Goal: Task Accomplishment & Management: Use online tool/utility

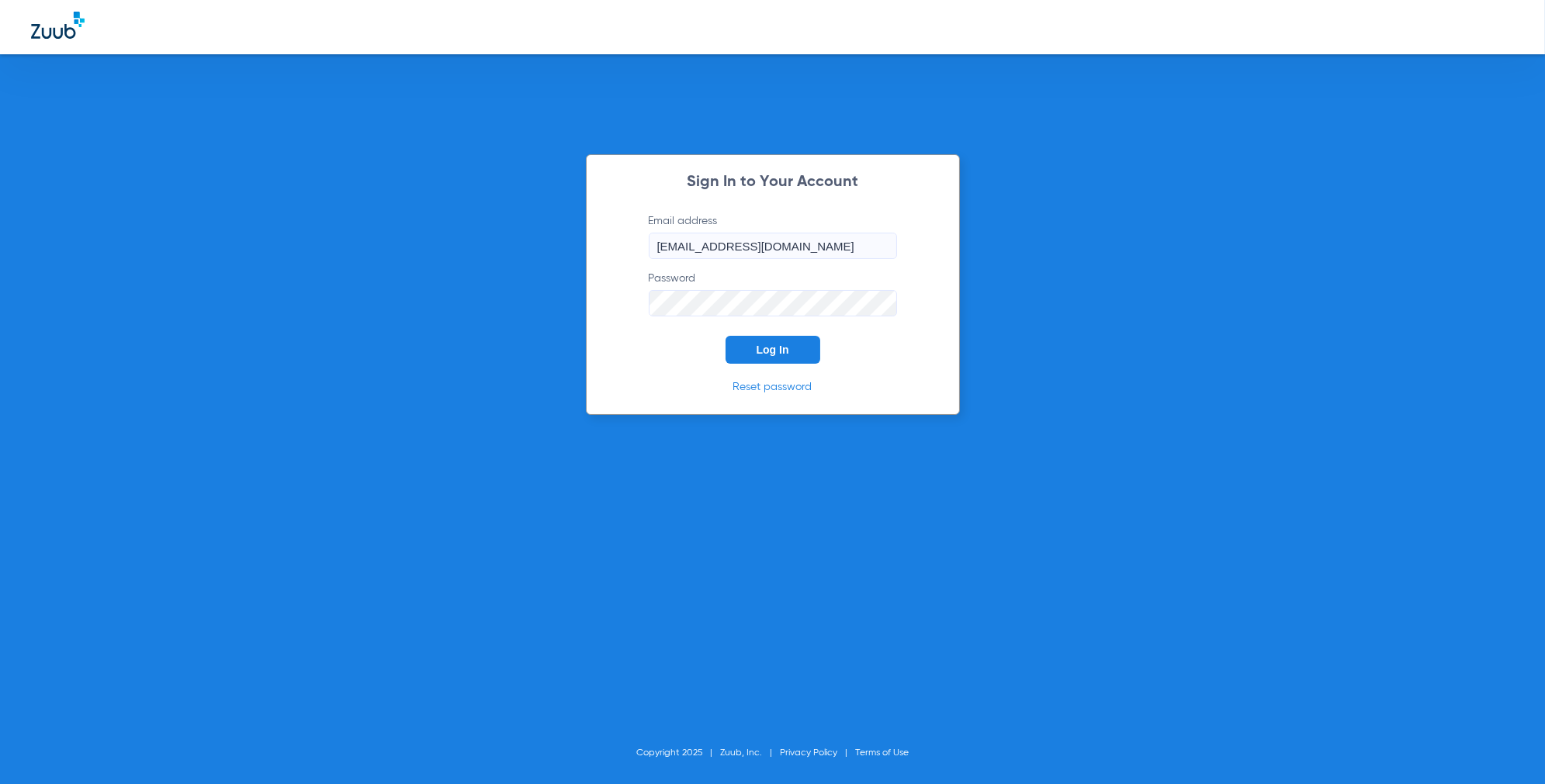
click at [758, 340] on button "Log In" at bounding box center [773, 349] width 94 height 28
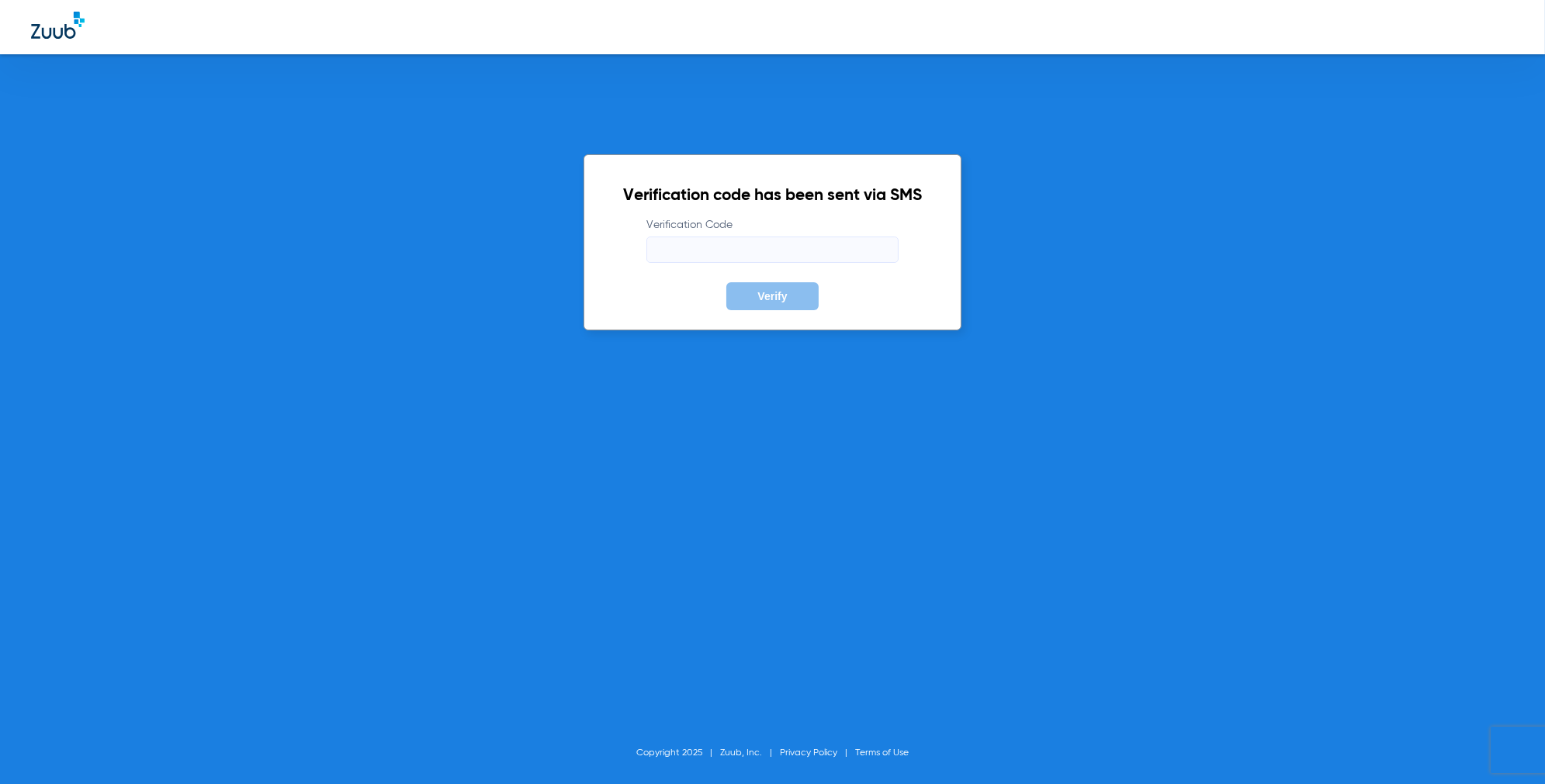
click at [713, 245] on input "Verification Code" at bounding box center [773, 250] width 252 height 26
paste input "829549"
type input "829549"
click at [766, 303] on button "Verify" at bounding box center [772, 296] width 91 height 28
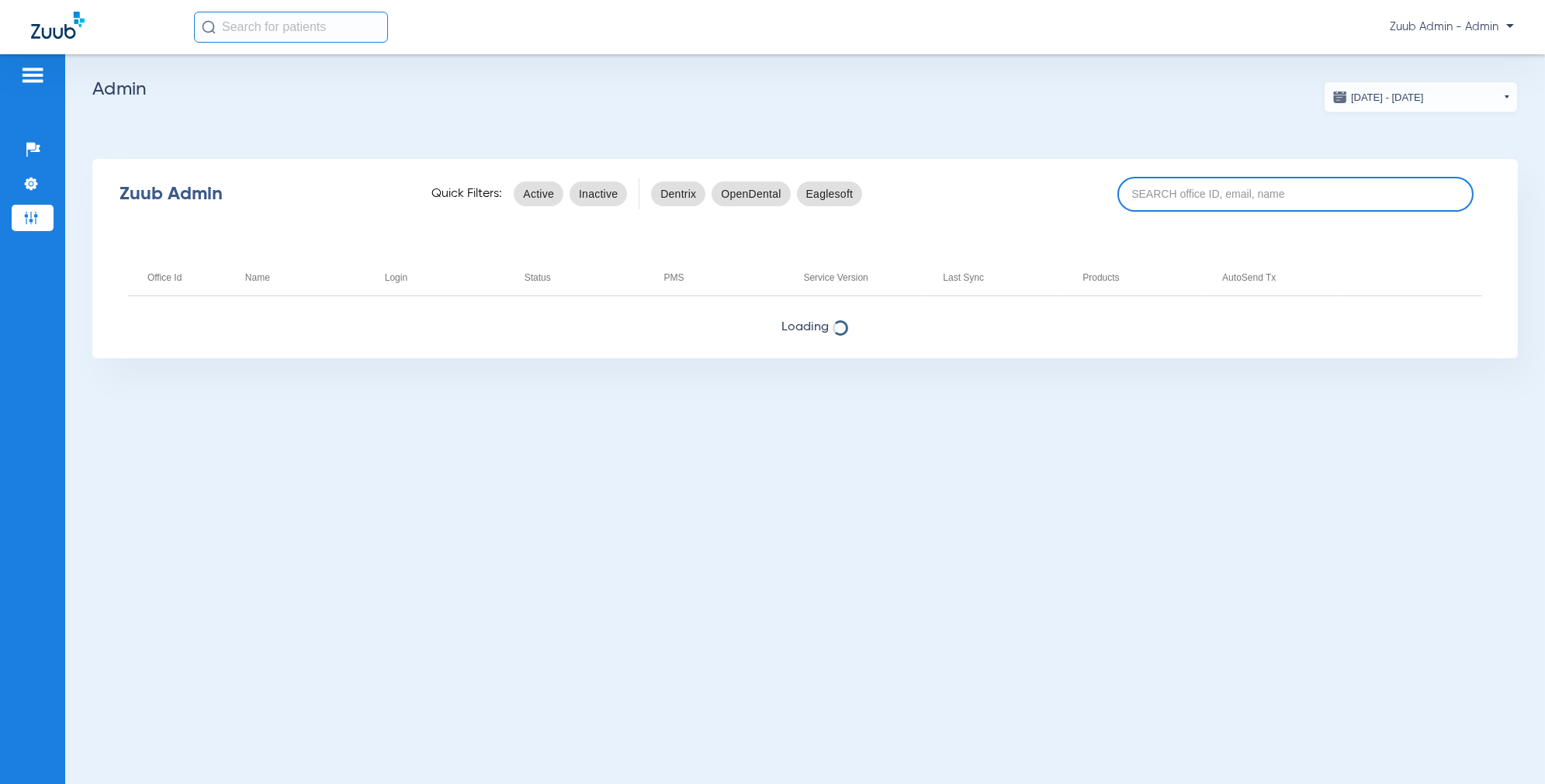
click at [1207, 204] on input at bounding box center [1295, 194] width 356 height 35
type input "17007121"
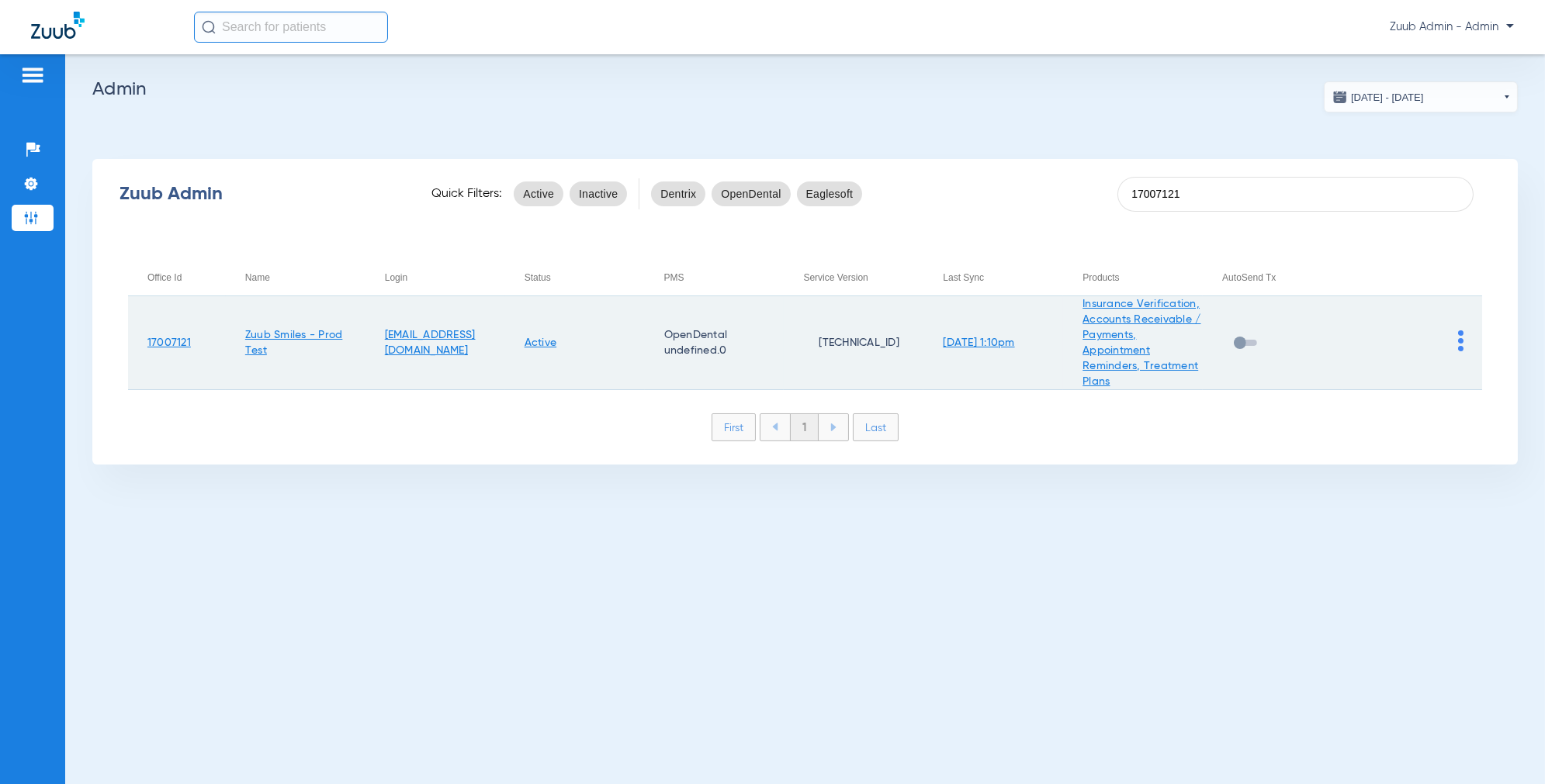
click at [1460, 339] on img at bounding box center [1460, 341] width 6 height 21
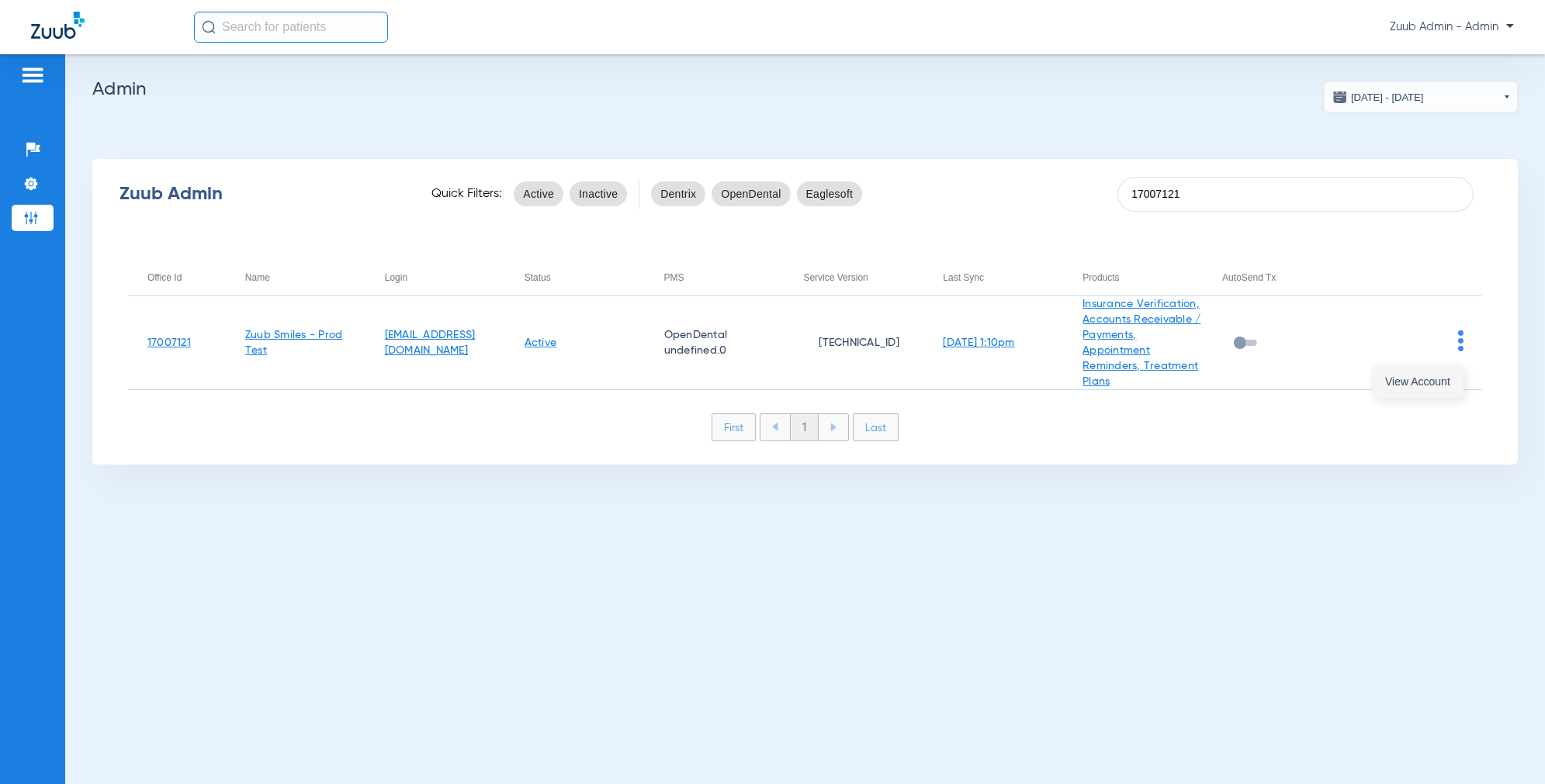
click at [1420, 396] on button "View Account" at bounding box center [1417, 382] width 90 height 31
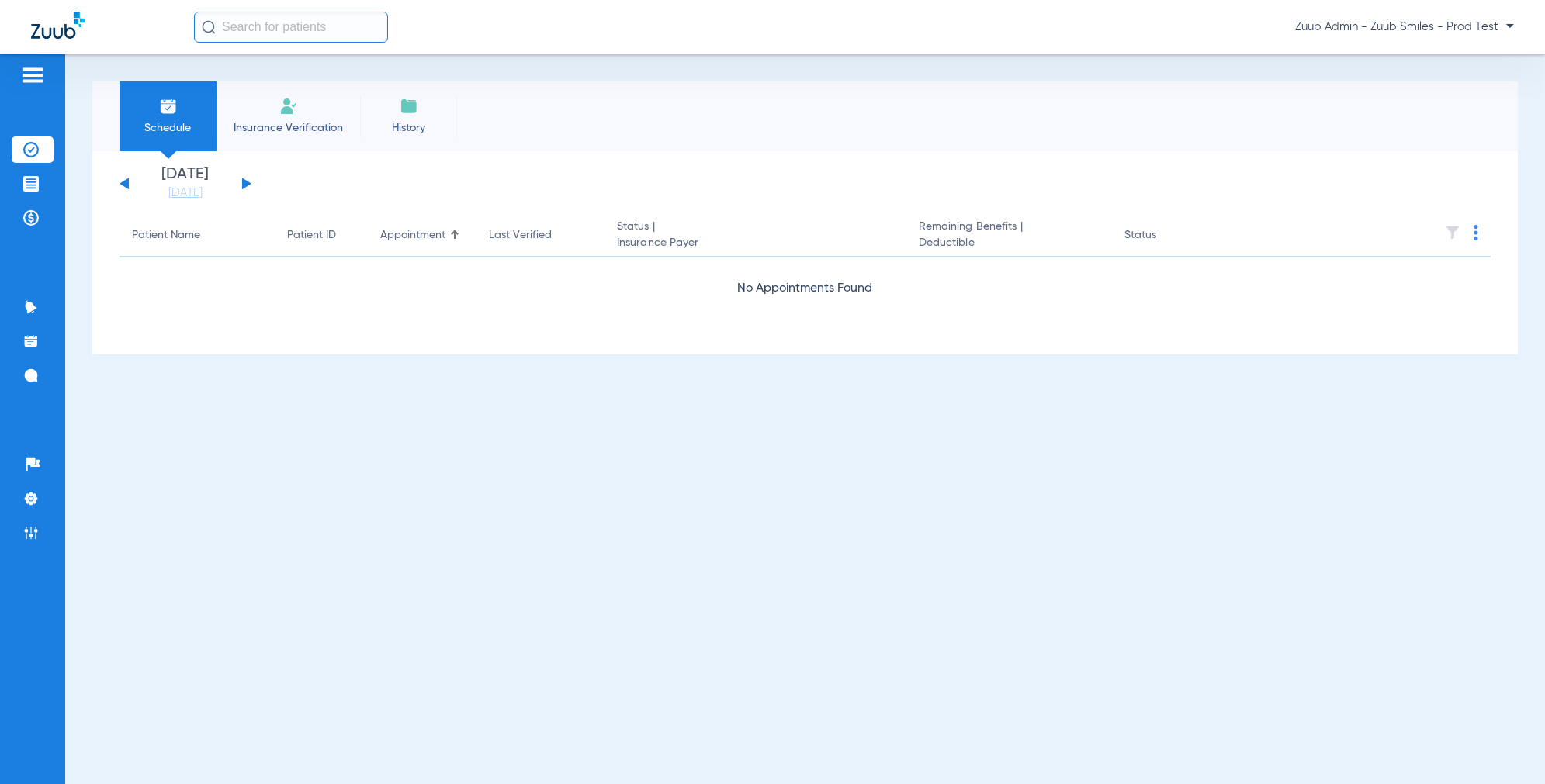
click at [296, 127] on span "Insurance Verification" at bounding box center [288, 128] width 121 height 15
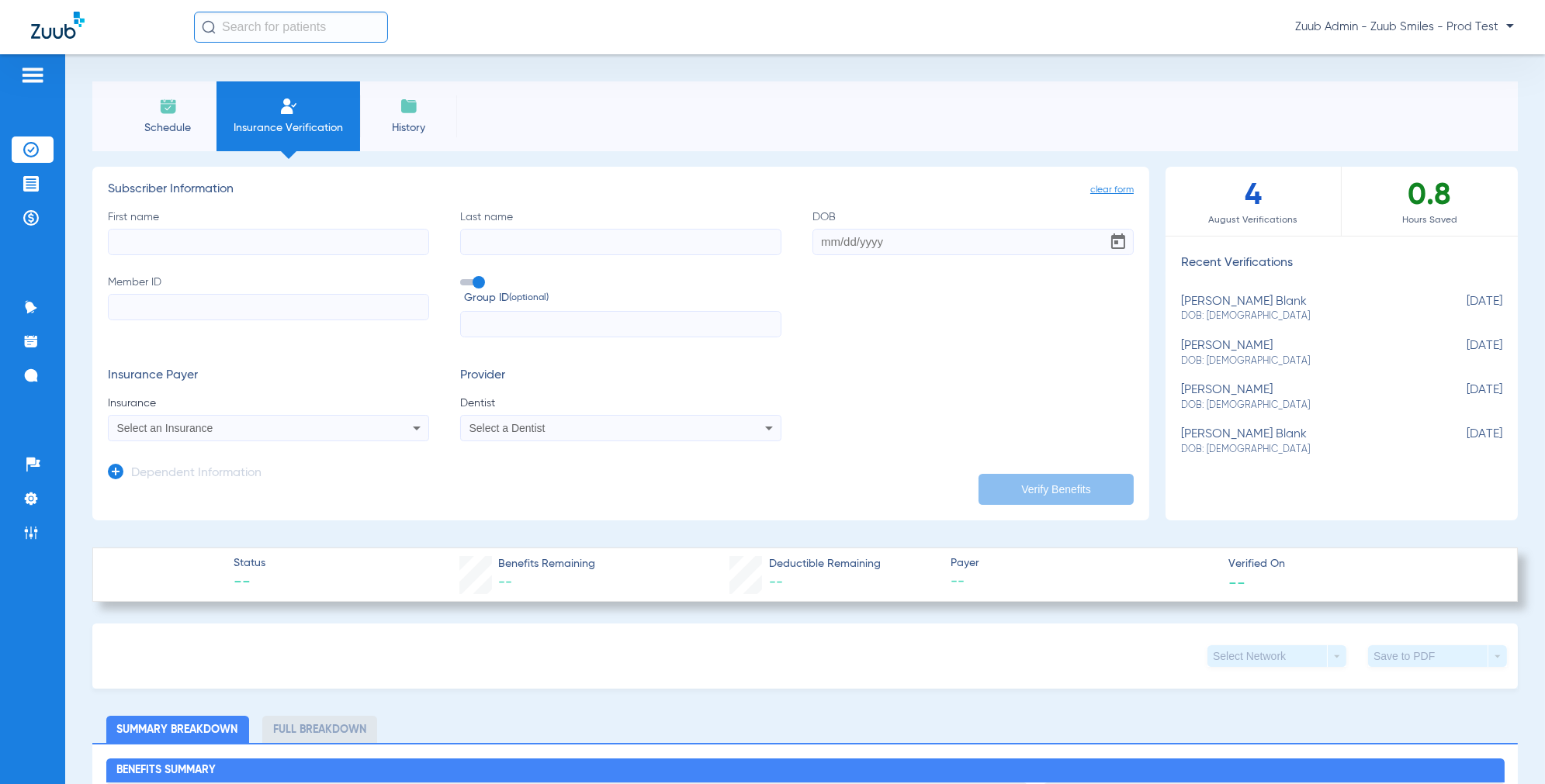
click at [1240, 299] on div "[PERSON_NAME] blank DOB: [DEMOGRAPHIC_DATA]" at bounding box center [1302, 309] width 244 height 28
type input "[PERSON_NAME]"
type input "[PERSON_NAME] Blank"
type input "[DATE]"
type input "7290885682"
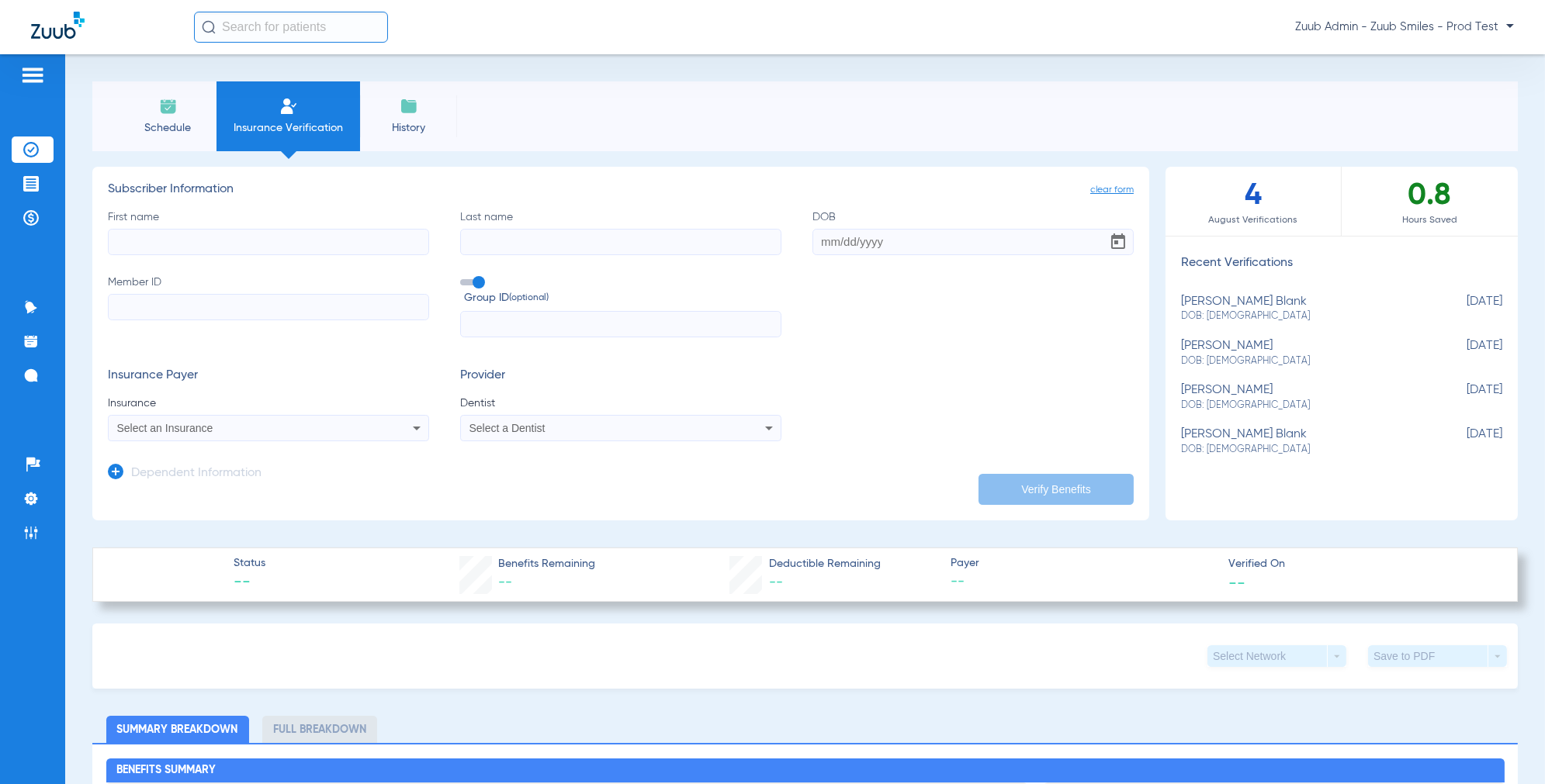
type input "CO036811"
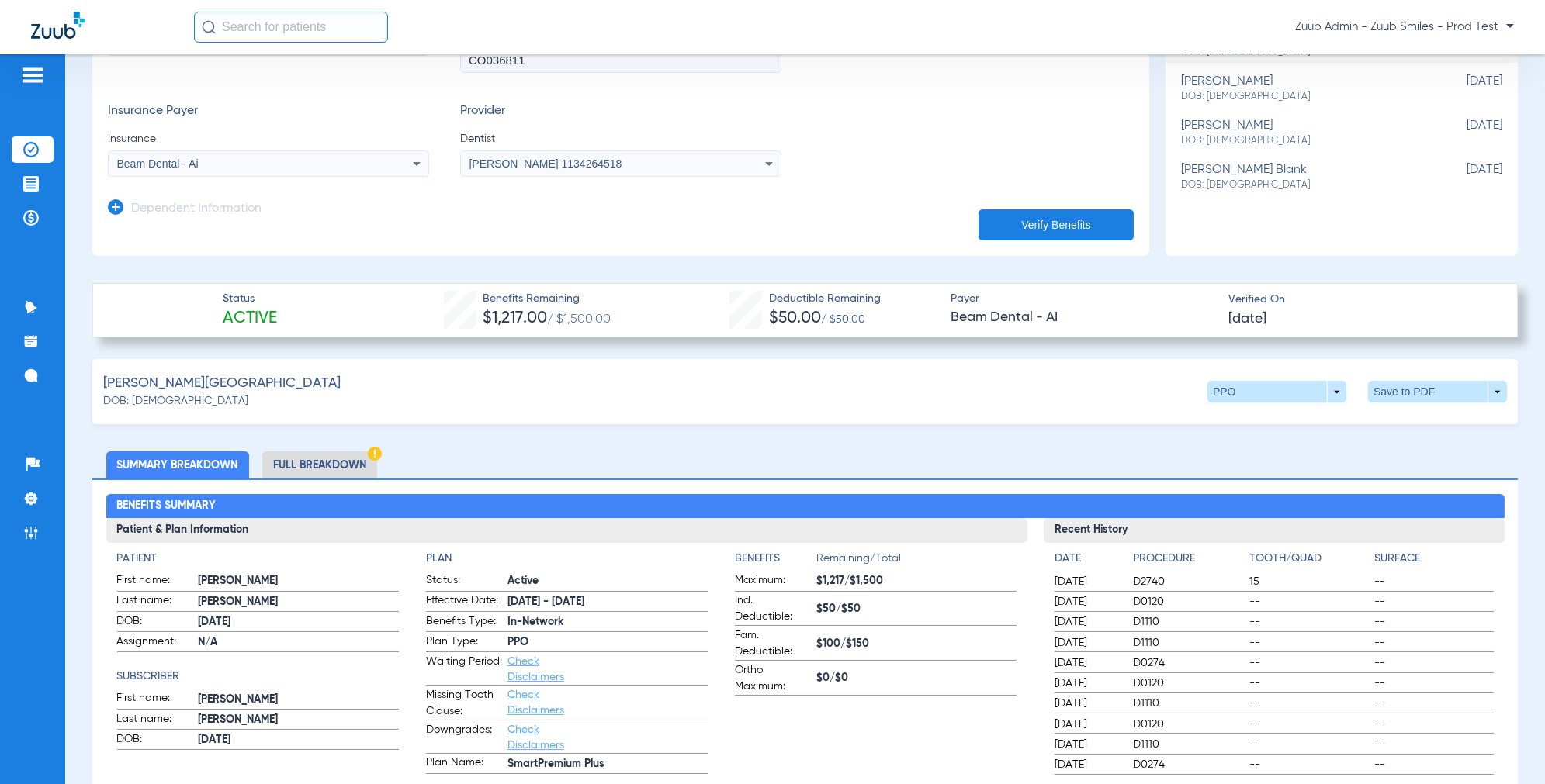
scroll to position [272, 0]
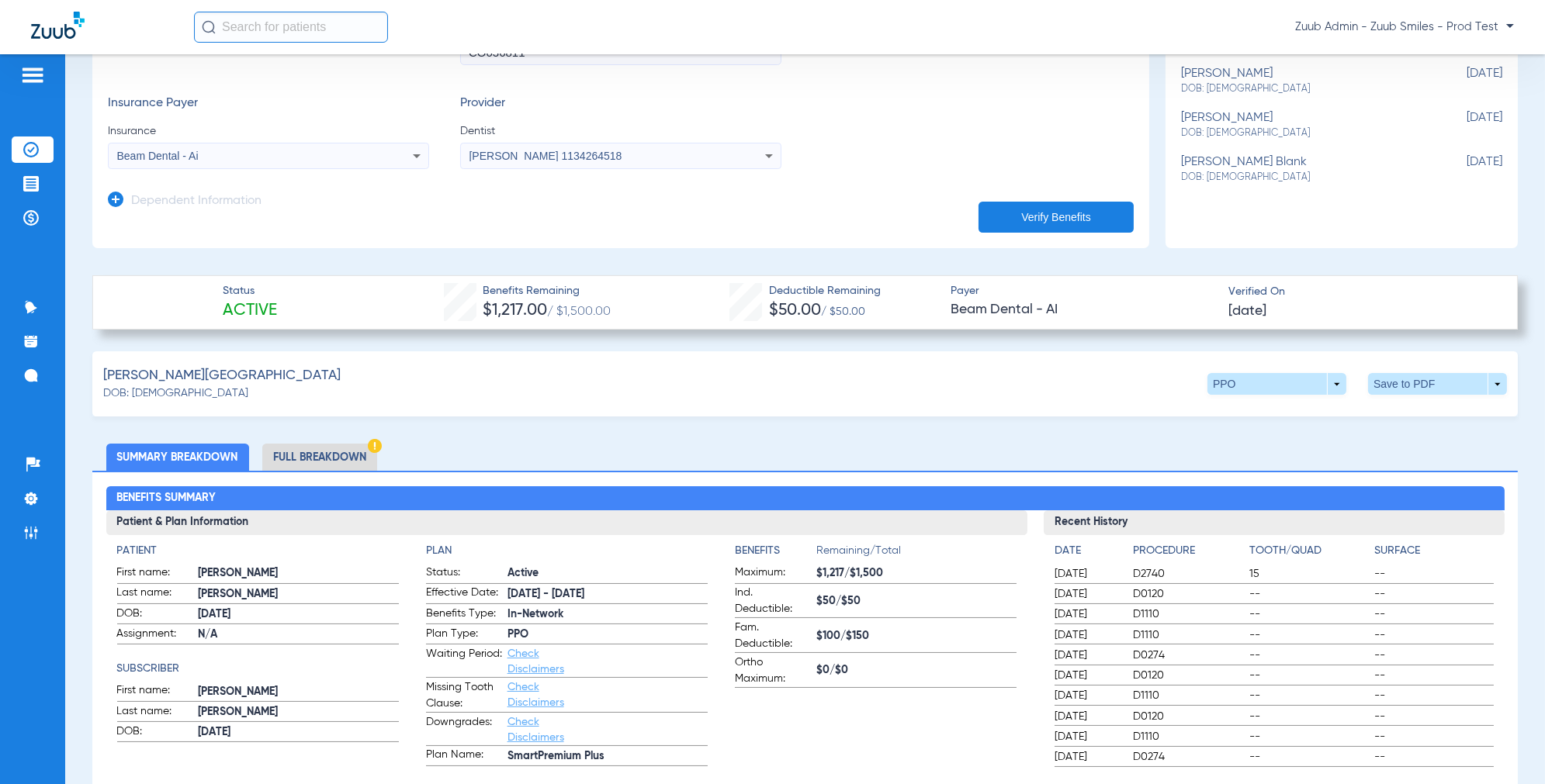
click at [340, 460] on li "Full Breakdown" at bounding box center [319, 457] width 115 height 27
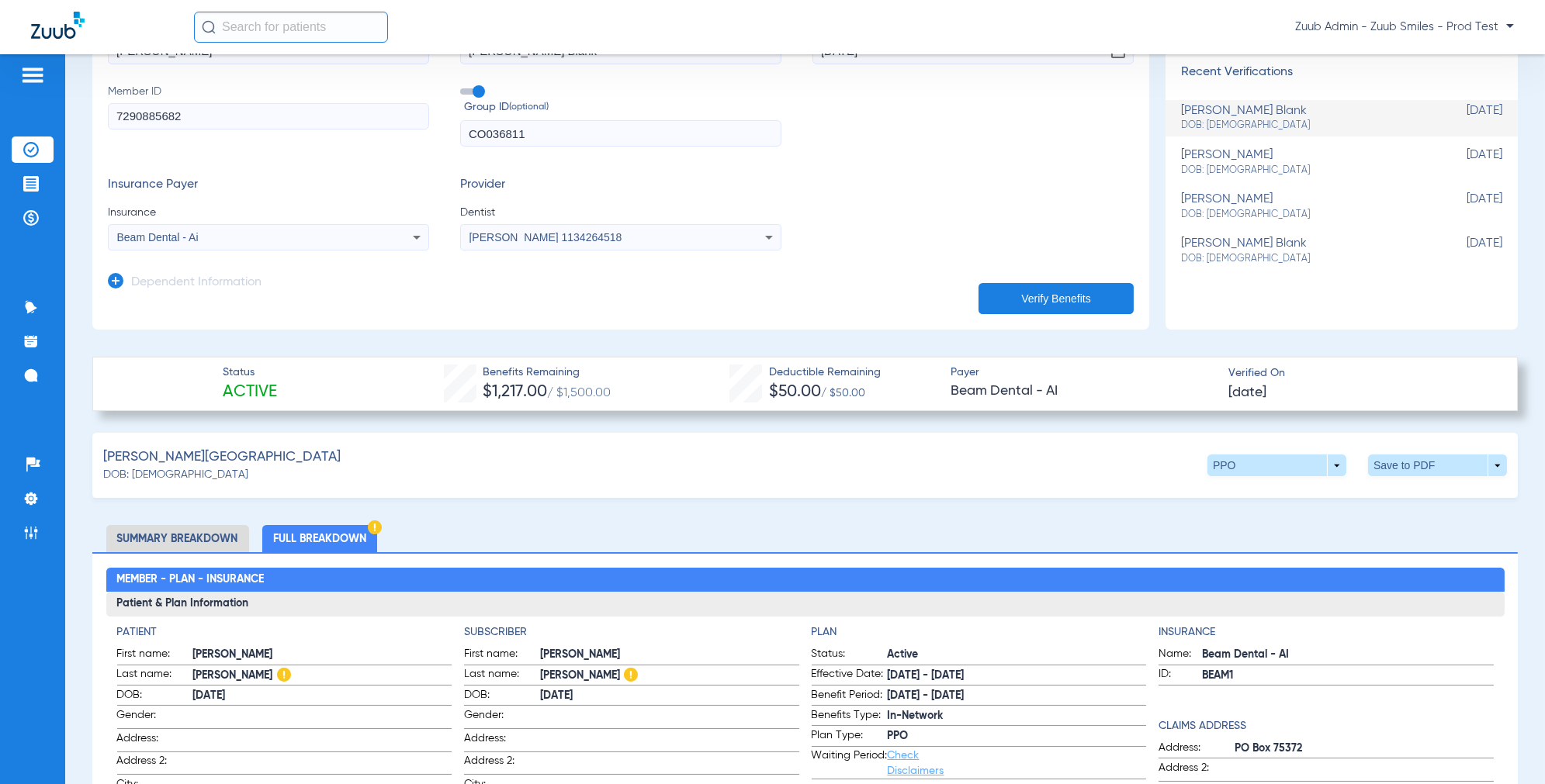
scroll to position [178, 0]
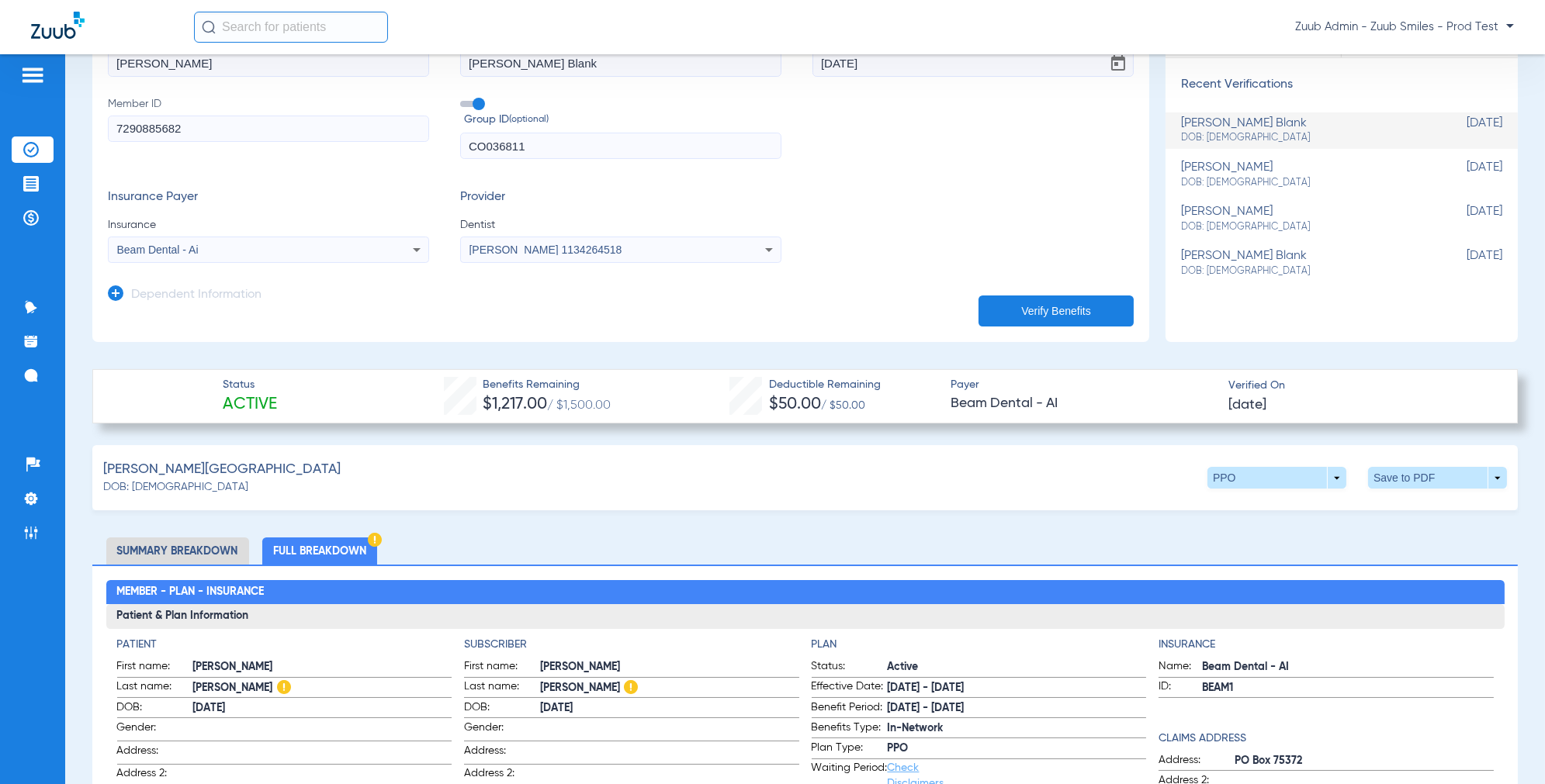
click at [1267, 171] on div "[PERSON_NAME] DOB: [DEMOGRAPHIC_DATA]" at bounding box center [1302, 174] width 244 height 28
type input "[PERSON_NAME]"
type input "[DATE]"
type input "9147724288"
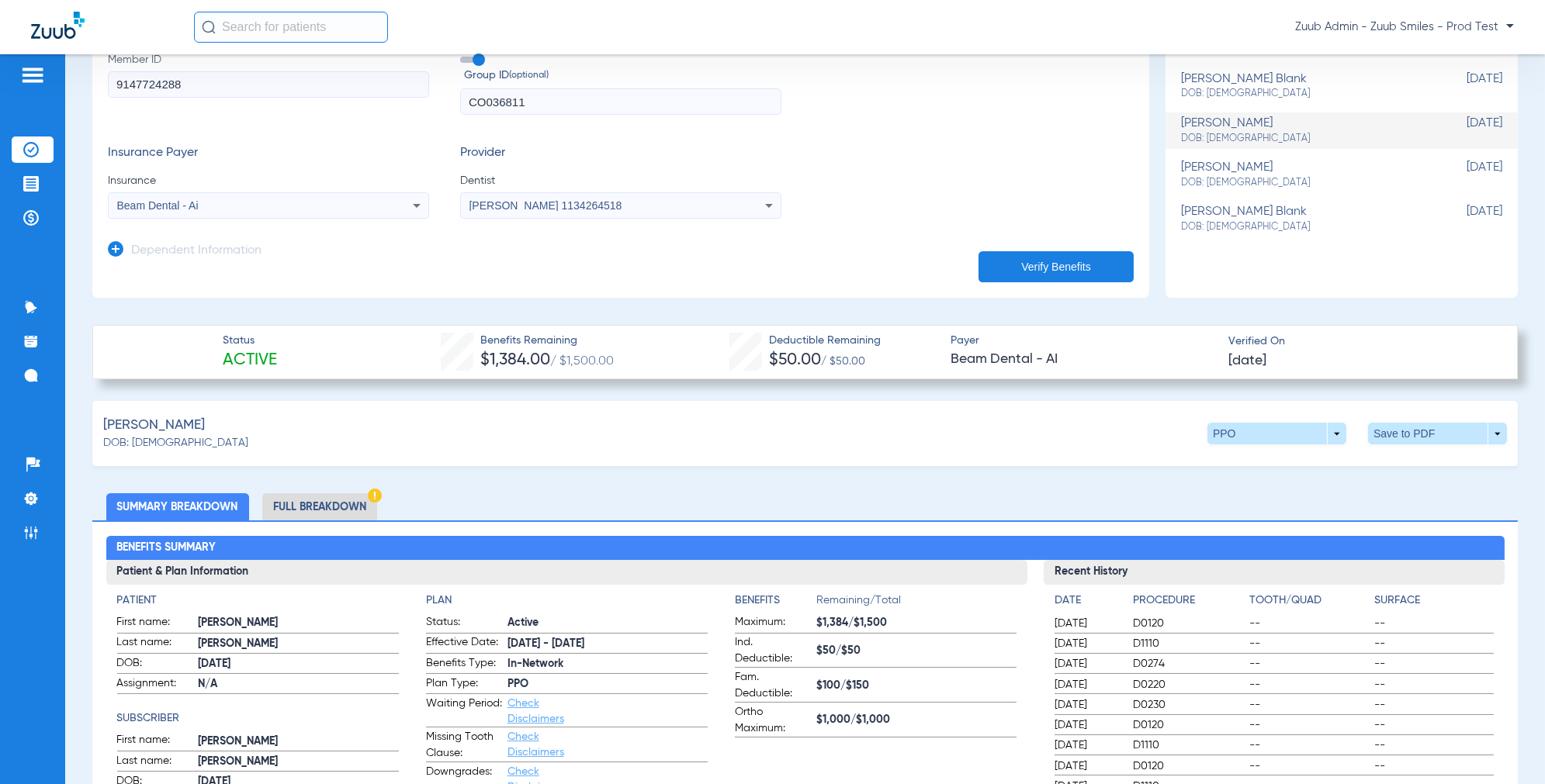
scroll to position [0, 0]
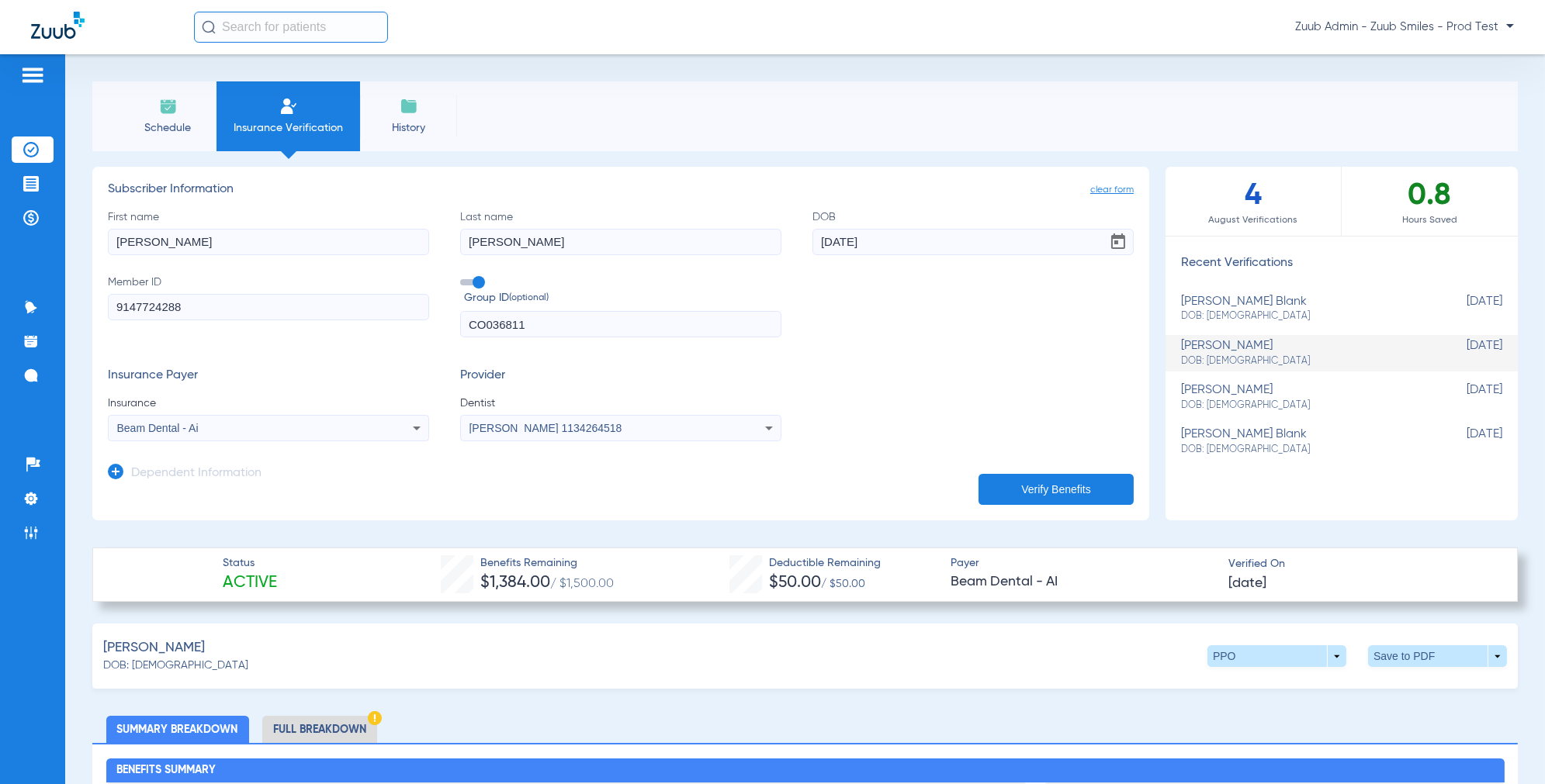
click at [123, 111] on li "Schedule" at bounding box center [168, 116] width 97 height 70
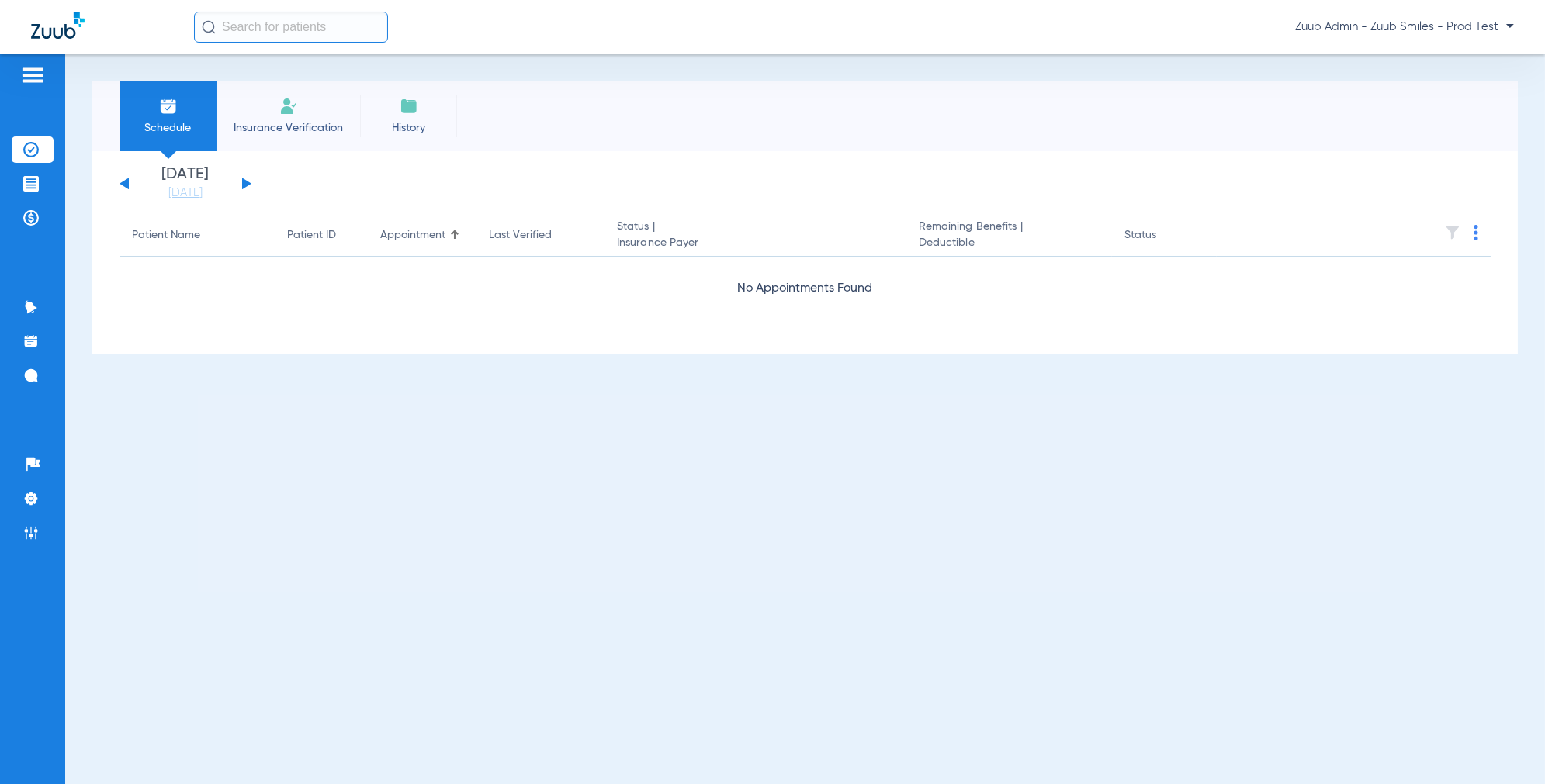
click at [286, 111] on img at bounding box center [288, 106] width 19 height 19
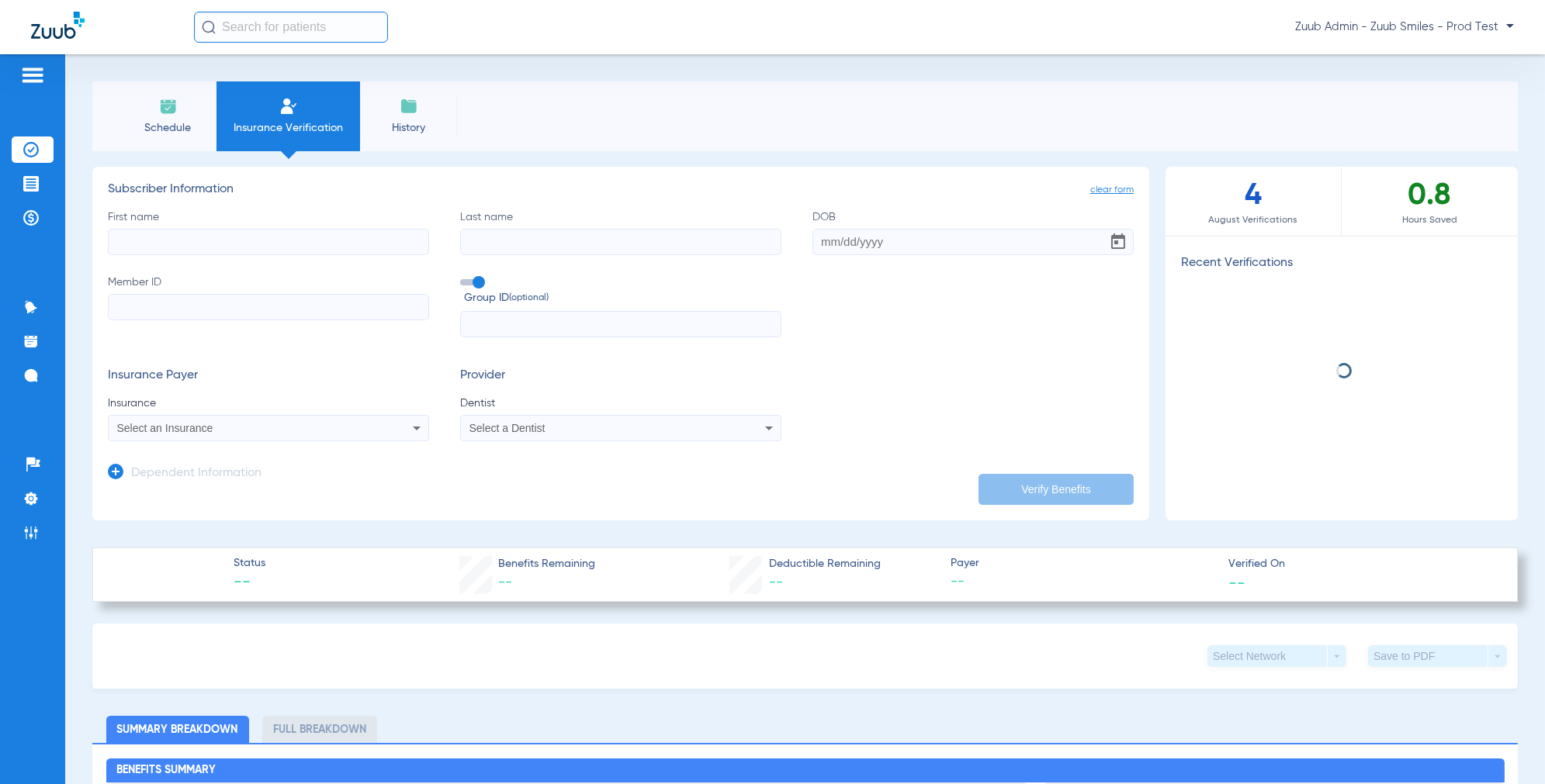
click at [208, 250] on input "First name" at bounding box center [268, 242] width 321 height 26
paste input "Vikram"
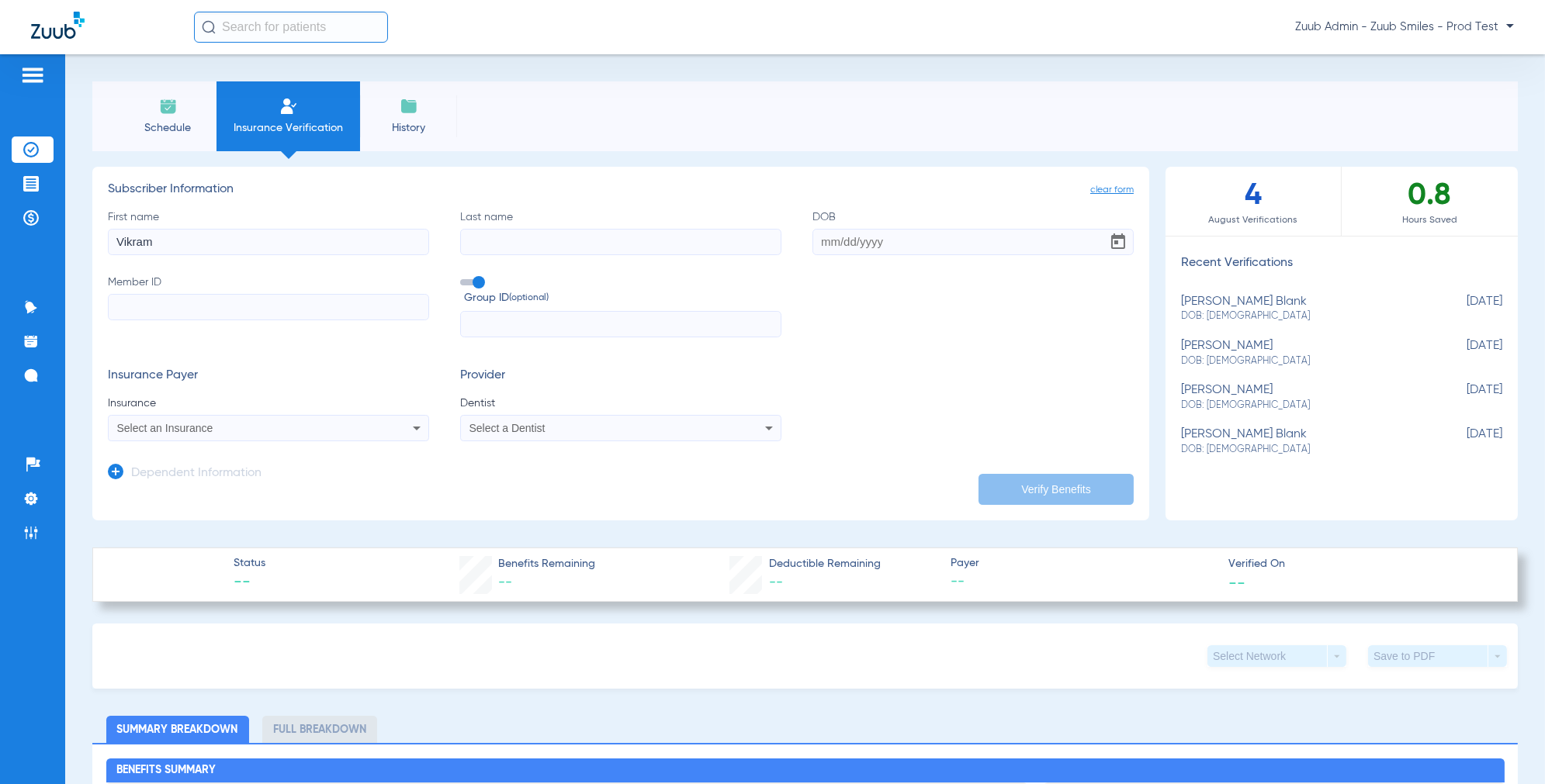
type input "Vikram"
click at [478, 251] on input "Last name" at bounding box center [621, 242] width 321 height 26
paste input "Marthandam"
type input "Marthandam"
click at [208, 286] on label "Member ID" at bounding box center [268, 306] width 321 height 64
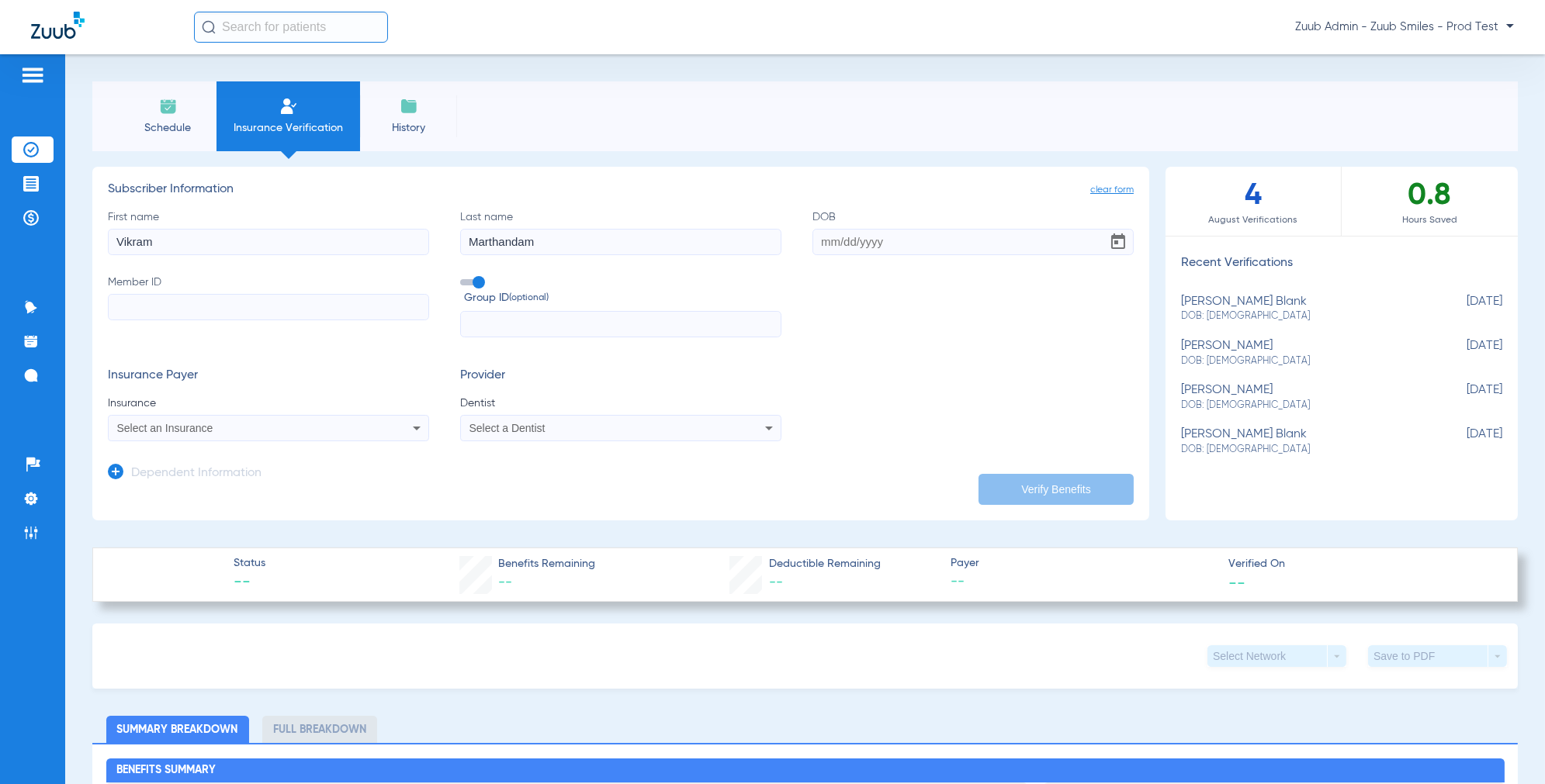
click at [208, 294] on input "Member ID" at bounding box center [268, 307] width 321 height 26
click at [208, 297] on input "Member ID" at bounding box center [268, 307] width 321 height 26
paste input "602375675"
type input "602375675"
click at [827, 245] on input "DOB" at bounding box center [972, 242] width 321 height 26
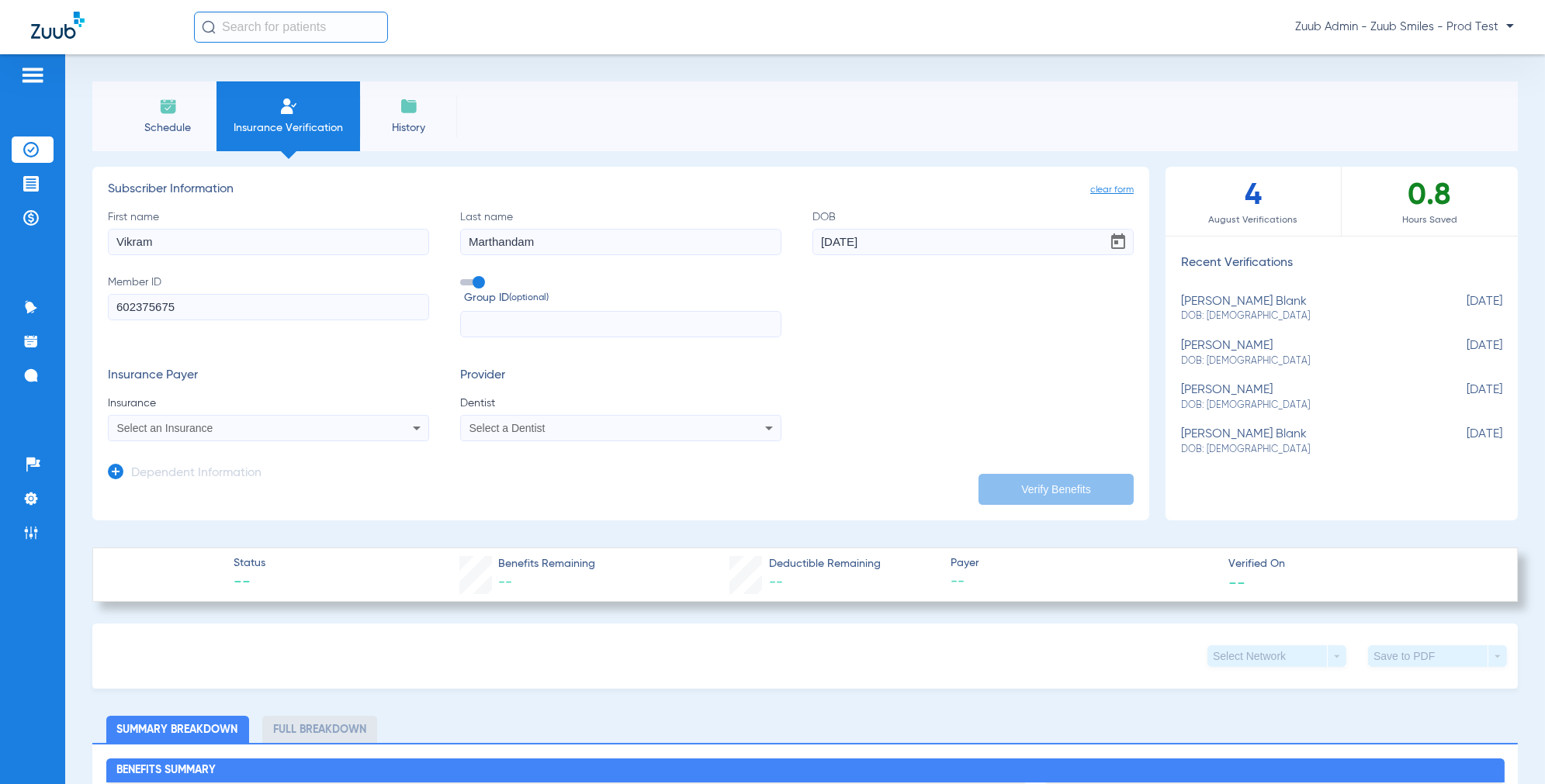
type input "[DATE]"
click at [546, 328] on input "text" at bounding box center [621, 324] width 321 height 26
paste input "1000010"
type input "1000010"
click at [248, 427] on div "Select an Insurance" at bounding box center [239, 427] width 243 height 11
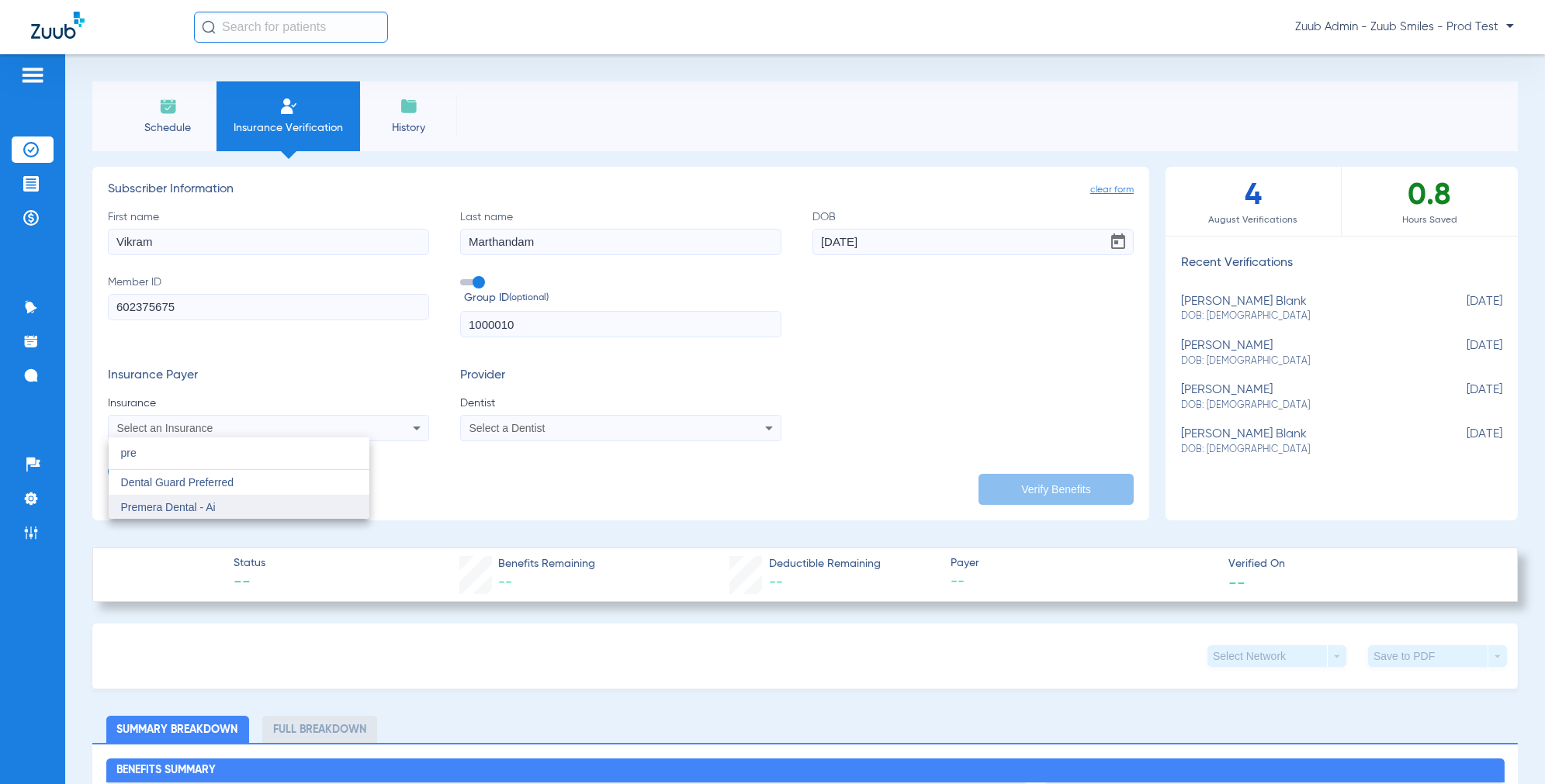
type input "pre"
click at [210, 504] on span "Premera Dental - Ai" at bounding box center [169, 506] width 94 height 12
click at [585, 421] on div "Select a Dentist" at bounding box center [621, 427] width 319 height 19
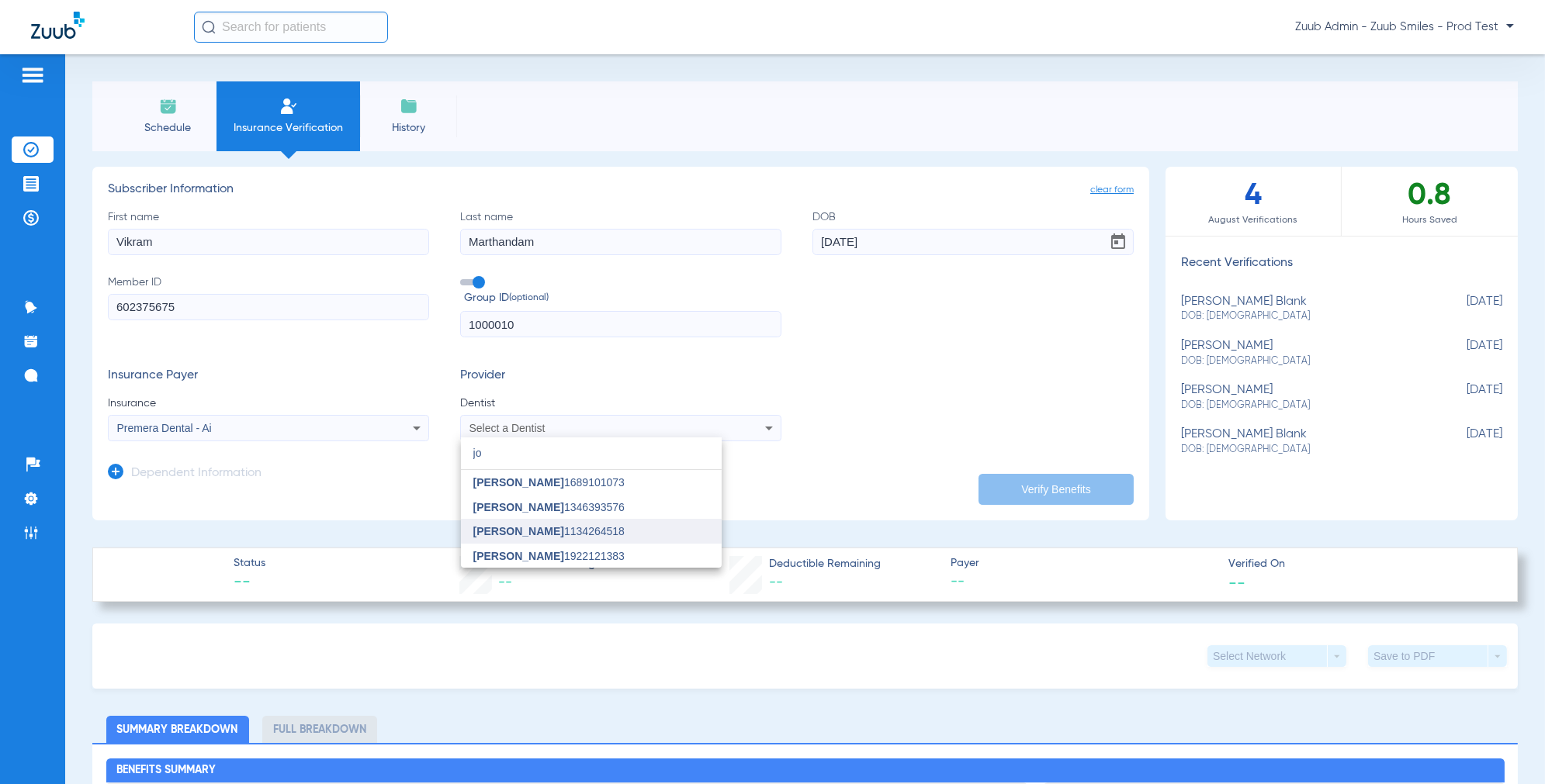
type input "jo"
click at [542, 534] on span "[PERSON_NAME]" at bounding box center [518, 531] width 90 height 12
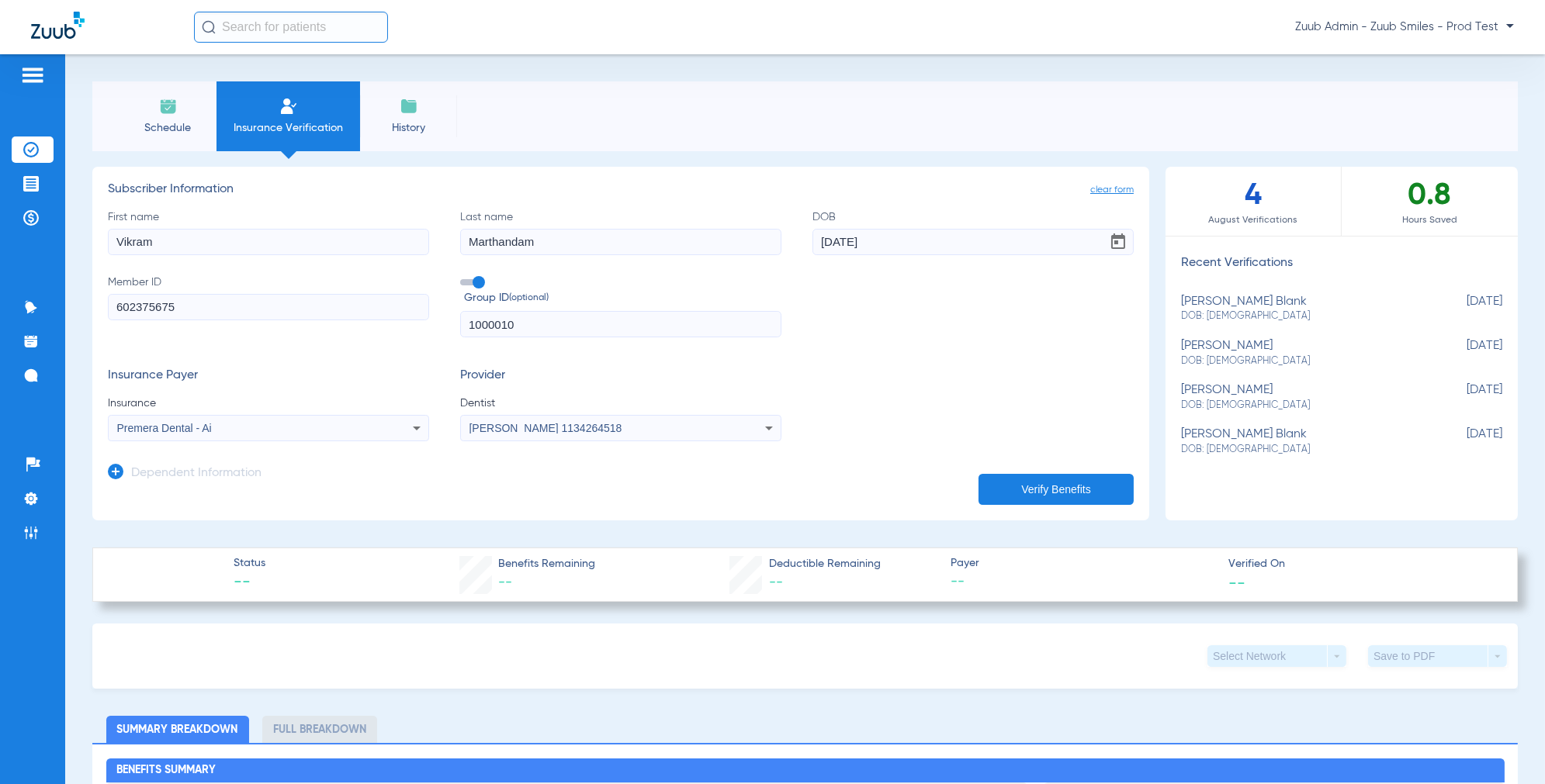
click at [1124, 239] on span "Open calendar" at bounding box center [1118, 242] width 37 height 37
click at [1008, 387] on span "7" at bounding box center [1020, 388] width 28 height 28
type input "[DATE]"
click at [1009, 481] on button "Verify Benefits" at bounding box center [1056, 489] width 156 height 31
click at [256, 33] on input "text" at bounding box center [291, 27] width 194 height 31
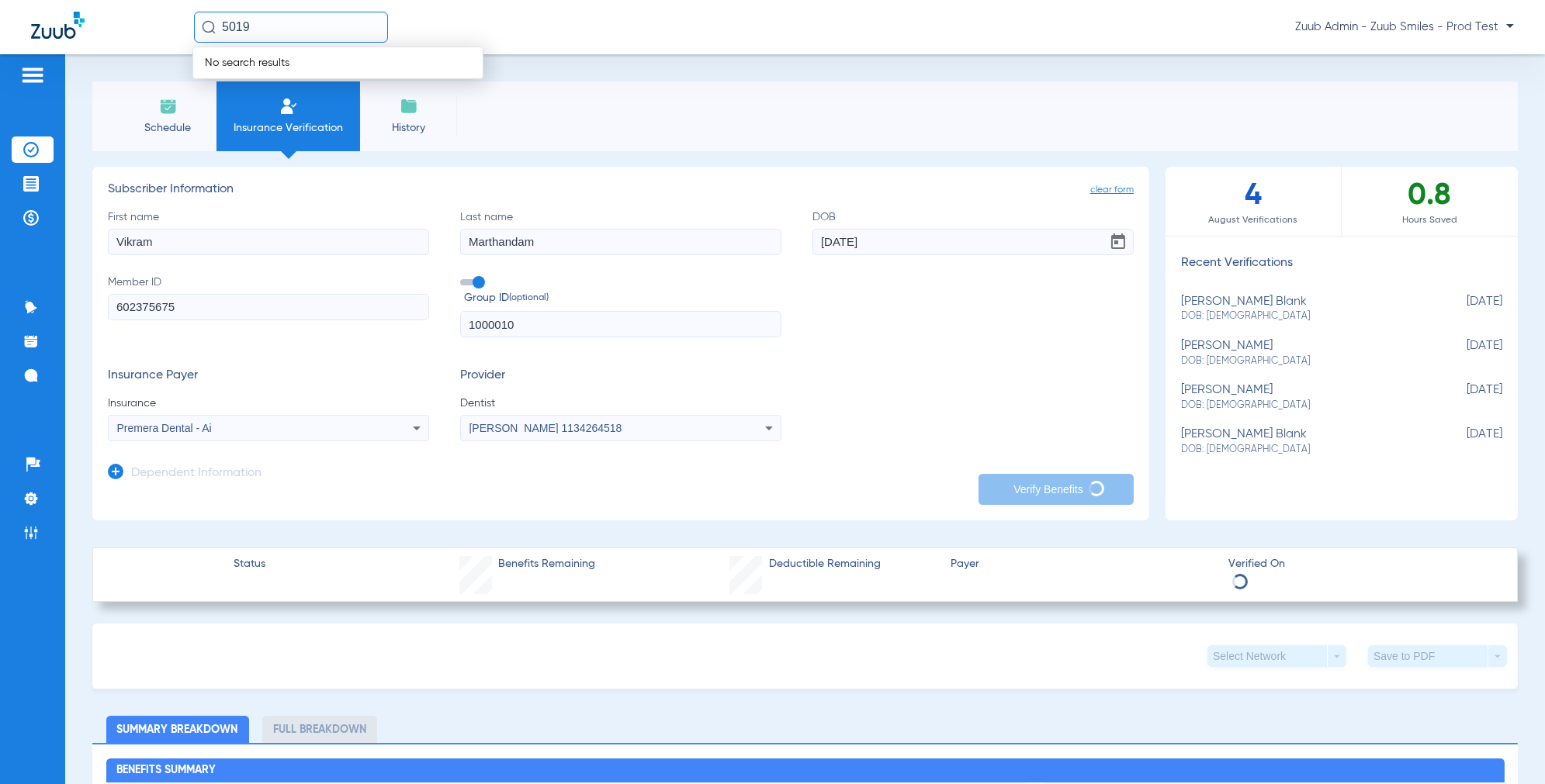
type input "5019"
click at [880, 138] on div "Schedule Insurance Verification History" at bounding box center [805, 116] width 1425 height 70
type input "[DATE]"
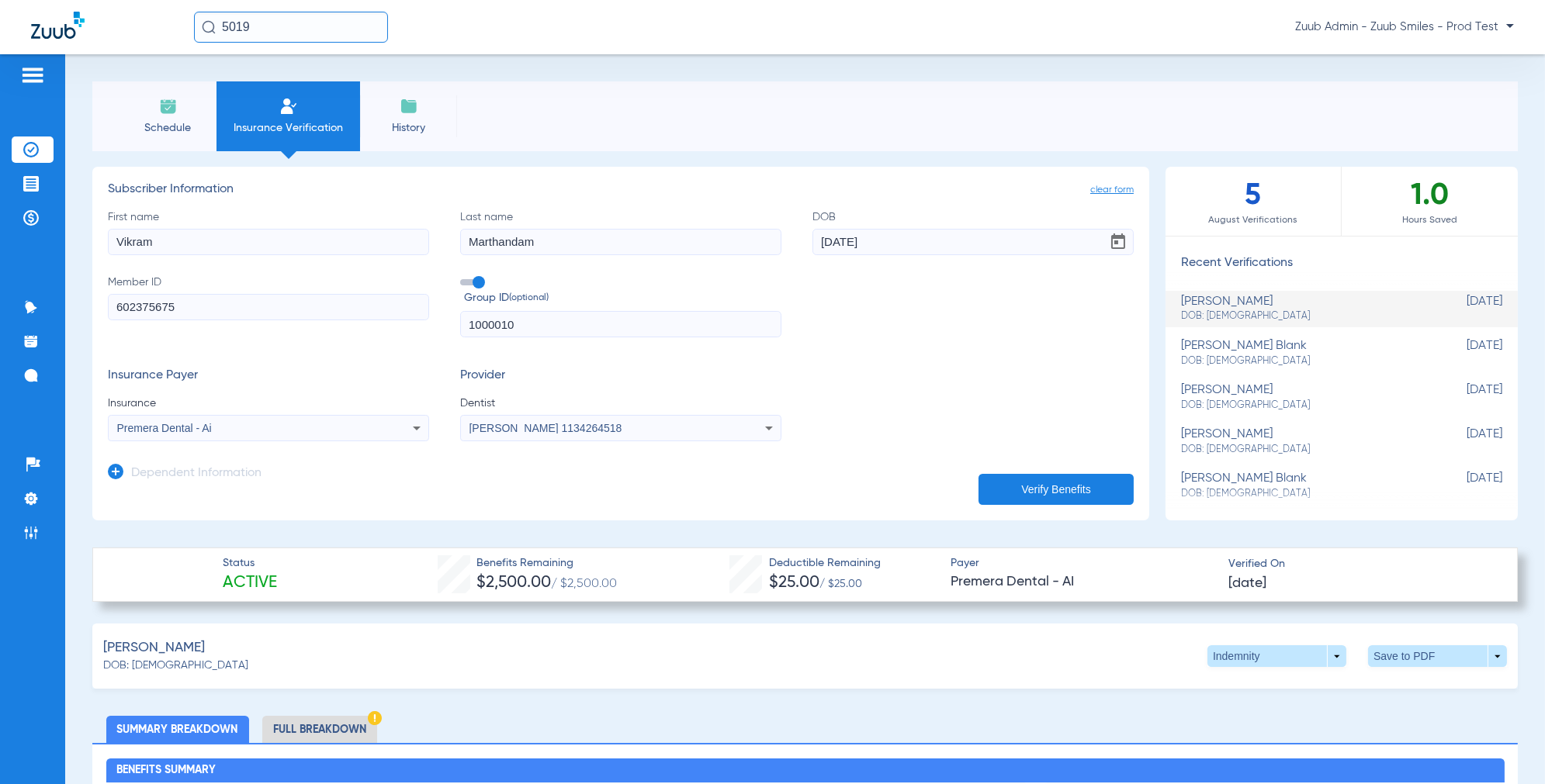
click at [165, 123] on span "Schedule" at bounding box center [168, 128] width 74 height 15
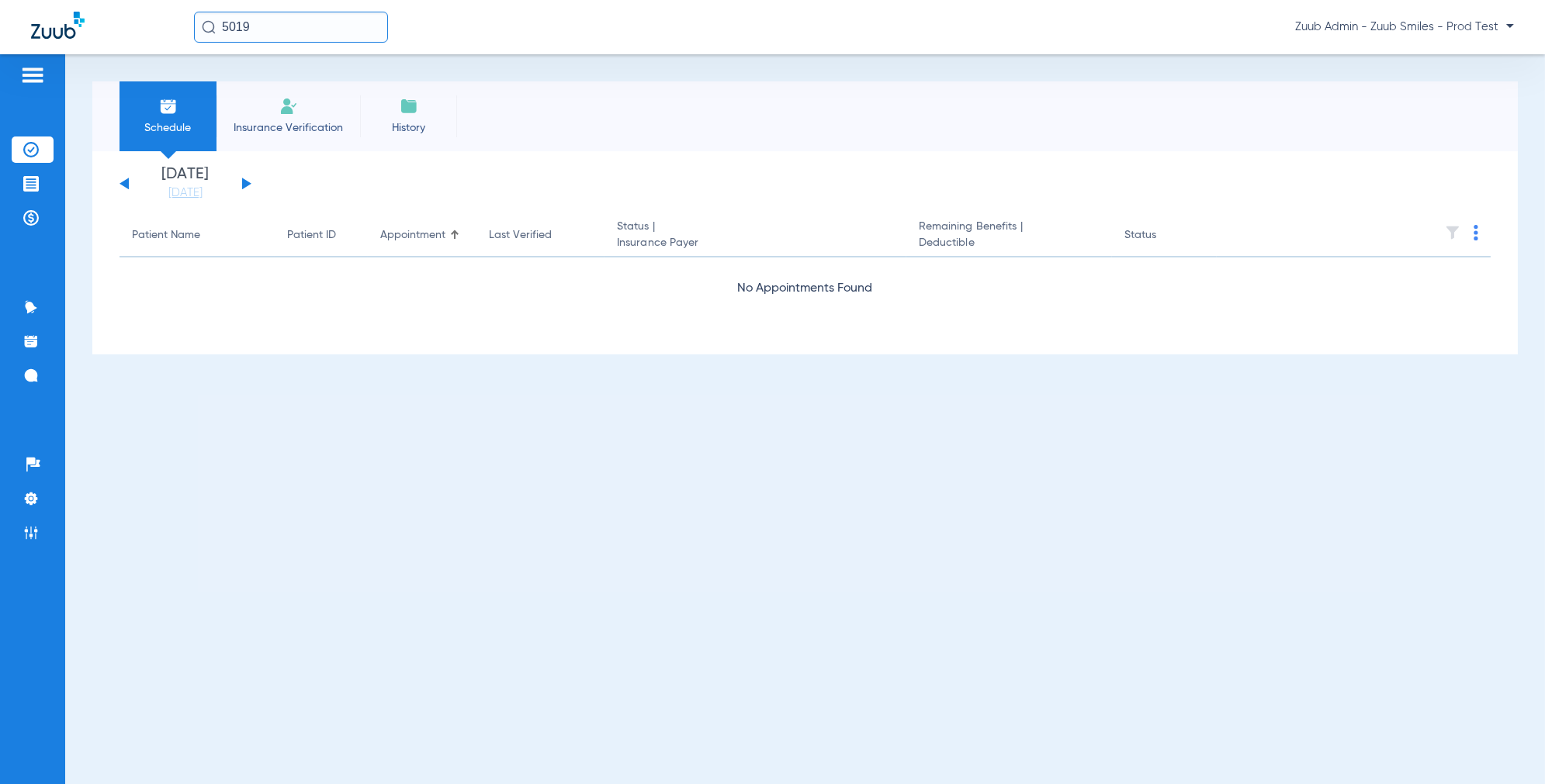
click at [274, 121] on span "Insurance Verification" at bounding box center [288, 128] width 121 height 15
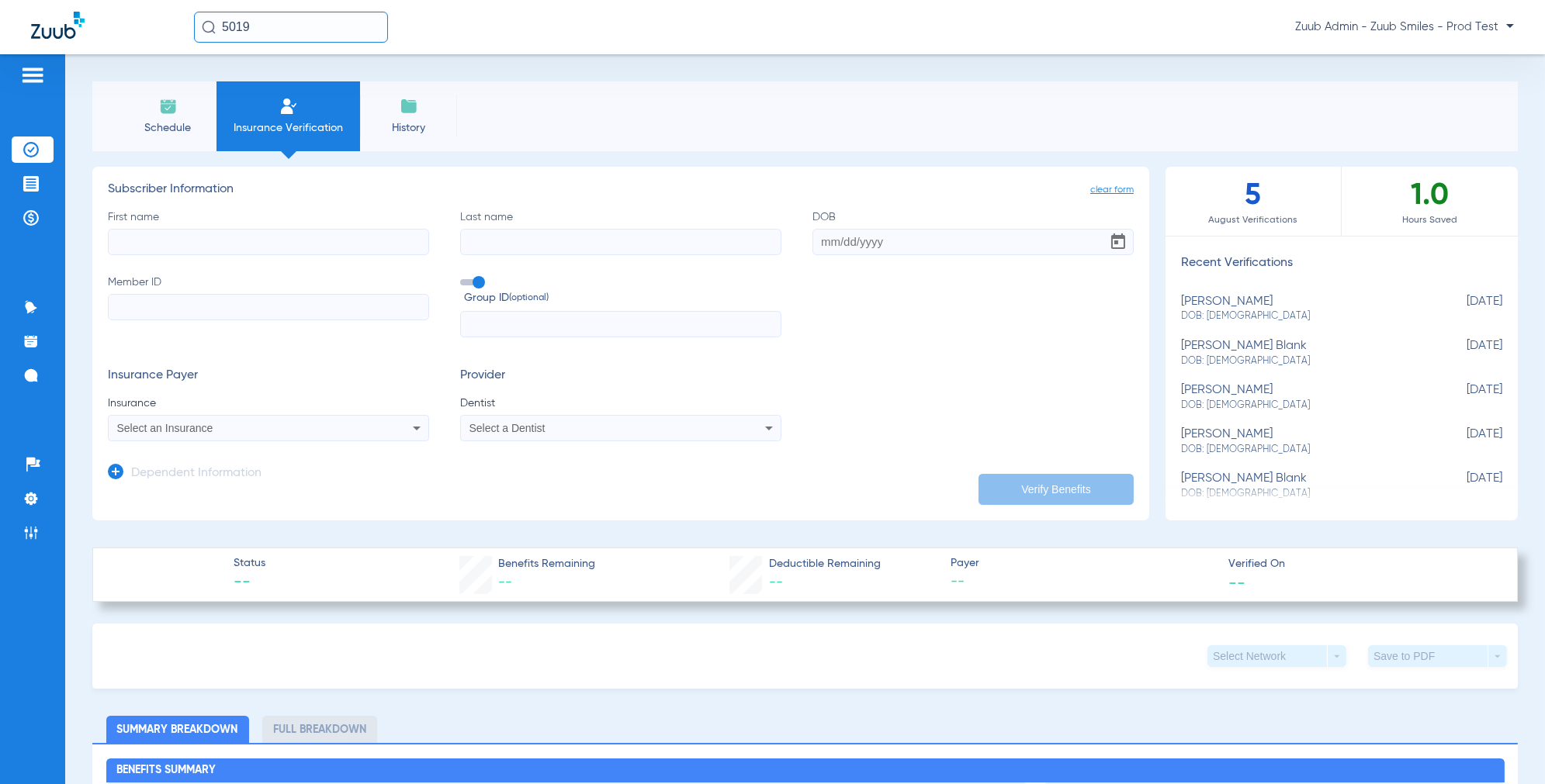
click at [1266, 309] on div "[PERSON_NAME] DOB: [DEMOGRAPHIC_DATA]" at bounding box center [1302, 309] width 244 height 28
type input "Vikram"
type input "Marthandam"
type input "[DATE]"
type input "602375675"
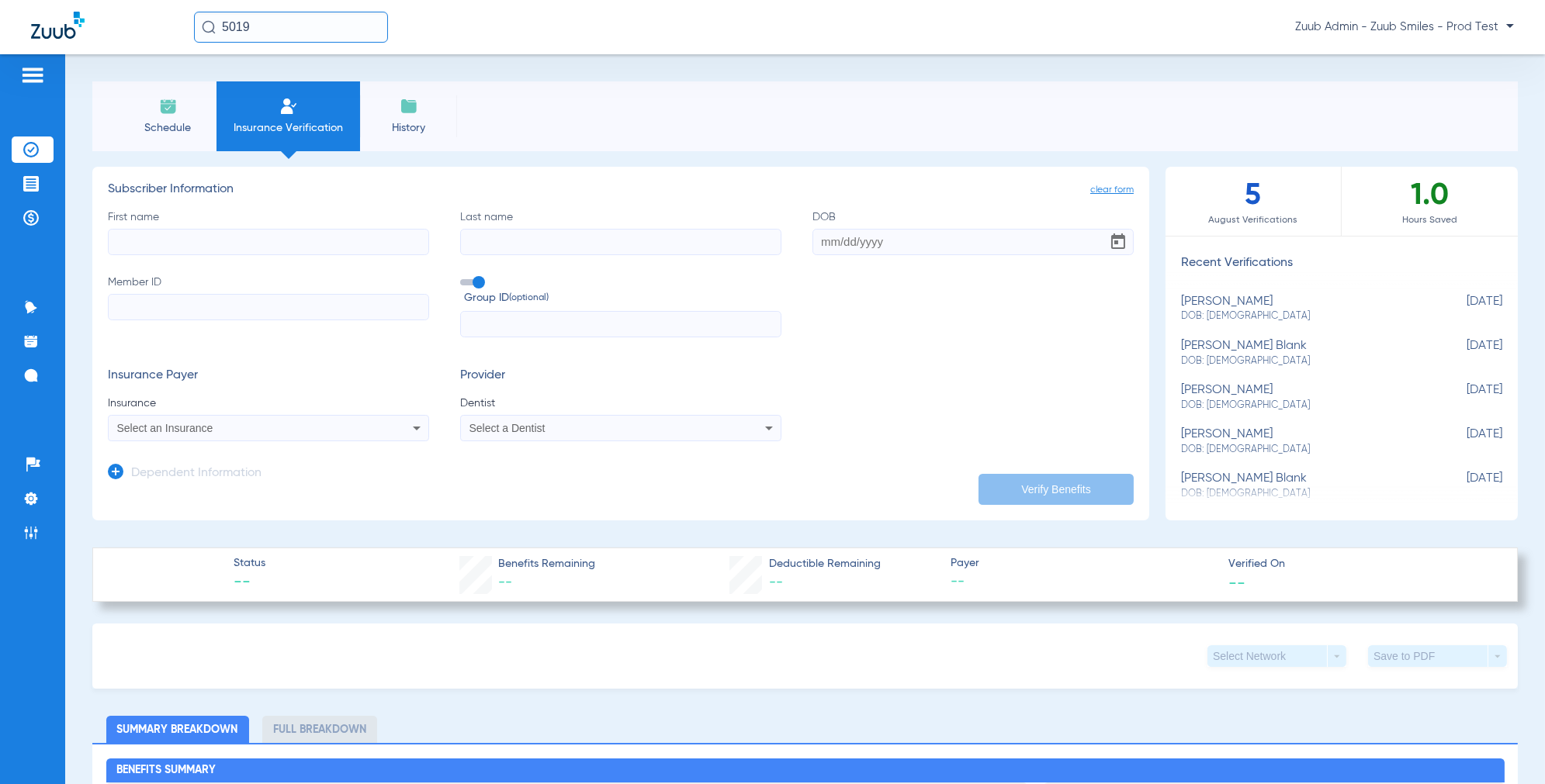
type input "1000010"
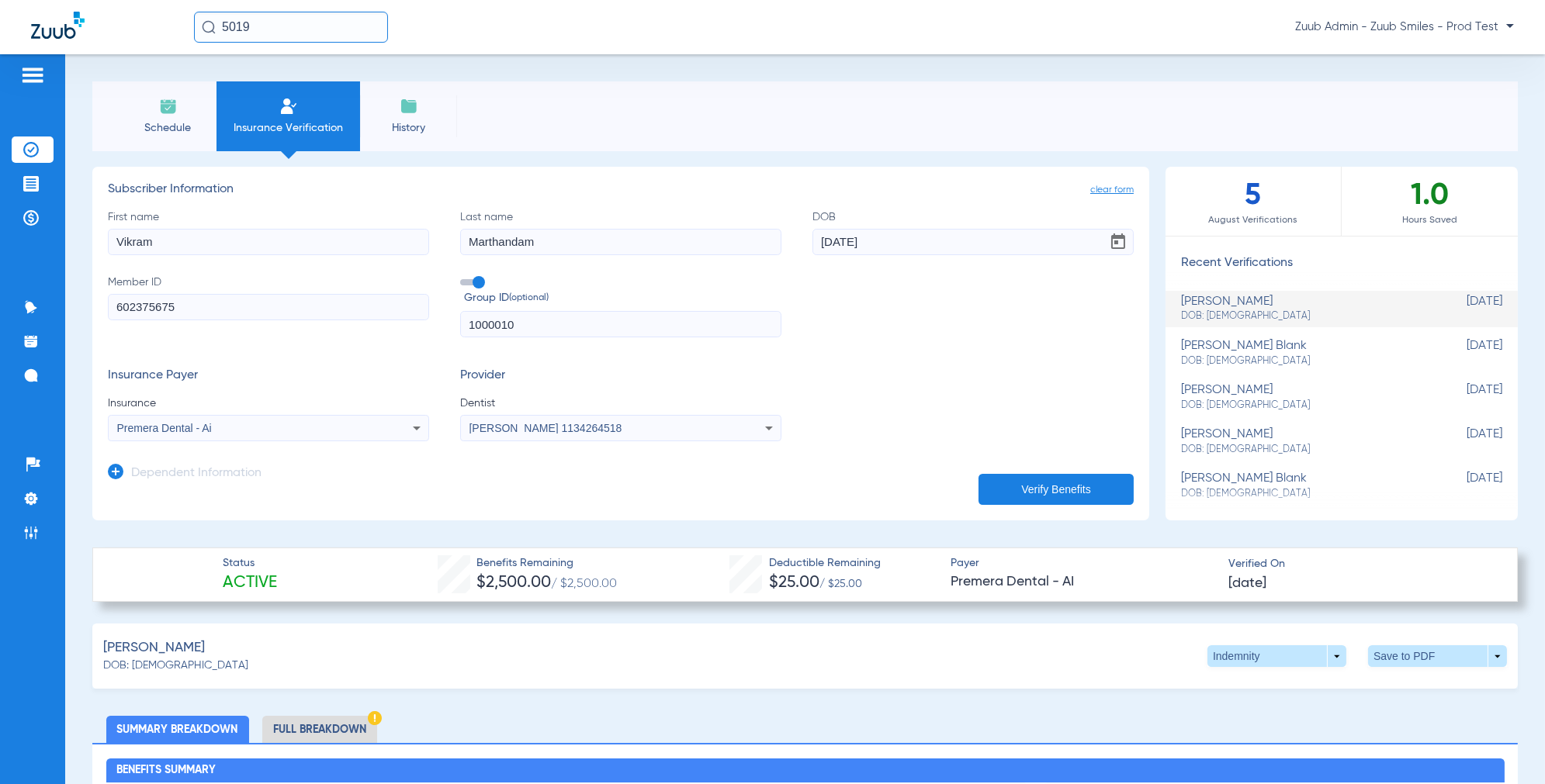
click at [1324, 348] on div "[PERSON_NAME] blank DOB: [DEMOGRAPHIC_DATA]" at bounding box center [1302, 353] width 244 height 28
type input "[PERSON_NAME]"
type input "[PERSON_NAME] Blank"
type input "[DATE]"
type input "7290885682"
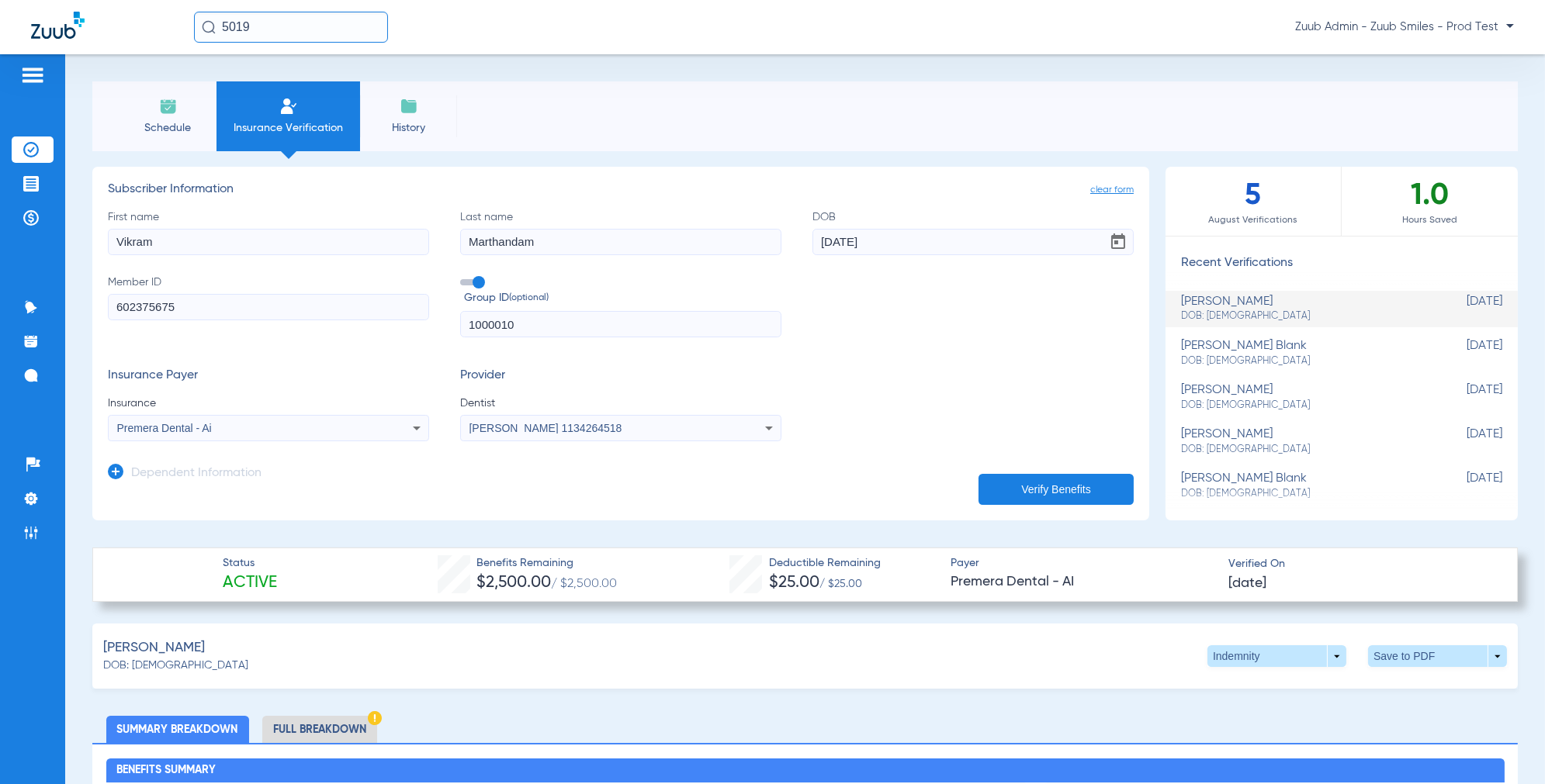
type input "CO036811"
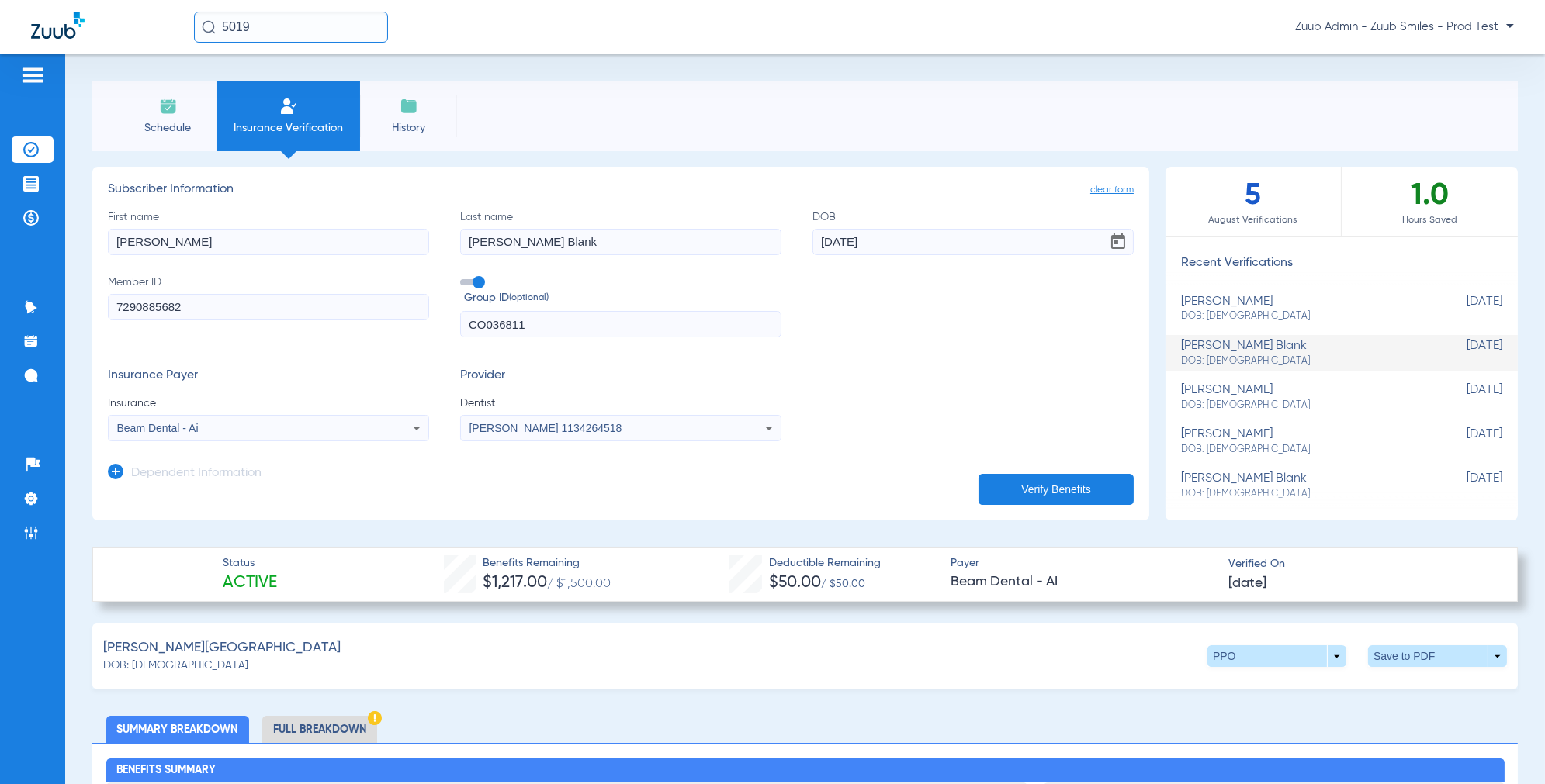
click at [1302, 309] on span "DOB: [DEMOGRAPHIC_DATA]" at bounding box center [1302, 316] width 244 height 14
type input "Vikram"
type input "Marthandam"
type input "[DATE]"
type input "602375675"
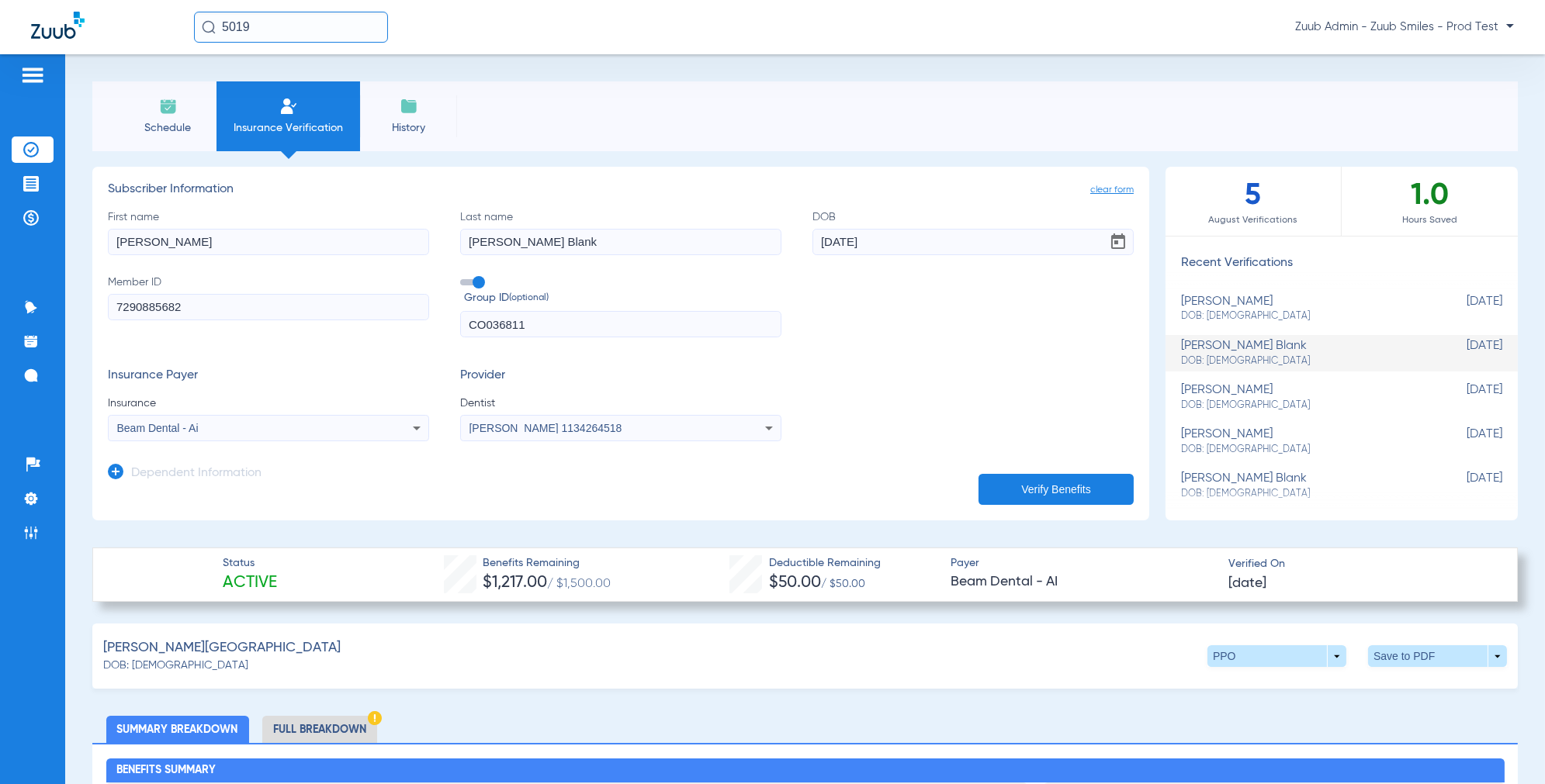
type input "1000010"
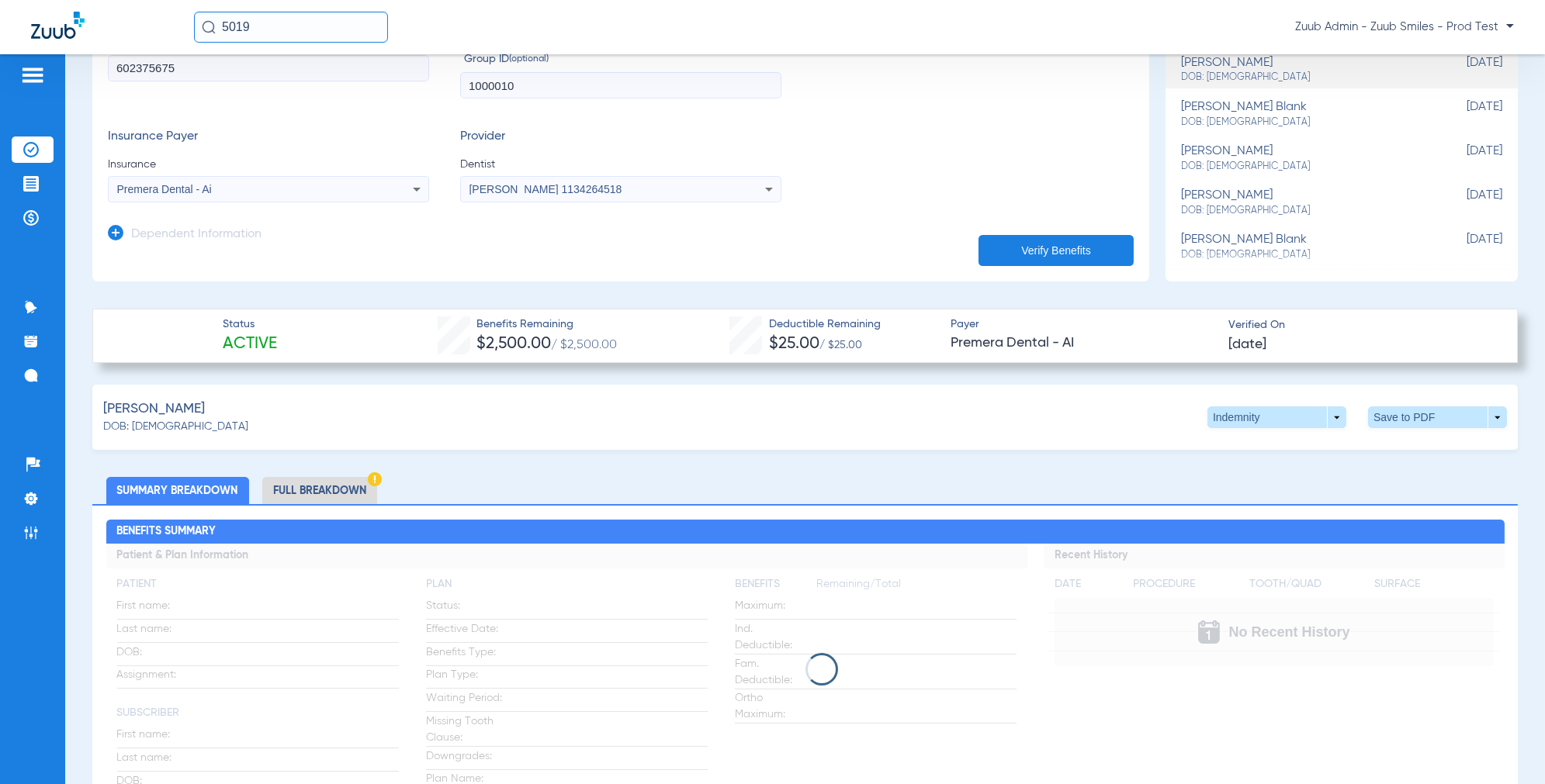
click at [1250, 112] on div "[PERSON_NAME] blank DOB: [DEMOGRAPHIC_DATA]" at bounding box center [1302, 114] width 244 height 28
type input "[PERSON_NAME]"
type input "[PERSON_NAME] Blank"
type input "[DATE]"
type input "7290885682"
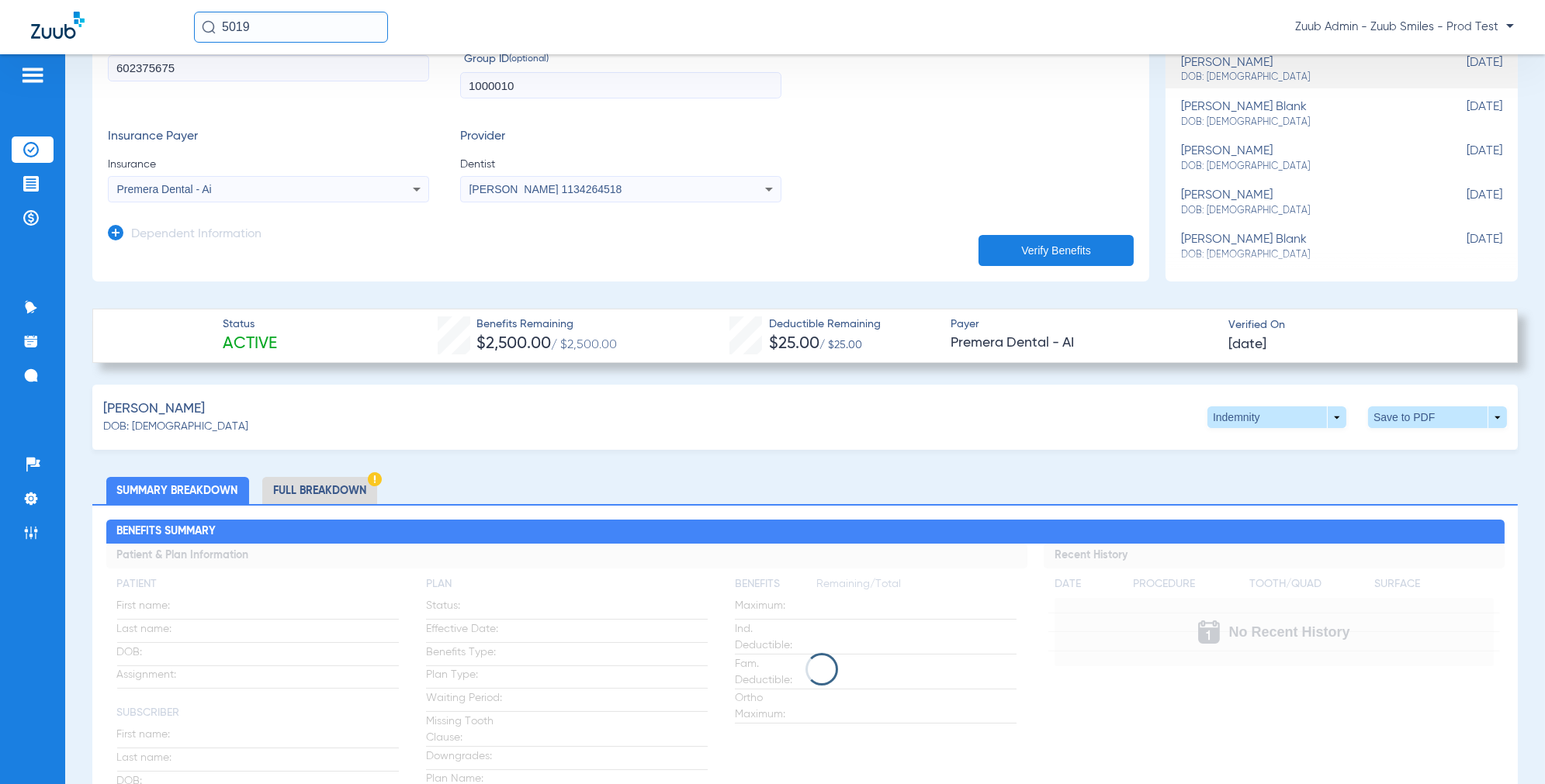
type input "CO036811"
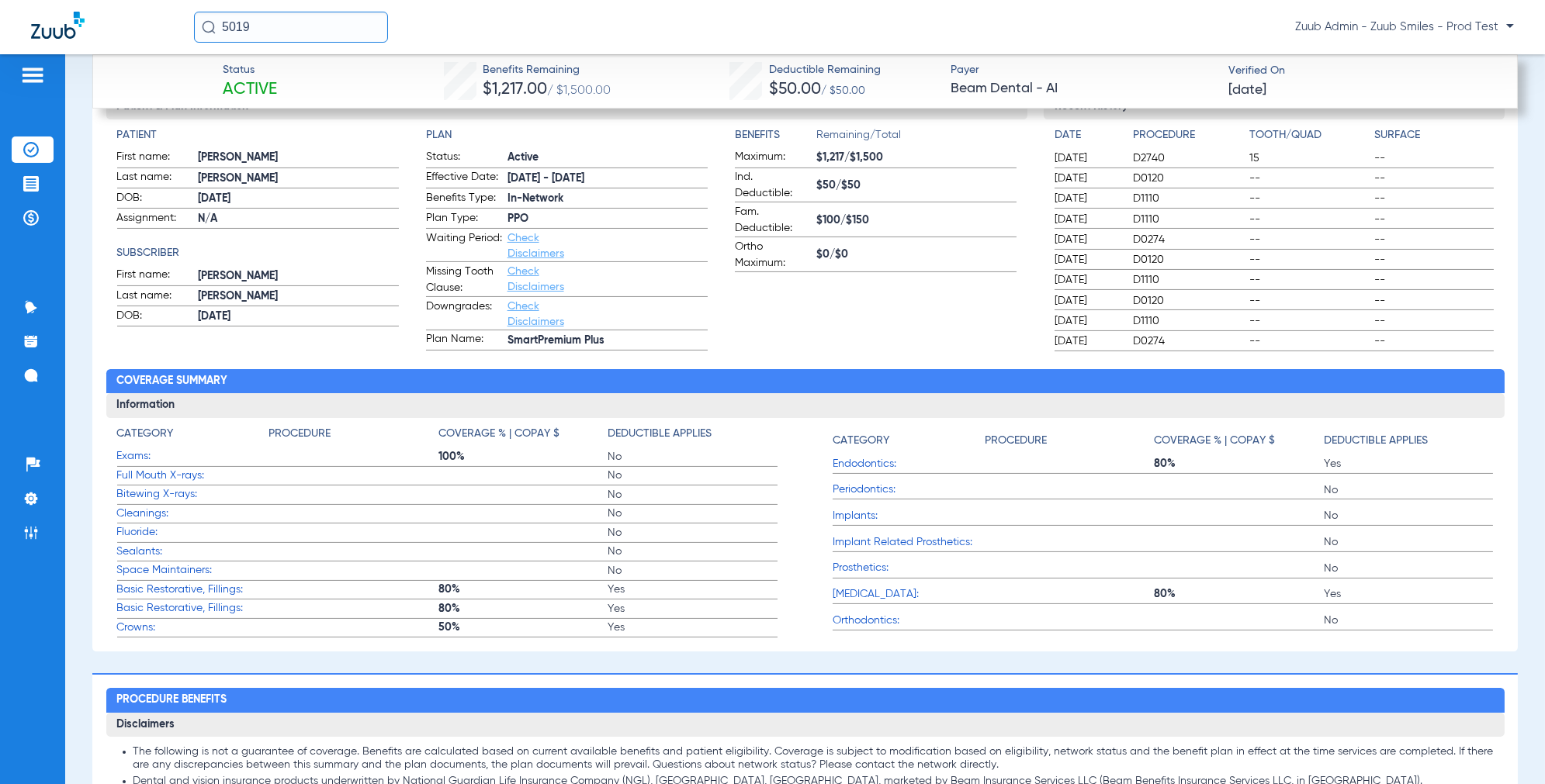
scroll to position [283, 0]
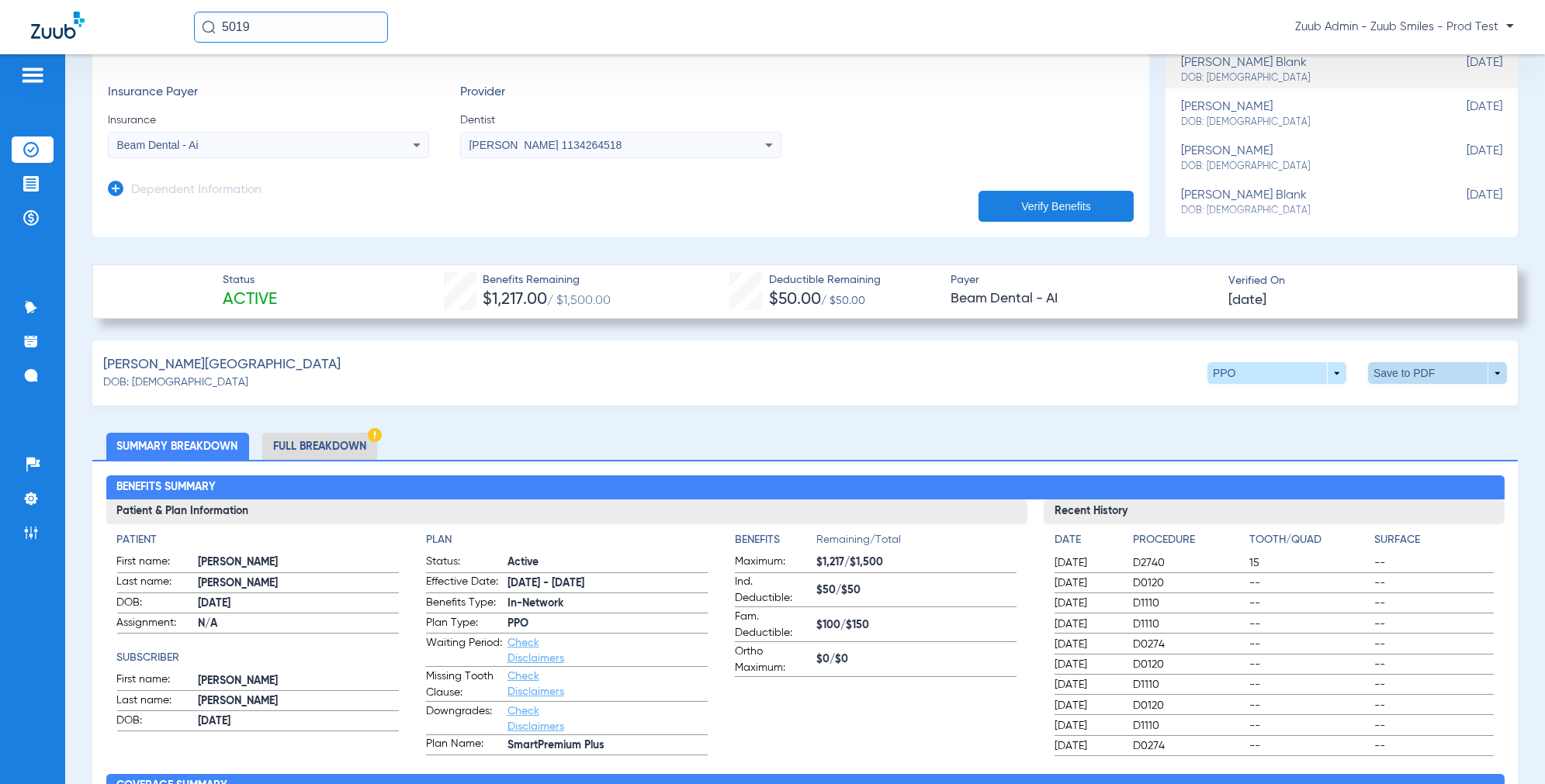
click at [1403, 376] on span at bounding box center [1437, 373] width 139 height 22
click at [1310, 402] on span "Save to PDF" at bounding box center [1320, 403] width 61 height 11
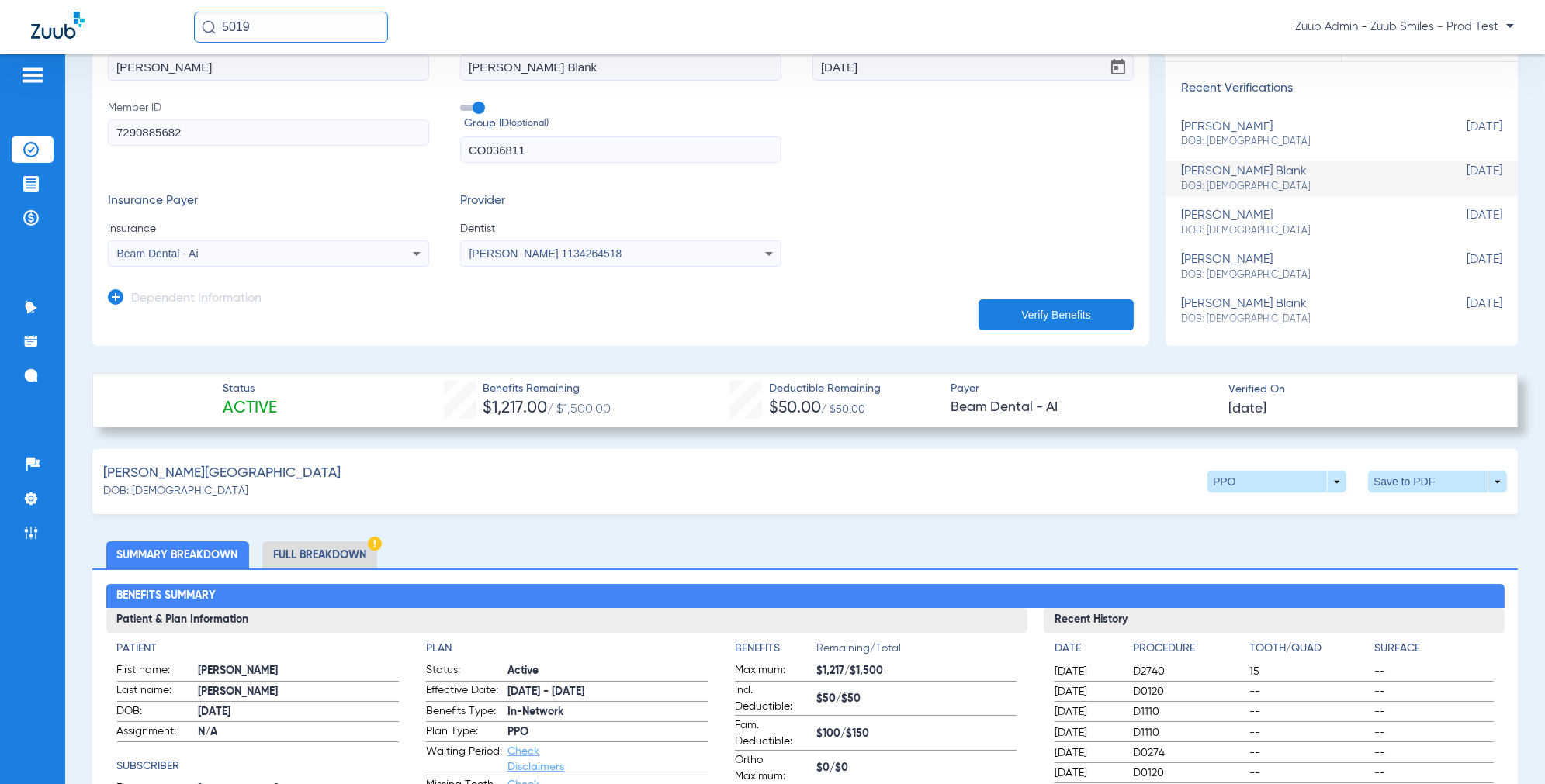
click at [1254, 216] on div "[PERSON_NAME] DOB: [DEMOGRAPHIC_DATA]" at bounding box center [1302, 222] width 244 height 28
type input "[PERSON_NAME]"
type input "[DATE]"
type input "9147724288"
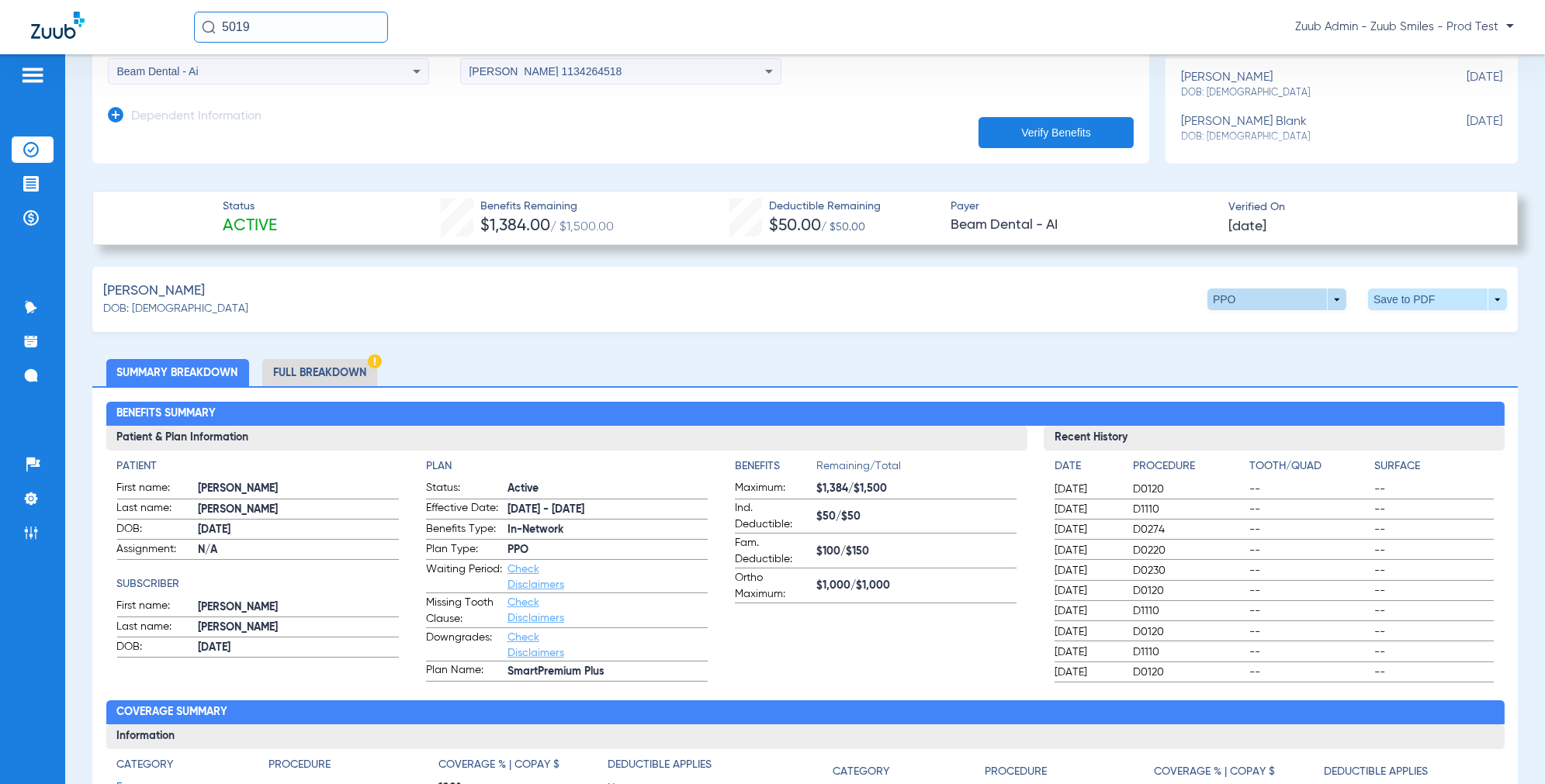
scroll to position [357, 0]
click at [1394, 300] on span at bounding box center [1437, 298] width 139 height 22
click at [1302, 332] on span "Save to PDF" at bounding box center [1320, 328] width 61 height 11
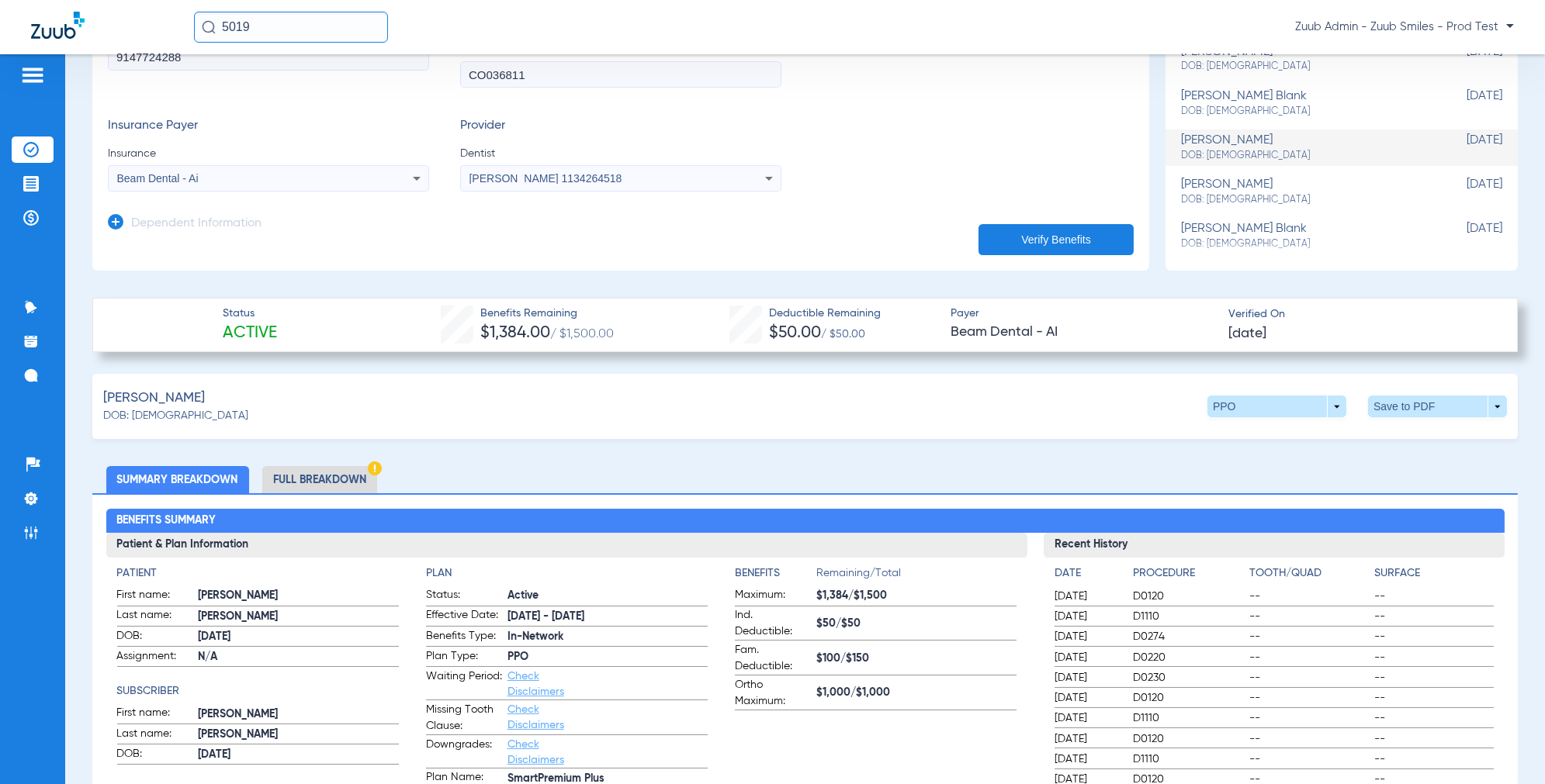
scroll to position [0, 0]
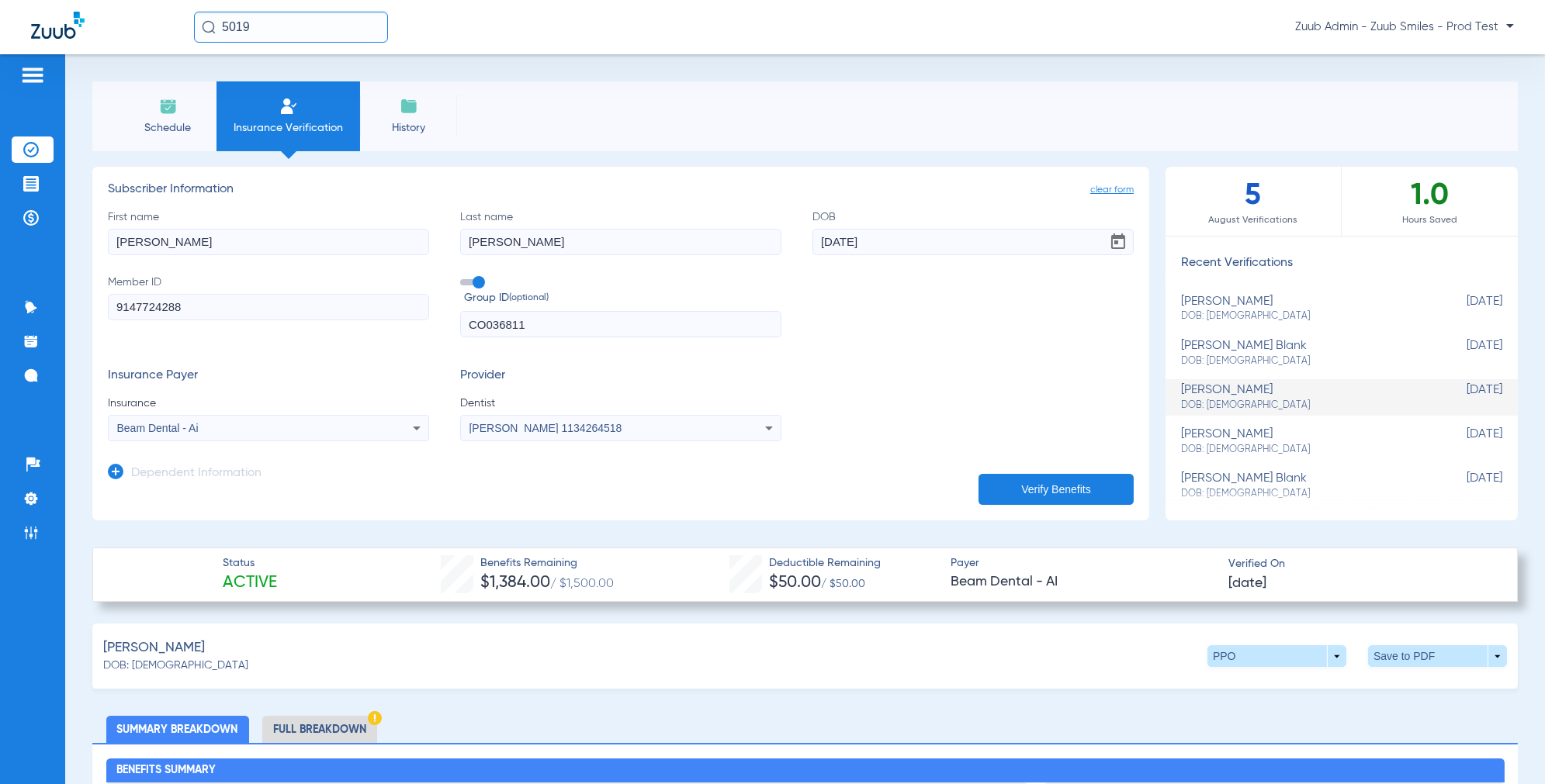
click at [1229, 316] on span "DOB: [DEMOGRAPHIC_DATA]" at bounding box center [1302, 316] width 244 height 14
type input "Vikram"
type input "Marthandam"
type input "[DATE]"
type input "602375675"
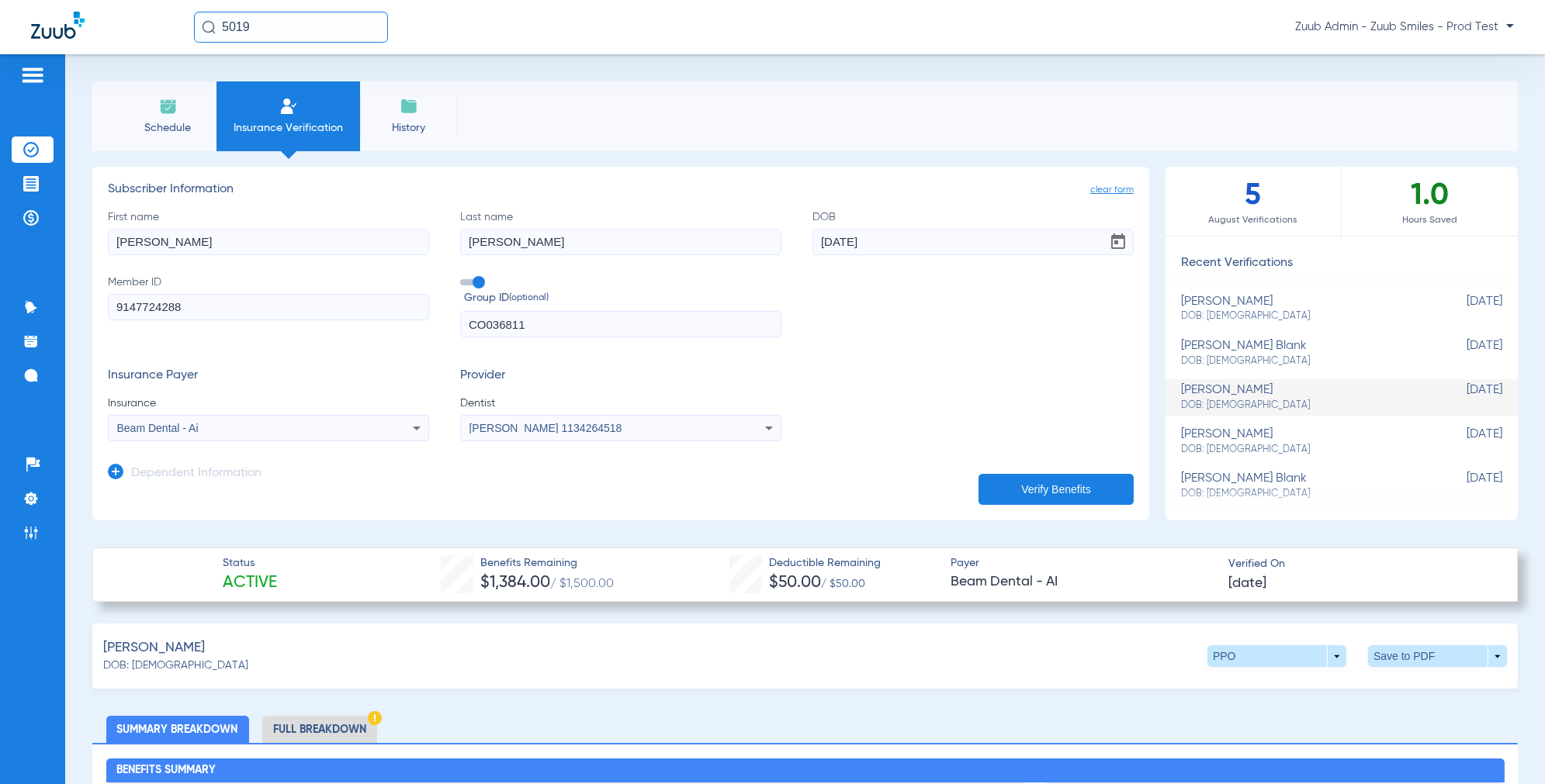
type input "1000010"
click at [1498, 27] on span "Zuub Admin - Zuub Smiles - Prod Test" at bounding box center [1404, 27] width 219 height 15
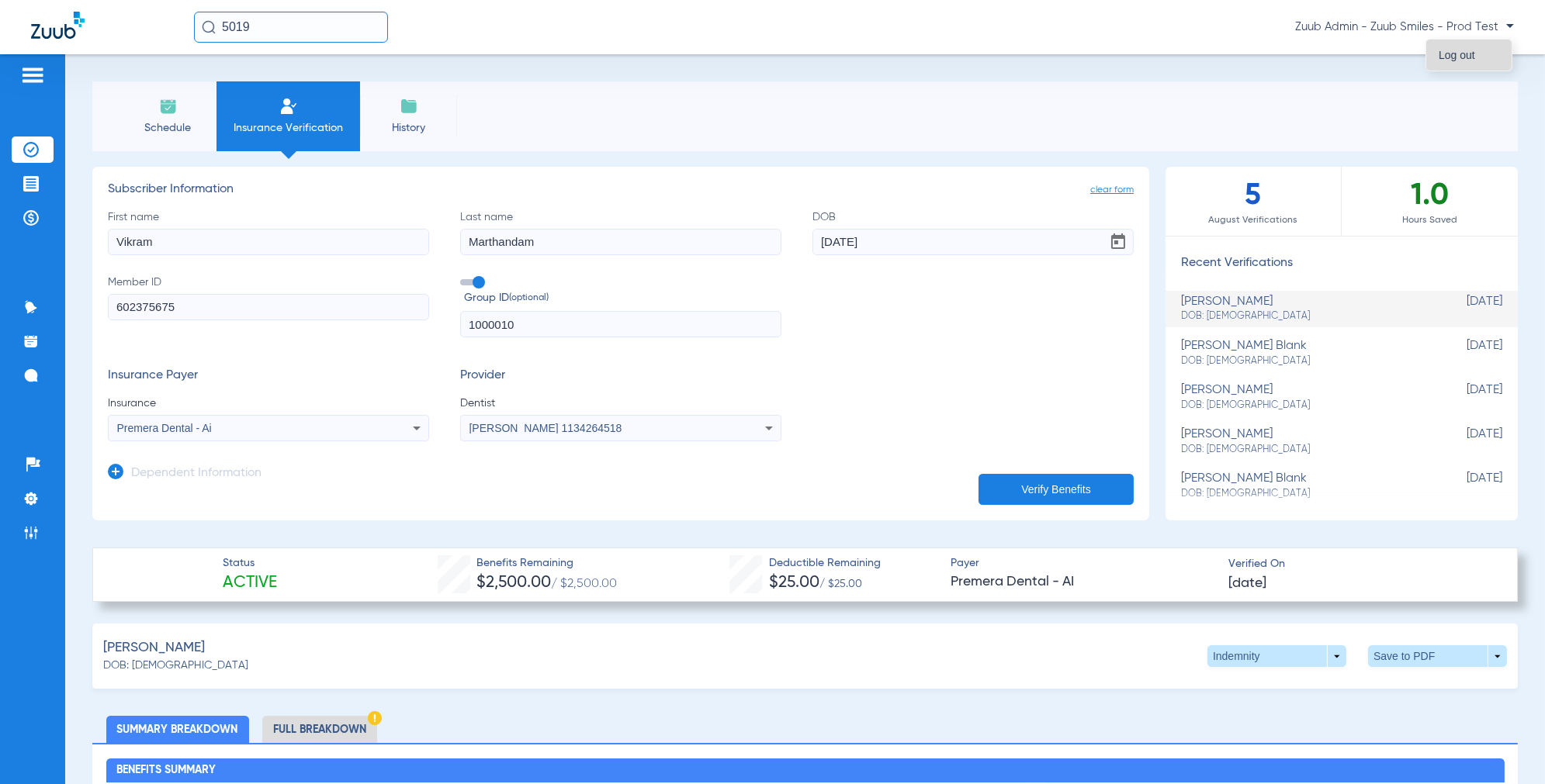
click at [1462, 59] on span "Log out" at bounding box center [1468, 55] width 60 height 11
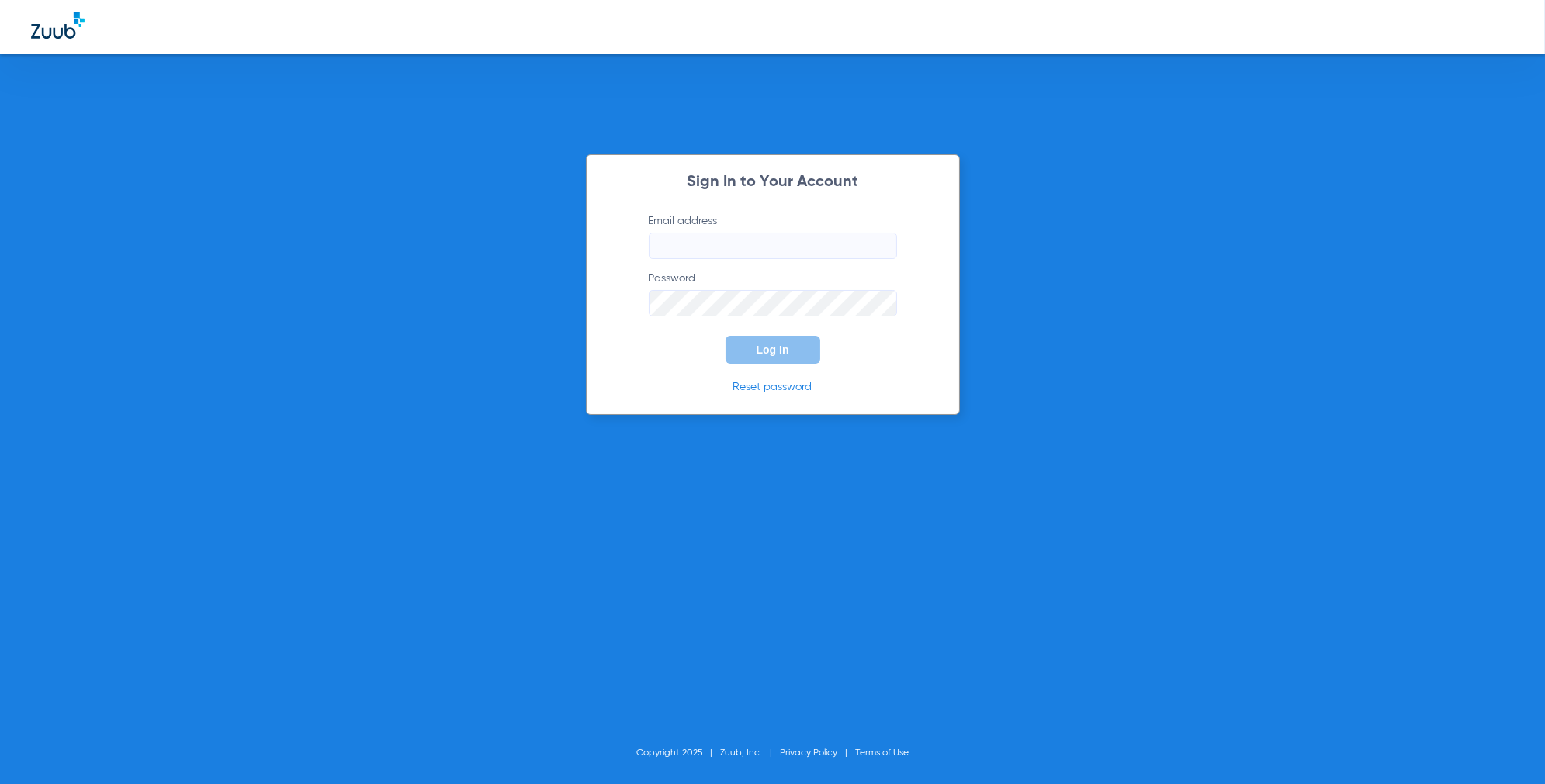
type input "[EMAIL_ADDRESS][DOMAIN_NAME]"
click at [498, 369] on div "Sign In to Your Account Email address [EMAIL_ADDRESS][DOMAIN_NAME] Password Log…" at bounding box center [772, 392] width 1545 height 784
click at [784, 352] on span "Log In" at bounding box center [773, 349] width 33 height 12
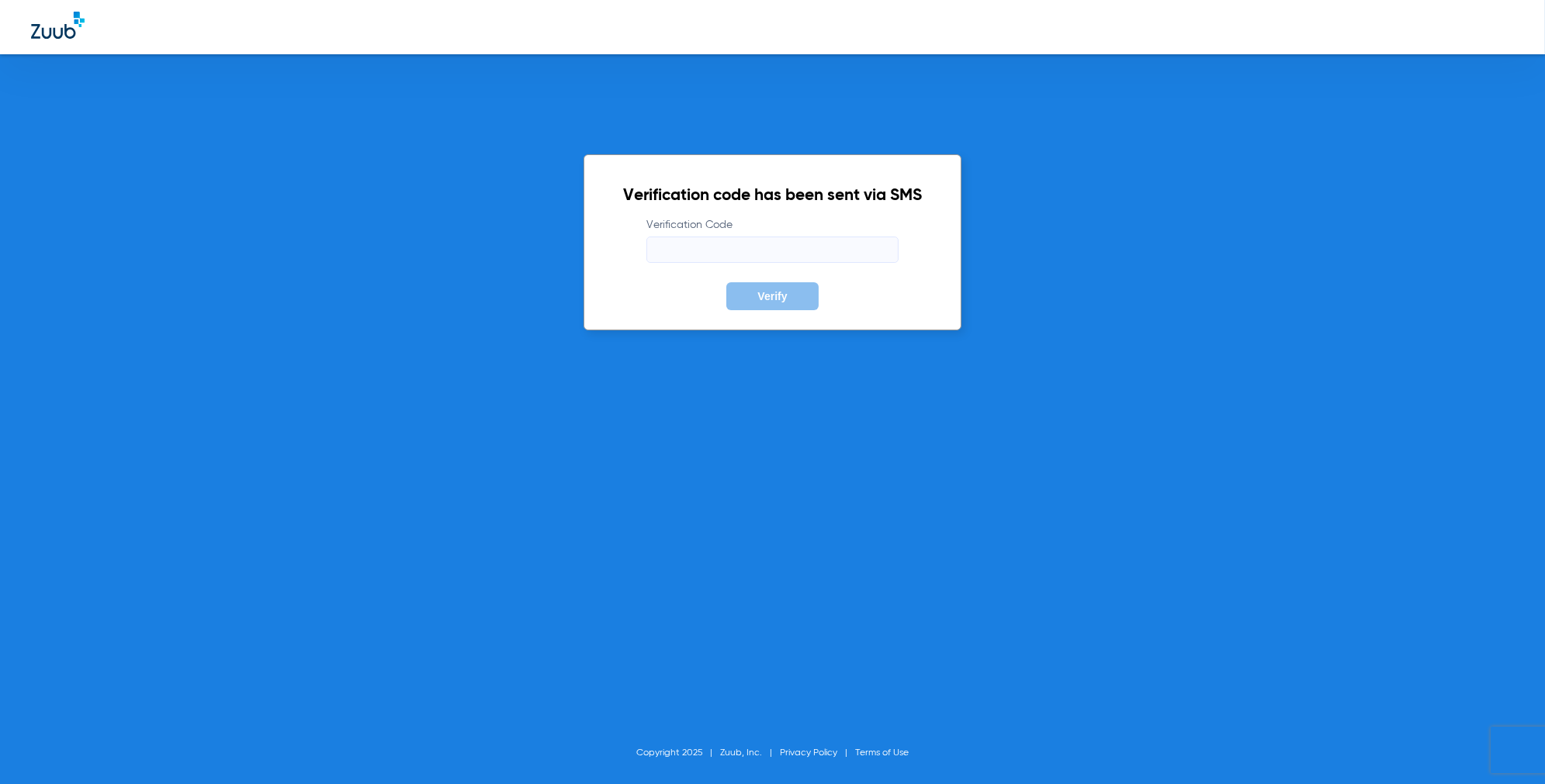
click at [740, 252] on input "Verification Code" at bounding box center [773, 250] width 252 height 26
paste input "967661"
type input "967661"
click at [757, 299] on span "Verify" at bounding box center [772, 296] width 29 height 12
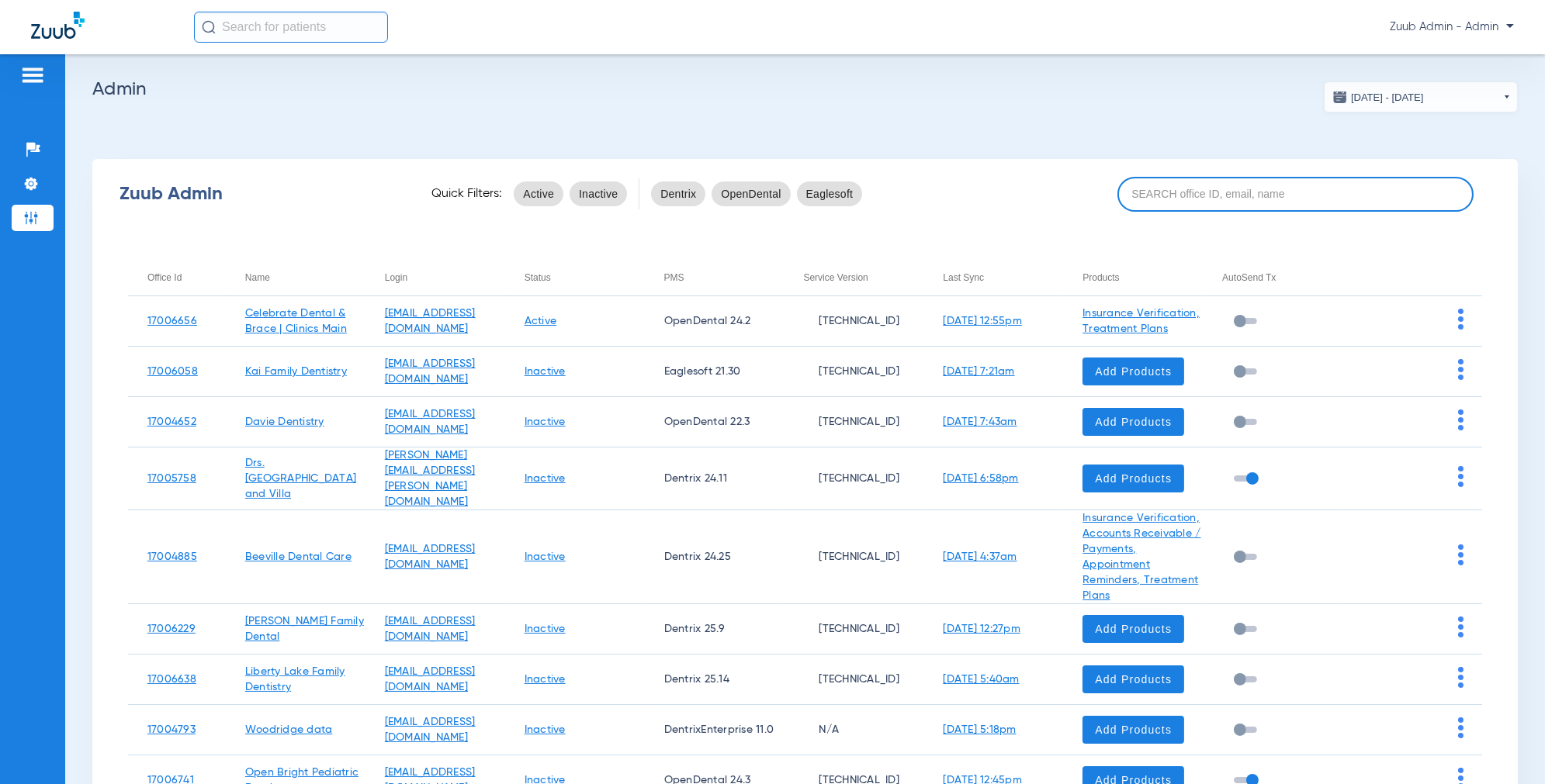
click at [1224, 194] on input at bounding box center [1295, 194] width 356 height 35
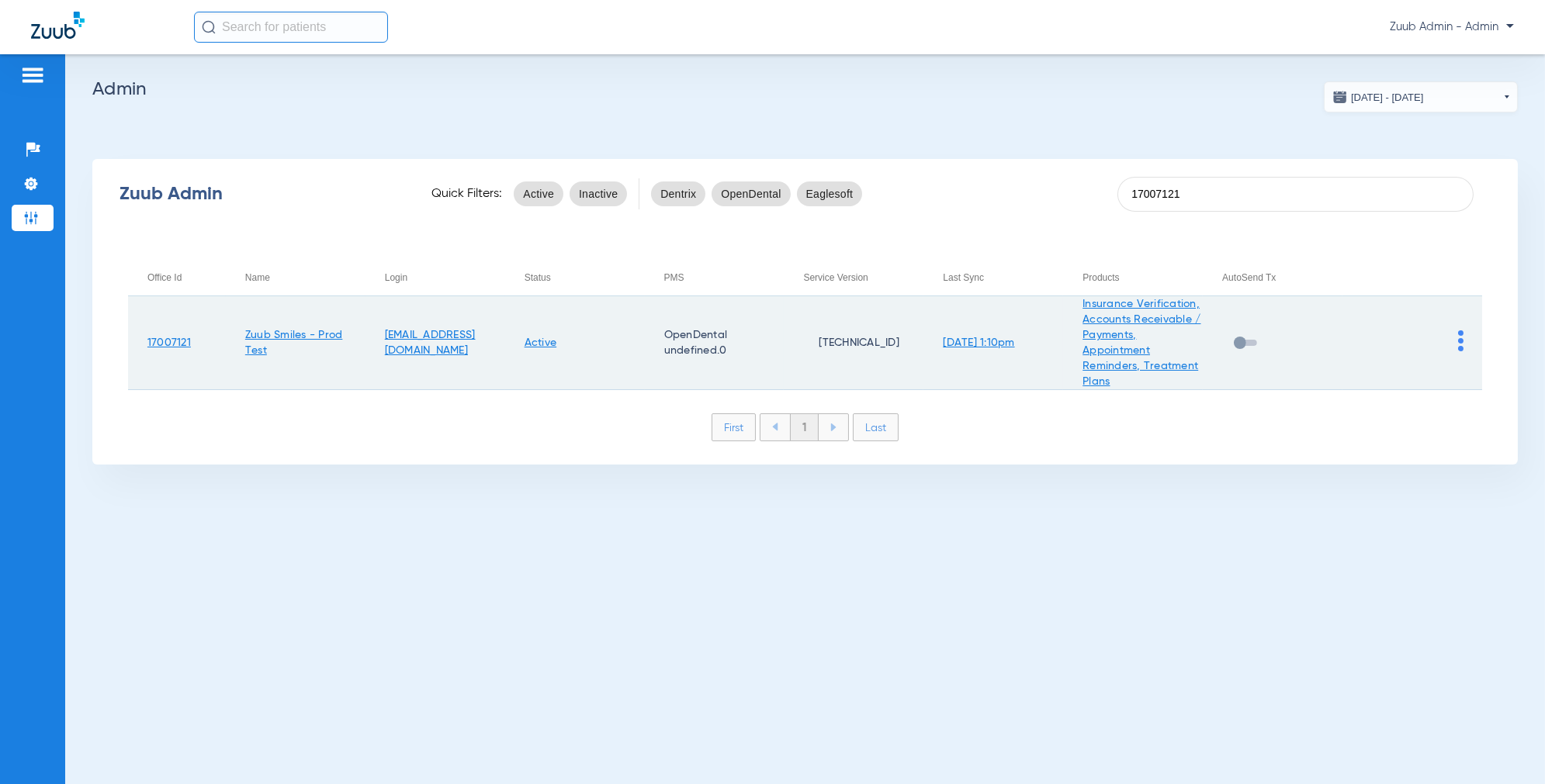
type input "17007121"
click at [1461, 341] on img at bounding box center [1460, 341] width 6 height 21
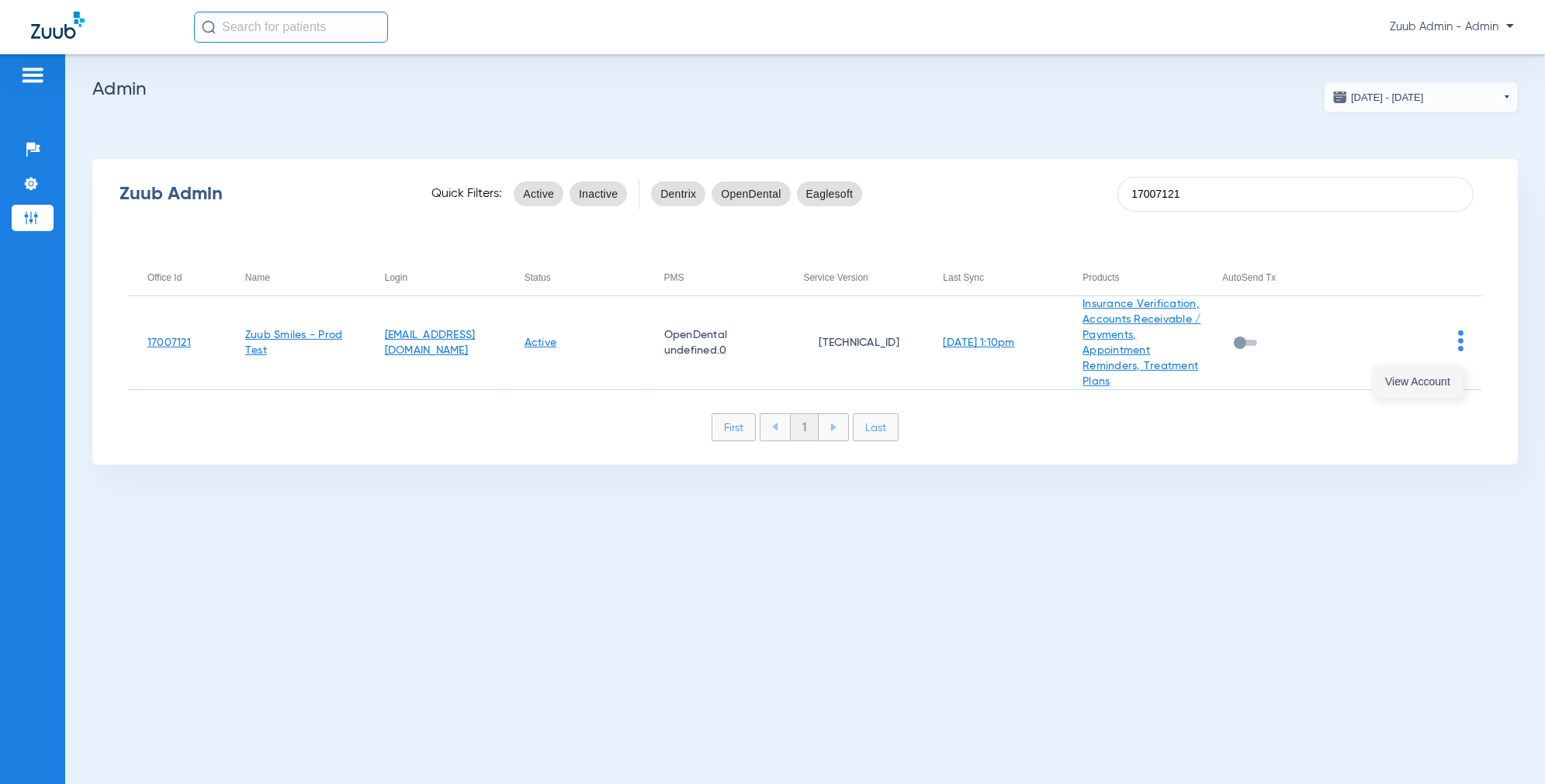
click at [1449, 379] on span "View Account" at bounding box center [1417, 381] width 65 height 11
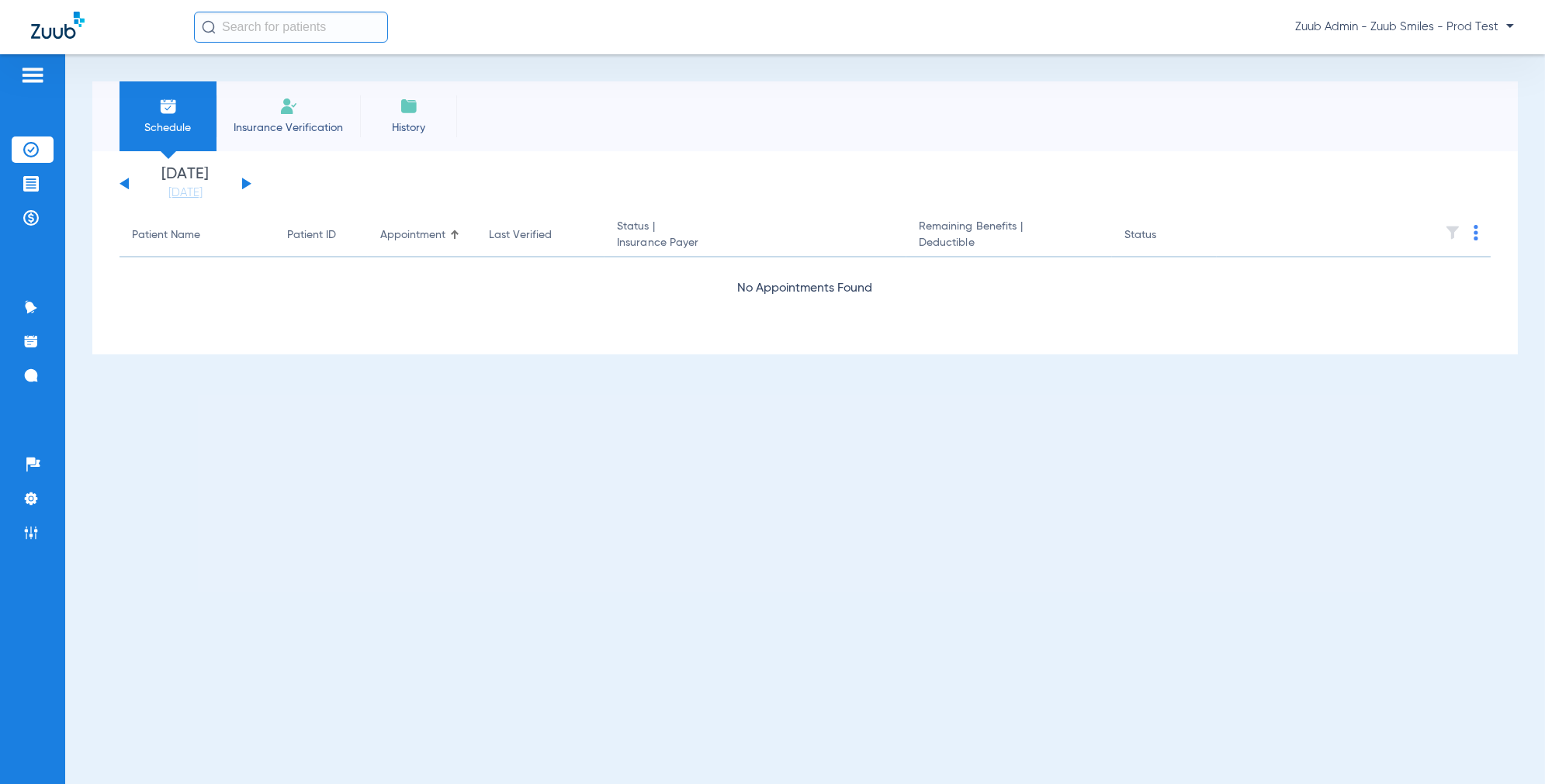
click at [296, 108] on img at bounding box center [288, 106] width 19 height 19
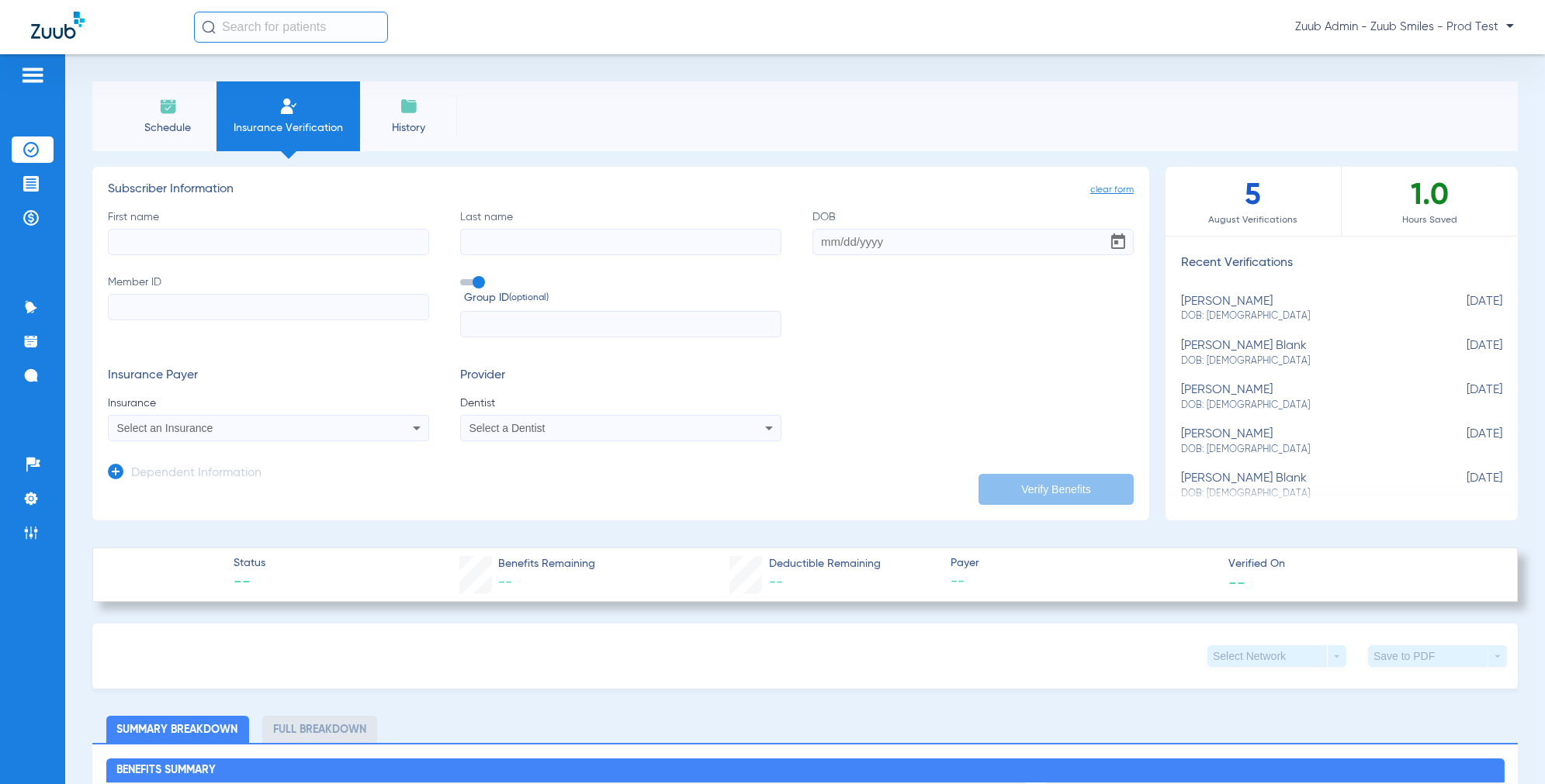
click at [1238, 310] on span "DOB: [DEMOGRAPHIC_DATA]" at bounding box center [1302, 316] width 244 height 14
type input "Vikram"
type input "Marthandam"
type input "[DATE]"
type input "602375675"
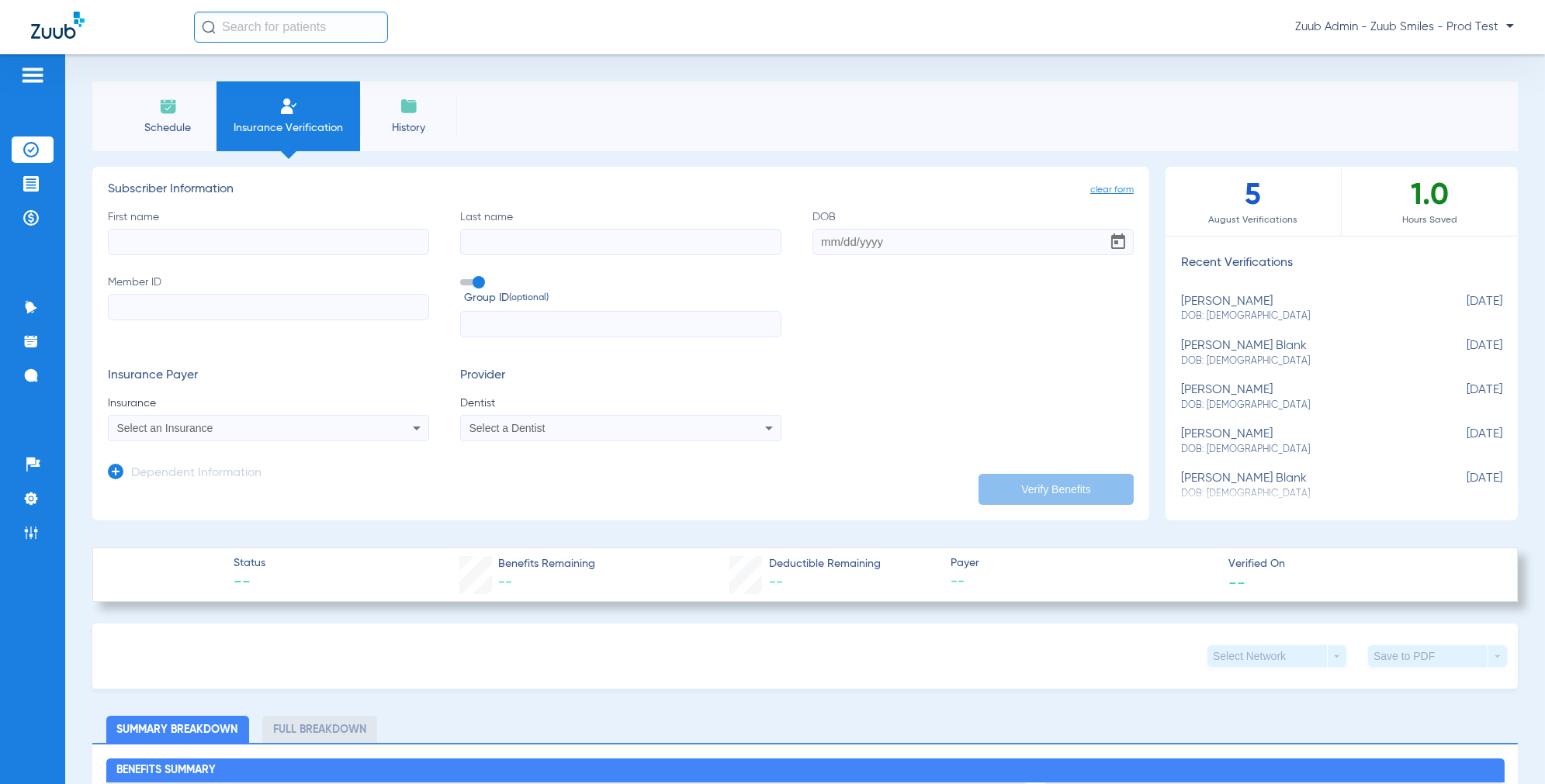
type input "1000010"
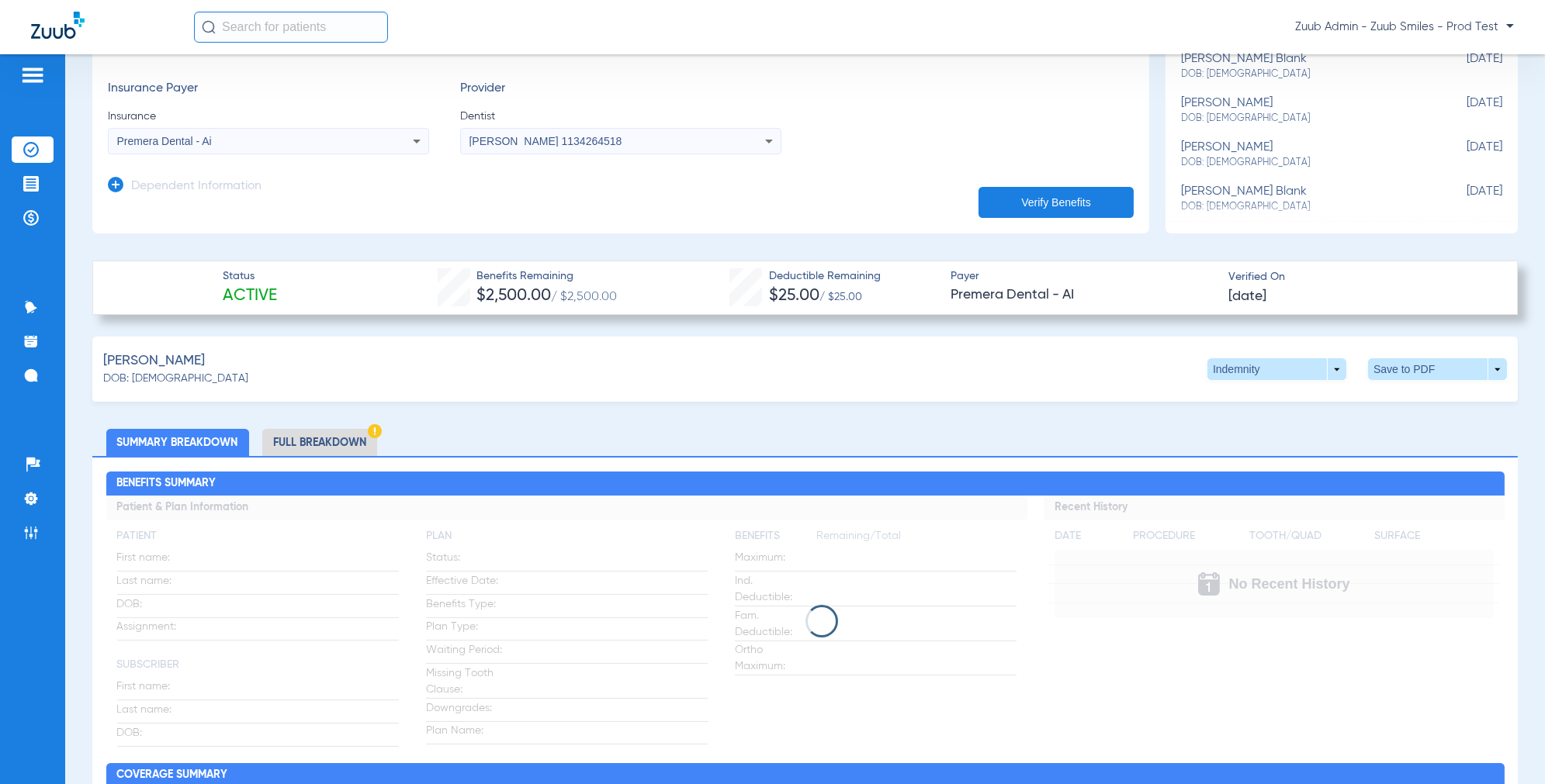
scroll to position [287, 0]
click at [352, 440] on li "Full Breakdown" at bounding box center [319, 441] width 115 height 27
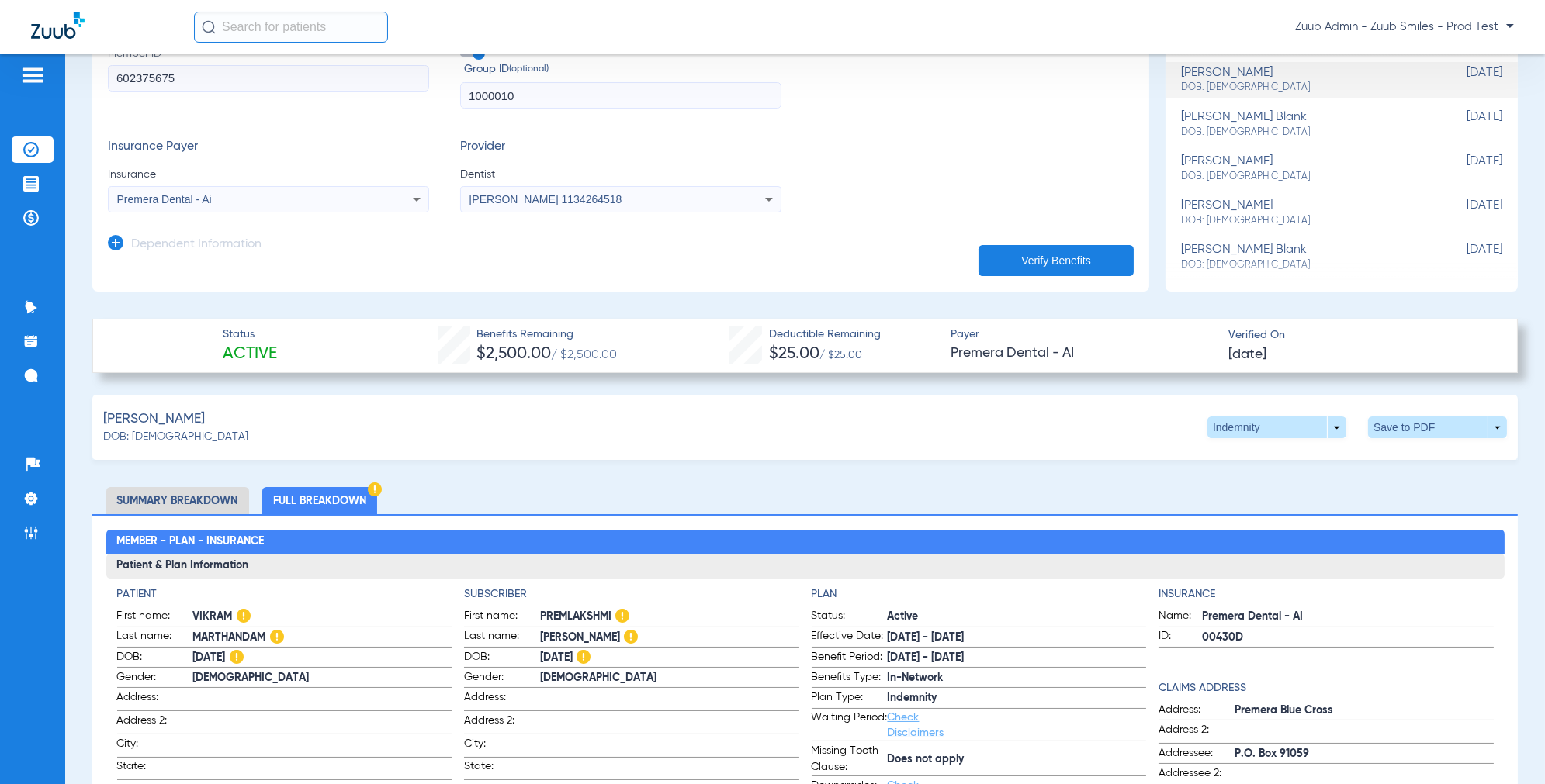
scroll to position [311, 0]
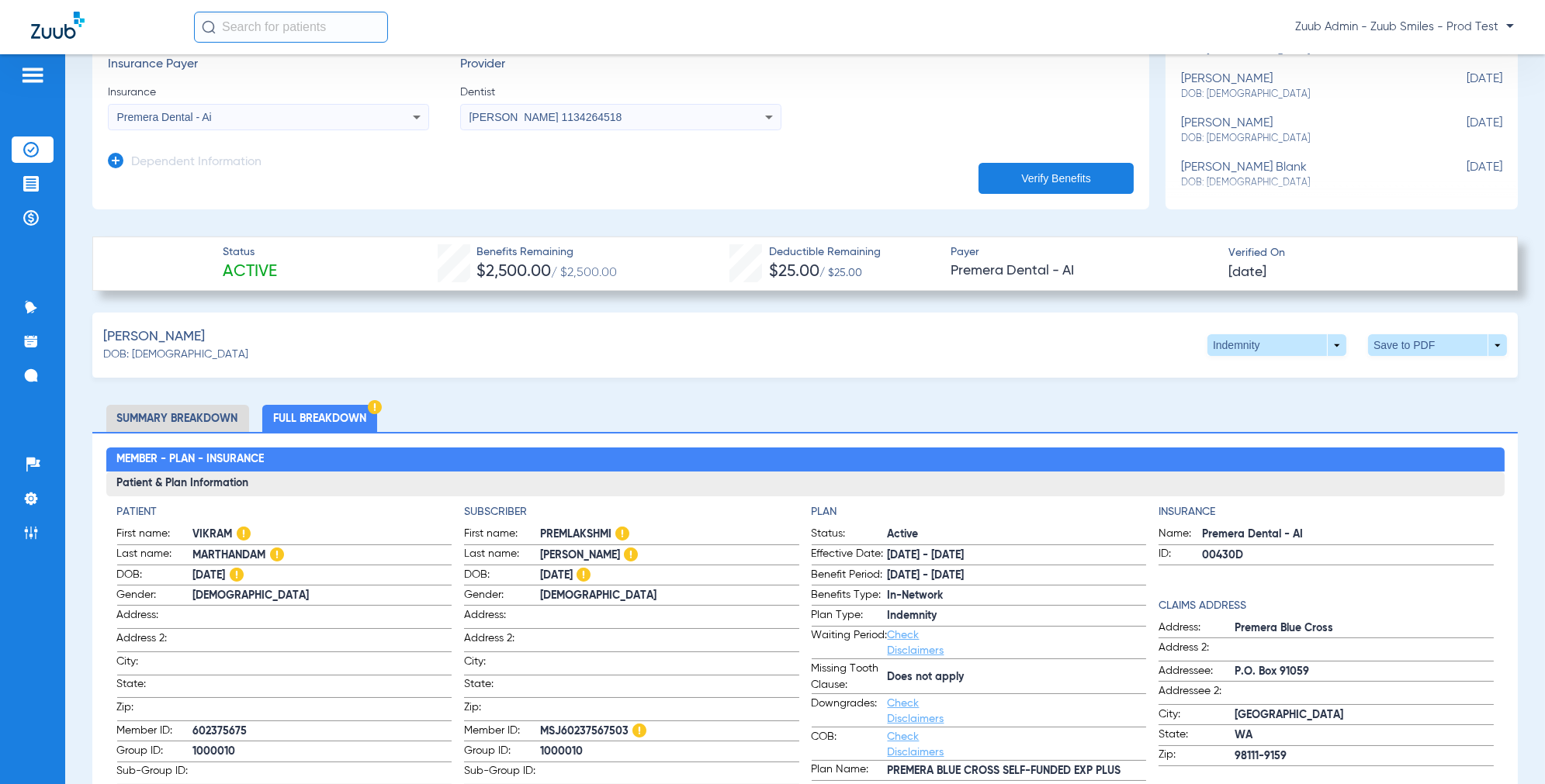
click at [185, 429] on li "Summary Breakdown" at bounding box center [178, 418] width 143 height 27
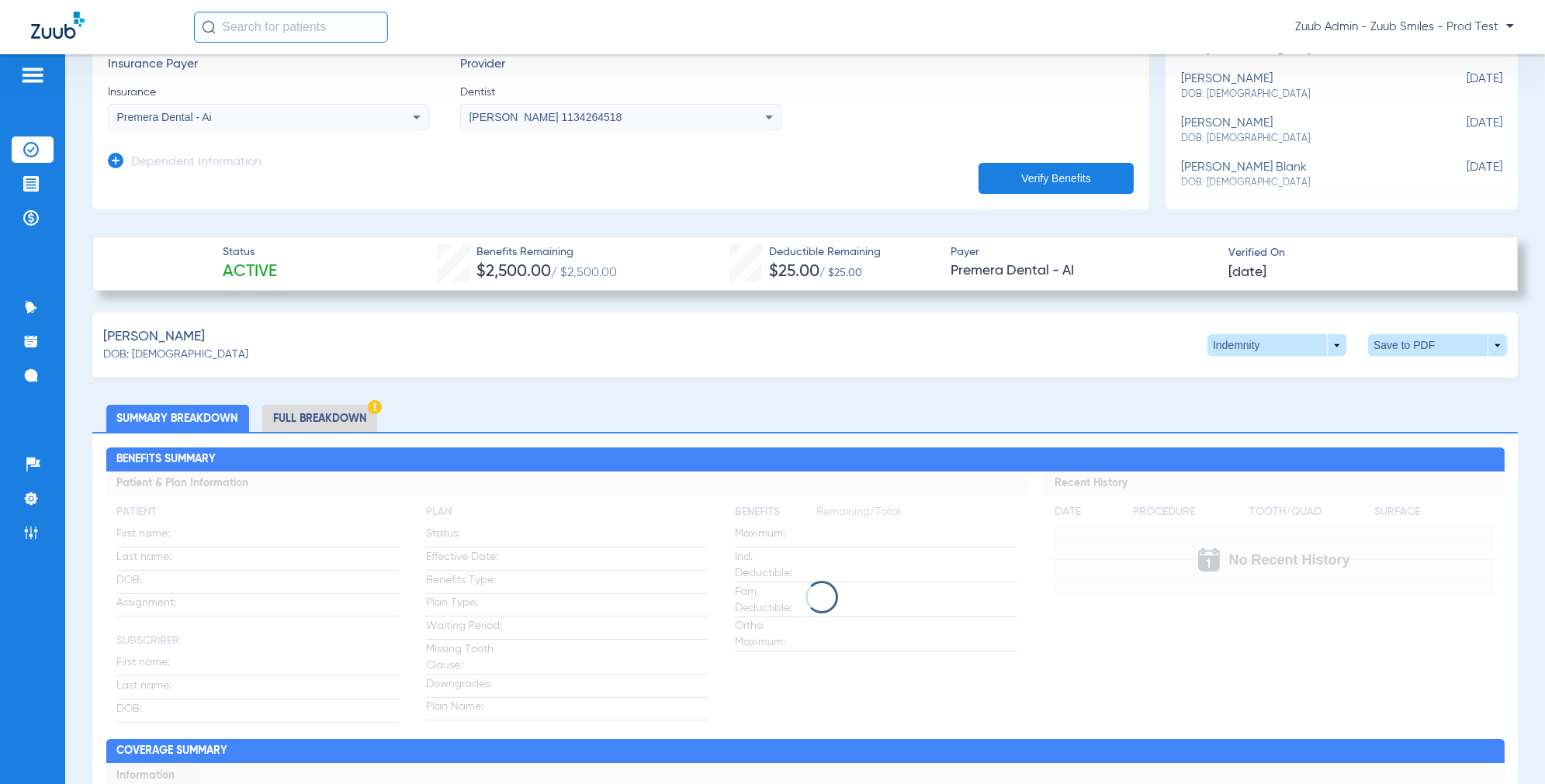
scroll to position [0, 0]
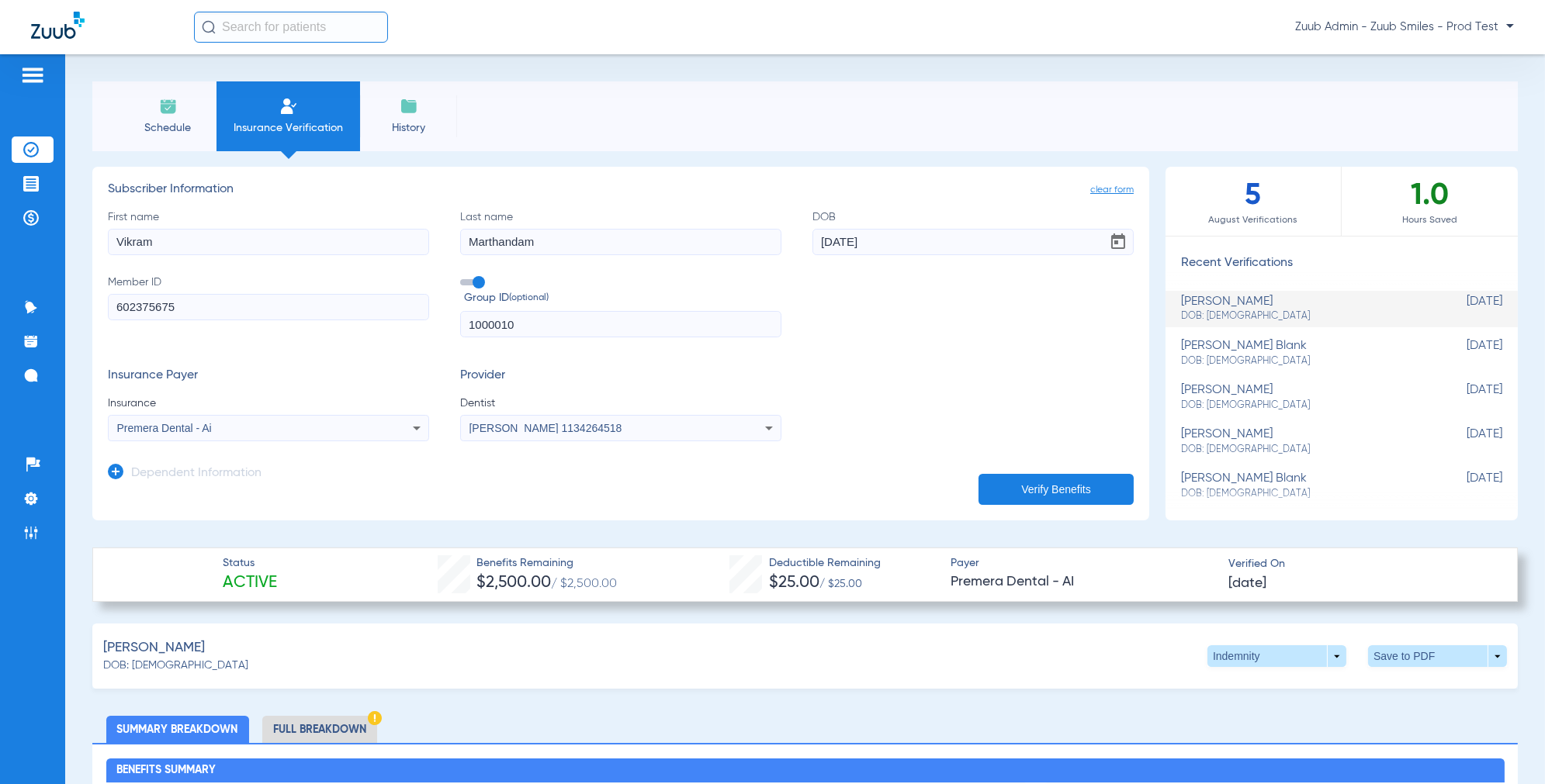
click at [182, 113] on li "Schedule" at bounding box center [168, 116] width 97 height 70
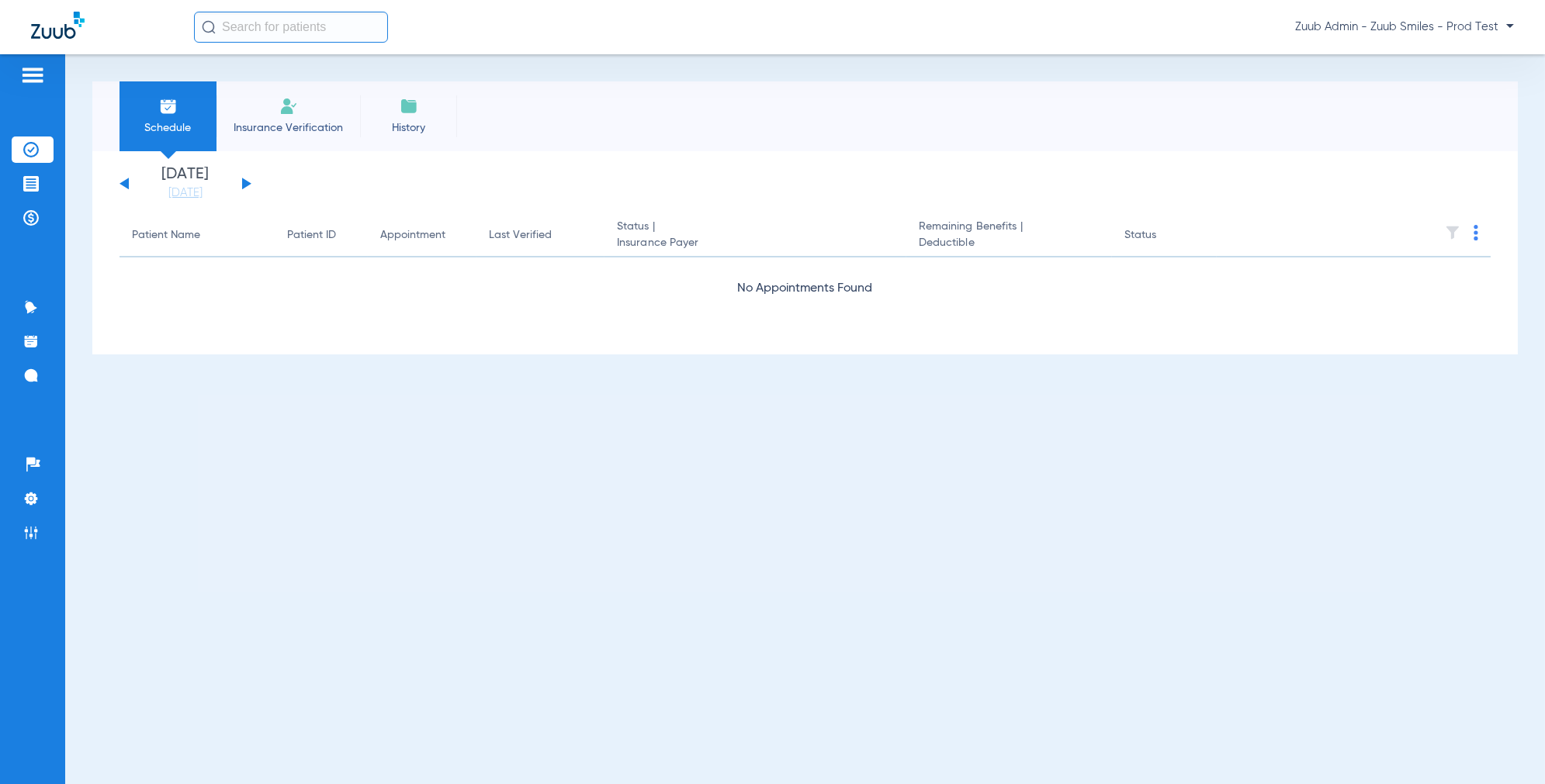
click at [302, 113] on li "Insurance Verification" at bounding box center [288, 116] width 143 height 70
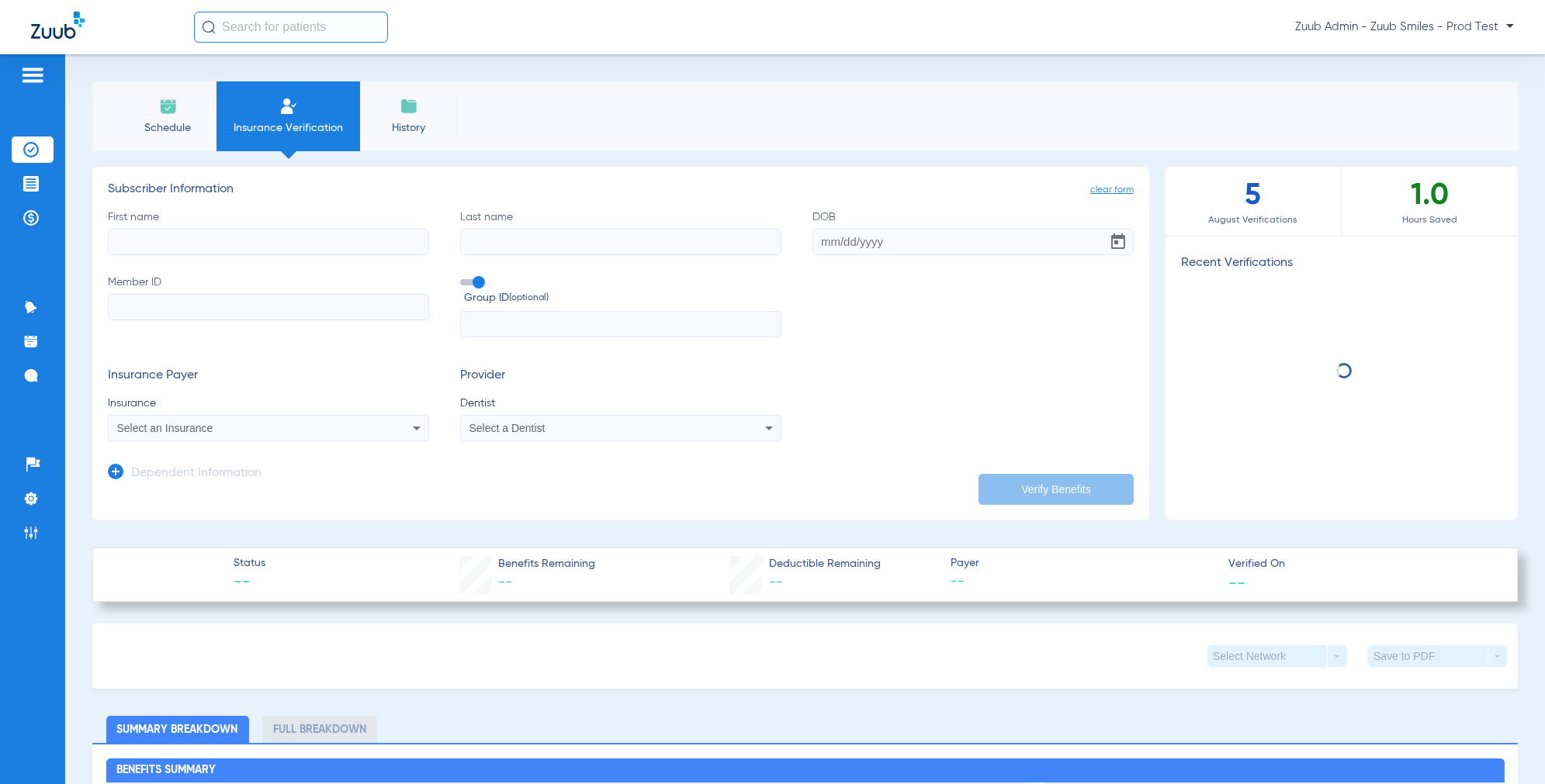
click at [210, 237] on input "First name" at bounding box center [268, 242] width 321 height 26
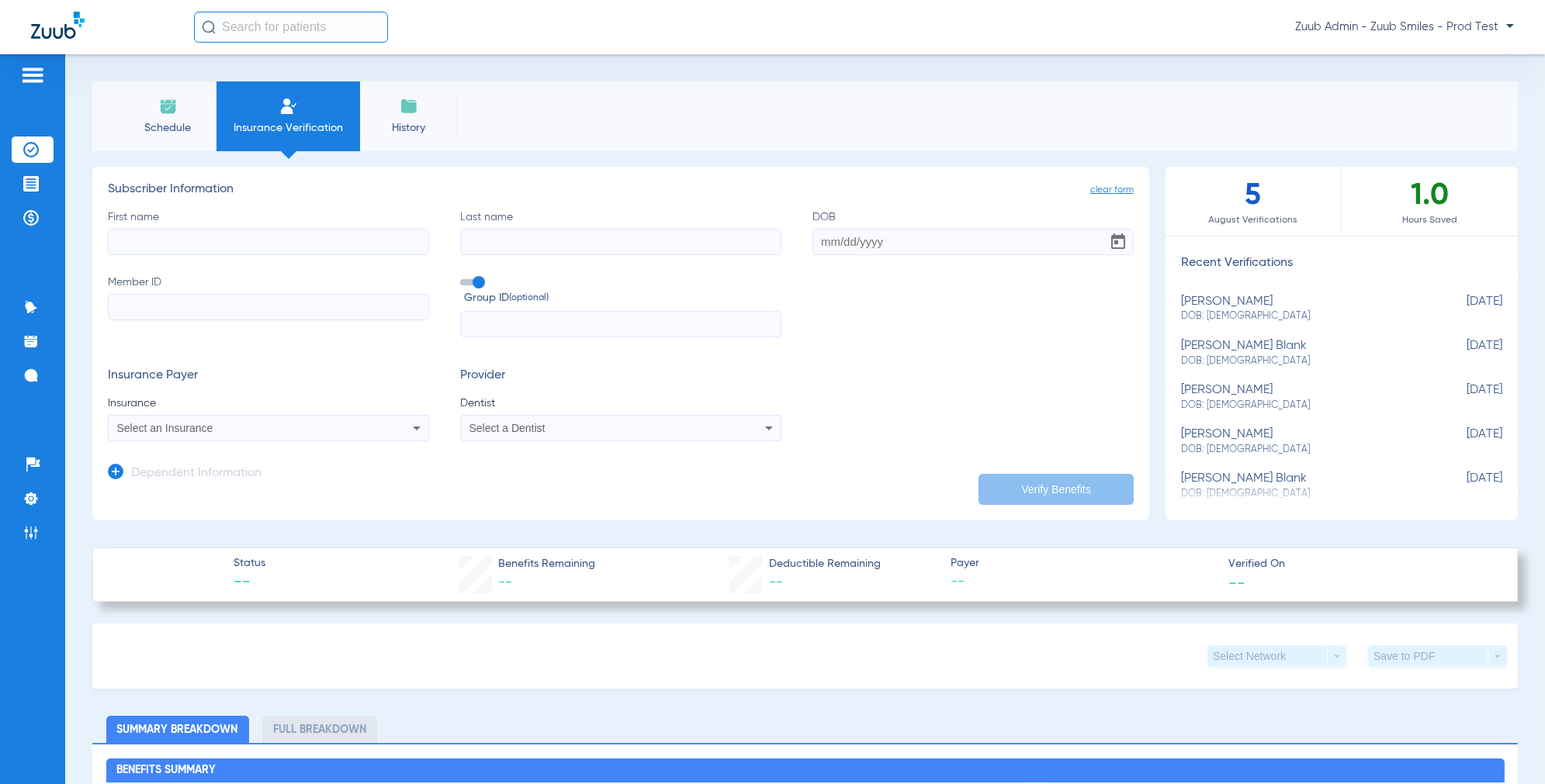
paste input "Deepak"
type input "Deepak"
click at [501, 239] on input "Last name" at bounding box center [621, 242] width 321 height 26
paste input "Verma"
type input "Verma"
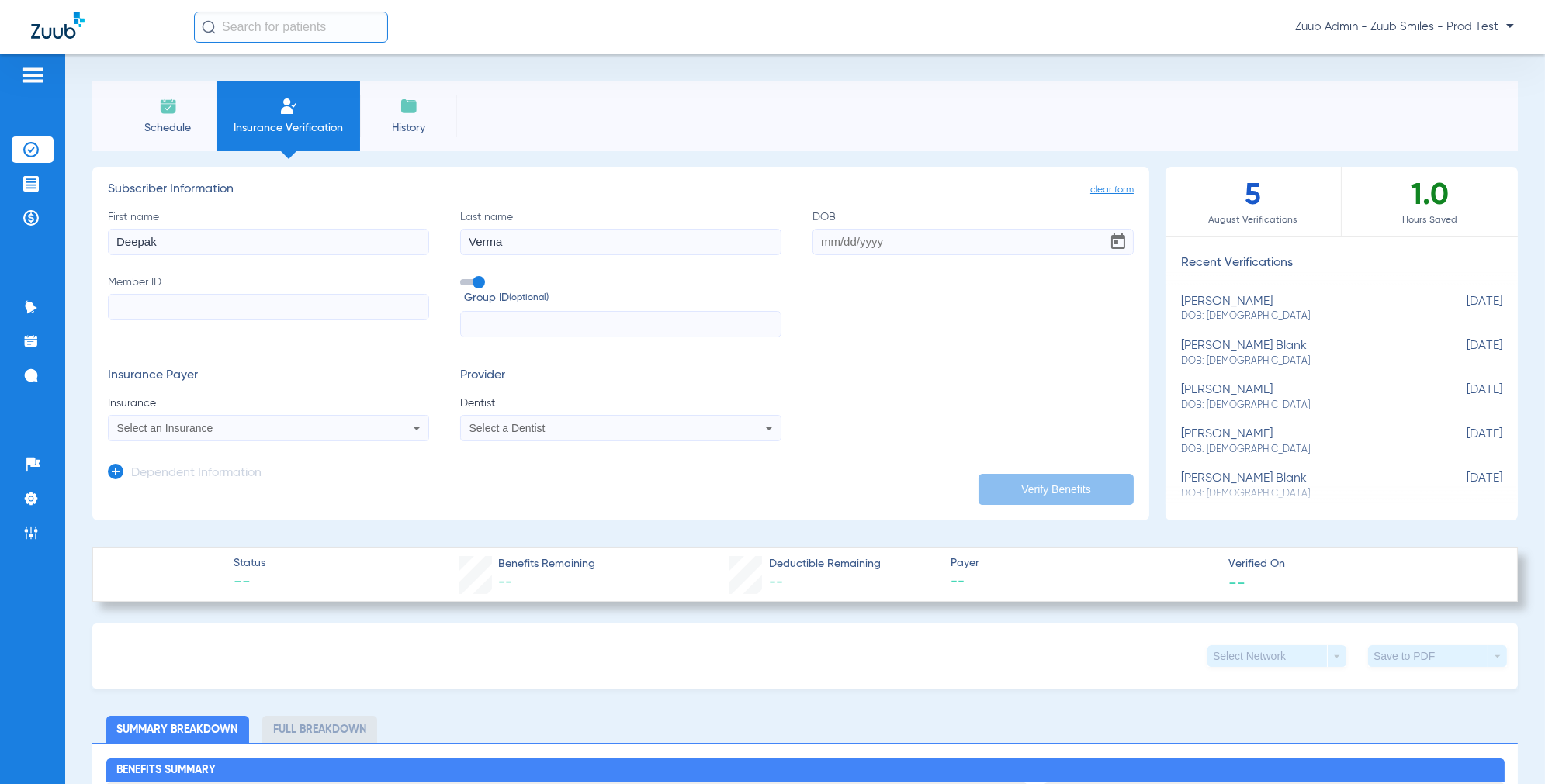
click at [258, 316] on input "Member ID" at bounding box center [268, 307] width 321 height 26
paste input "603663087"
type input "603663087"
click at [550, 324] on input "text" at bounding box center [621, 324] width 321 height 26
paste input "1000010"
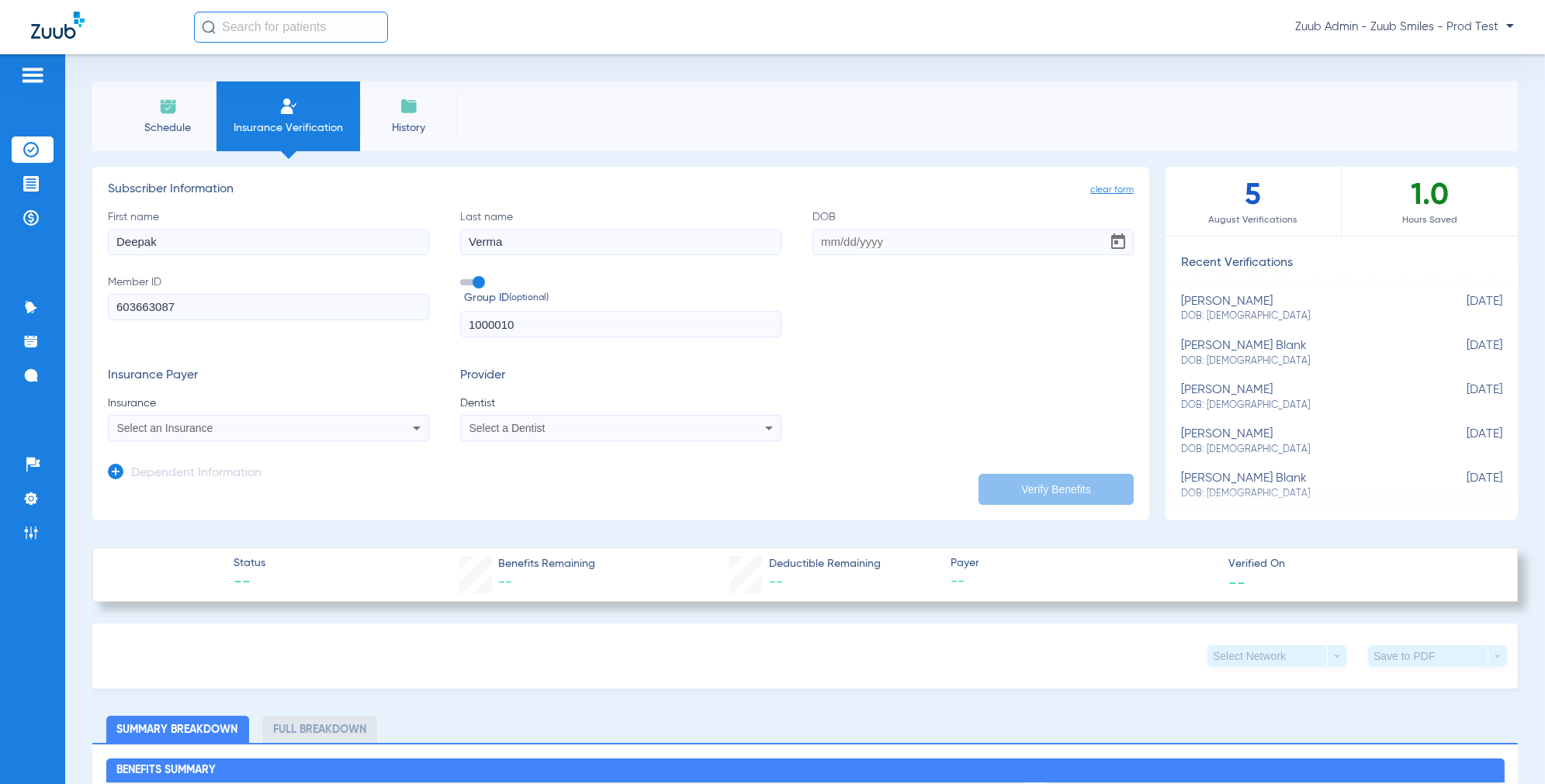
type input "1000010"
click at [859, 250] on input "DOB" at bounding box center [972, 242] width 321 height 26
type input "[DATE]"
click at [182, 427] on span "Select an Insurance" at bounding box center [165, 427] width 96 height 12
type input "prem"
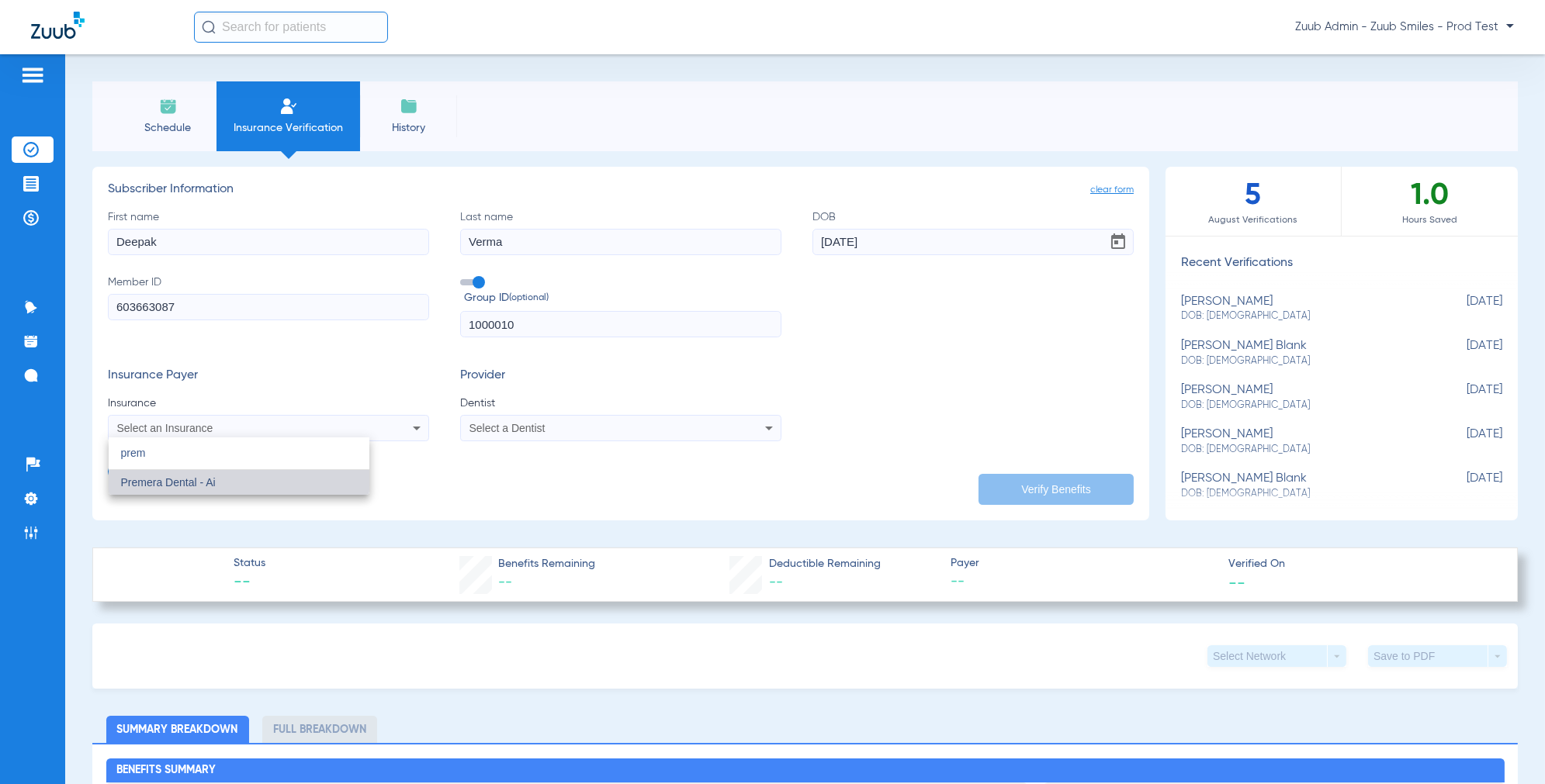
click at [200, 475] on mat-option "Premera Dental - Ai" at bounding box center [239, 482] width 261 height 24
click at [521, 421] on div "Select a Dentist" at bounding box center [621, 427] width 319 height 19
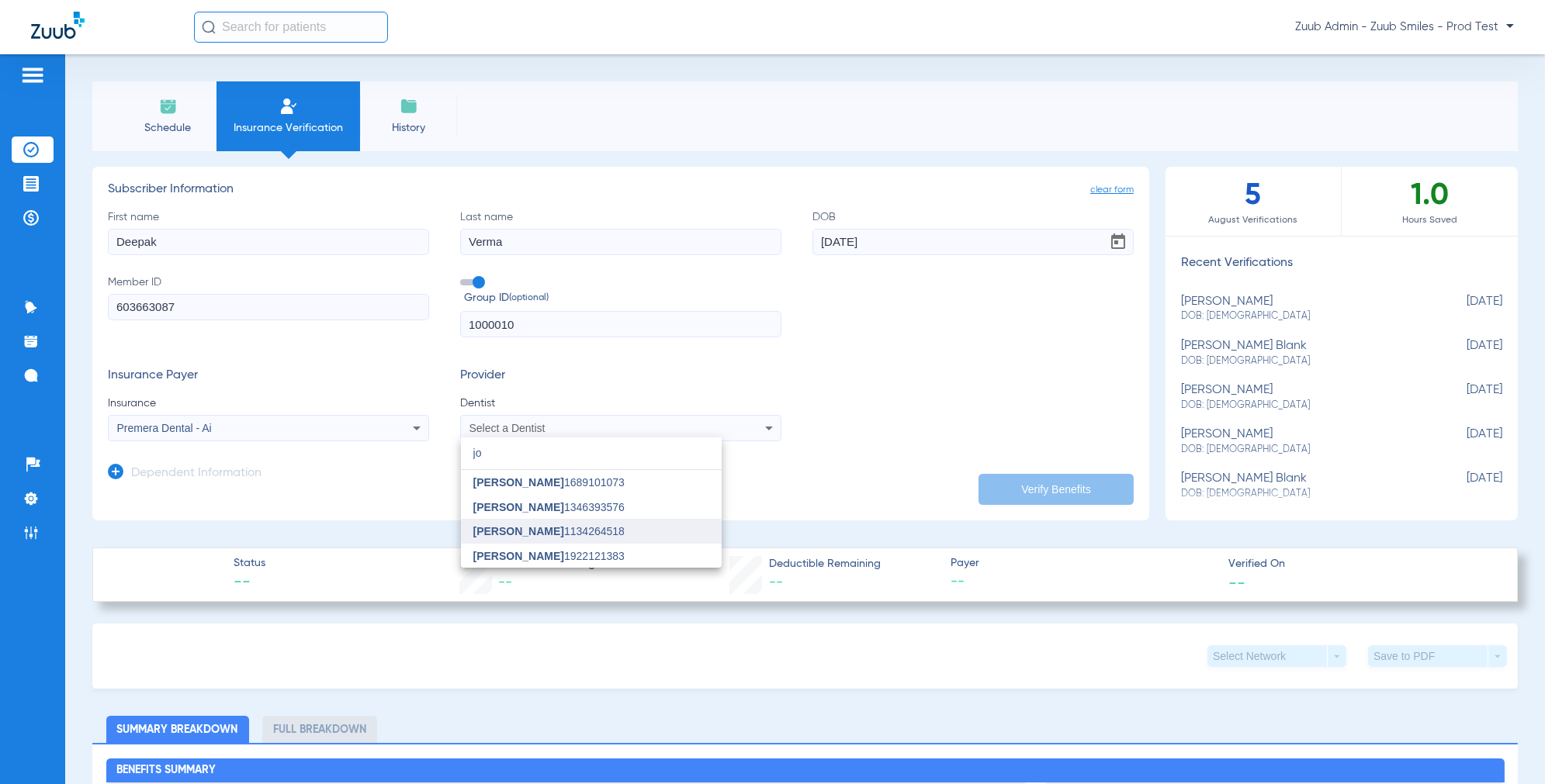
type input "jo"
click at [523, 525] on span "[PERSON_NAME]" at bounding box center [518, 531] width 90 height 12
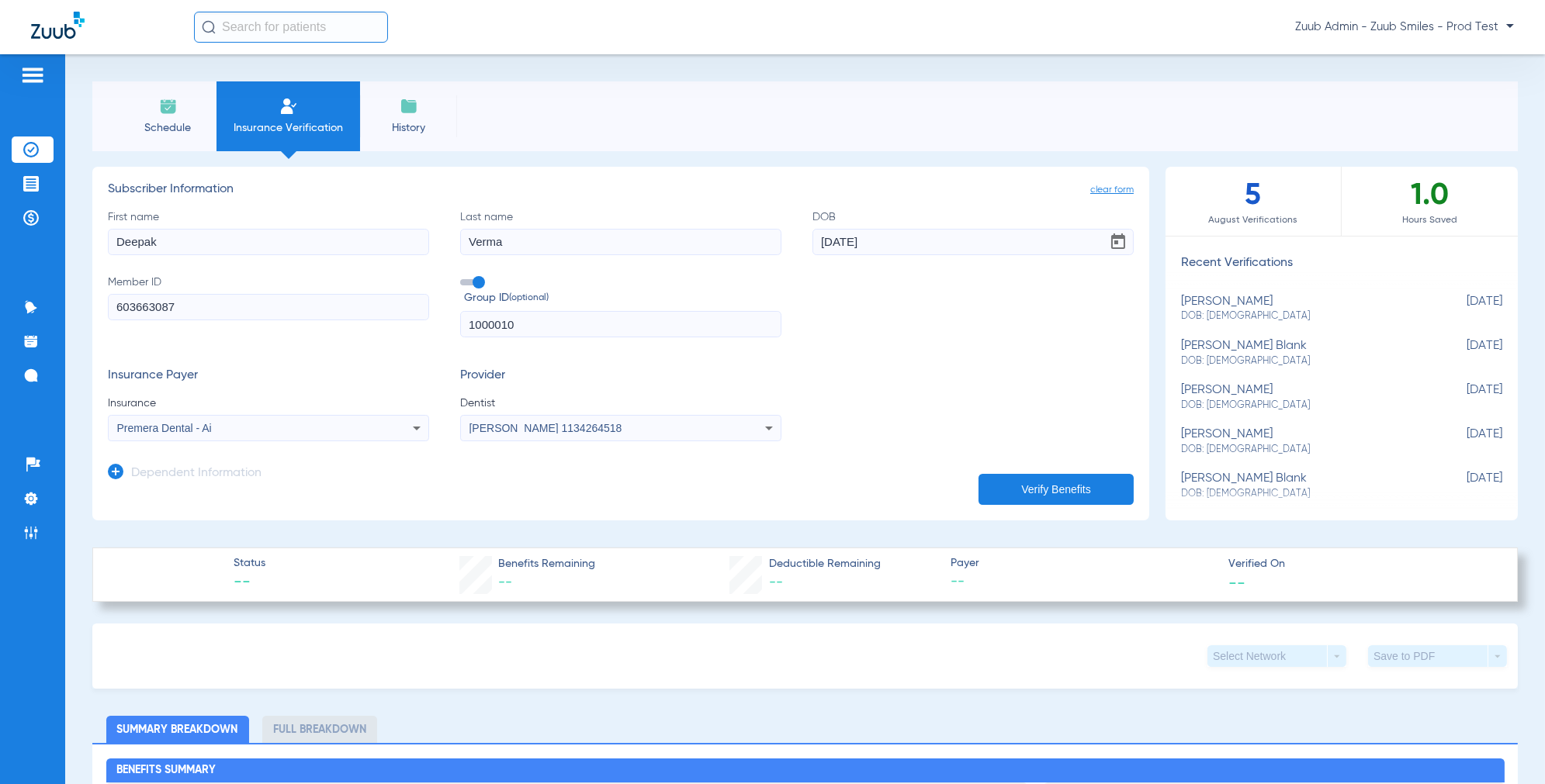
click at [1117, 238] on span "Open calendar" at bounding box center [1118, 242] width 37 height 37
click at [1024, 387] on span "8" at bounding box center [1020, 388] width 28 height 28
click at [1035, 480] on button "Verify Benefits" at bounding box center [1056, 489] width 156 height 31
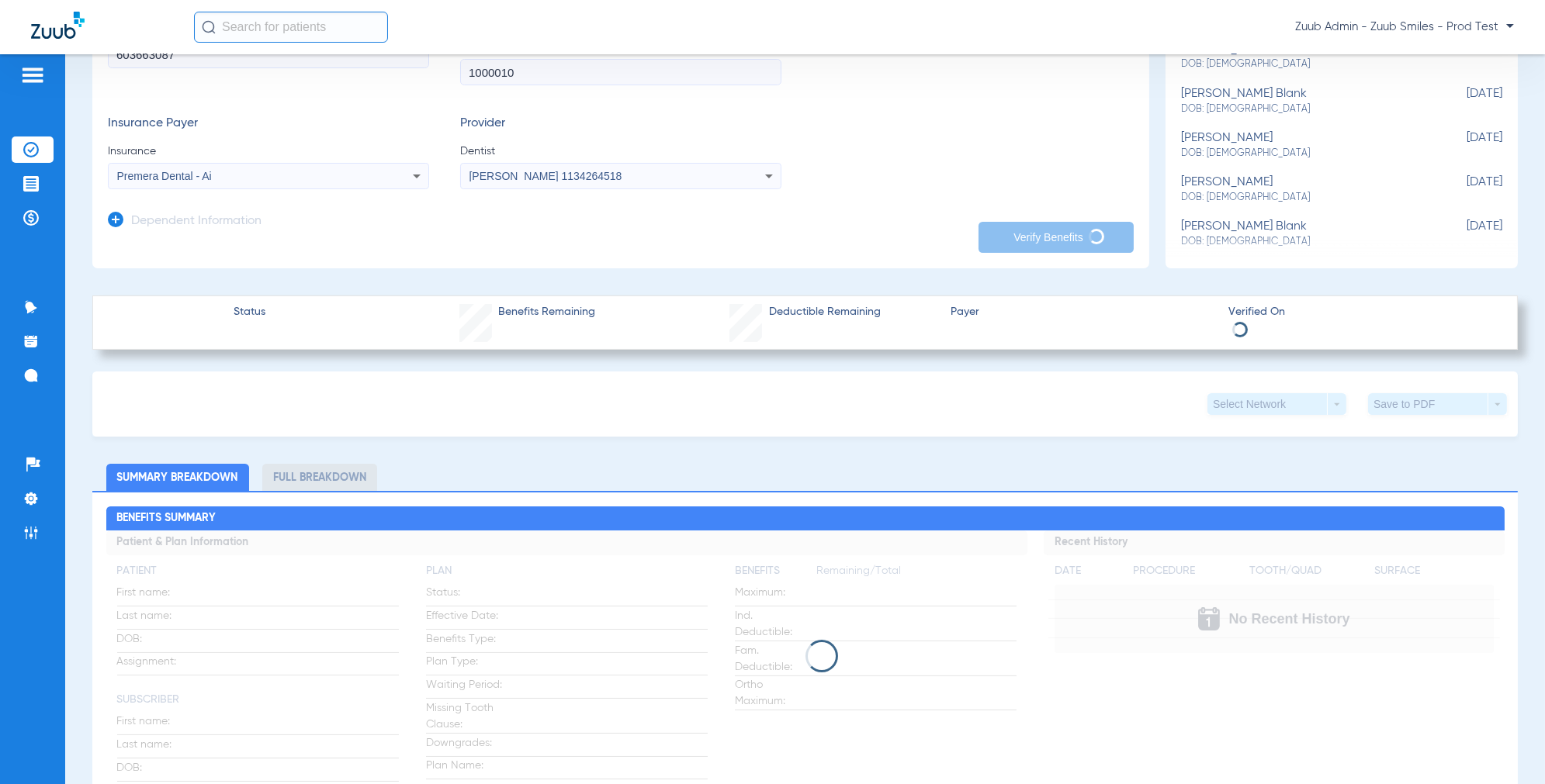
type input "[DATE]"
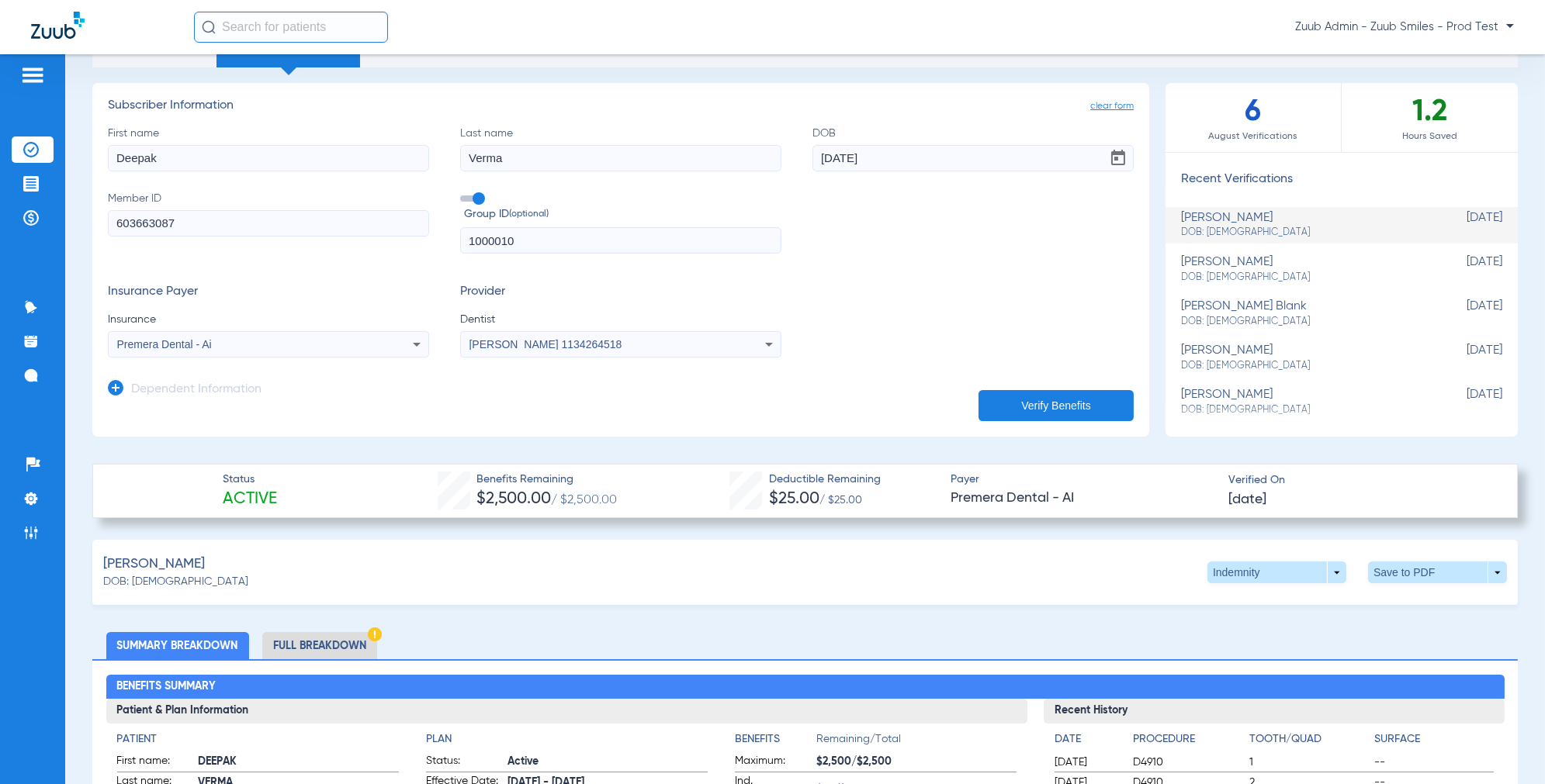
scroll to position [83, 0]
click at [1262, 262] on div "[PERSON_NAME] DOB: [DEMOGRAPHIC_DATA]" at bounding box center [1302, 269] width 244 height 28
type input "Vikram"
type input "Marthandam"
type input "[DATE]"
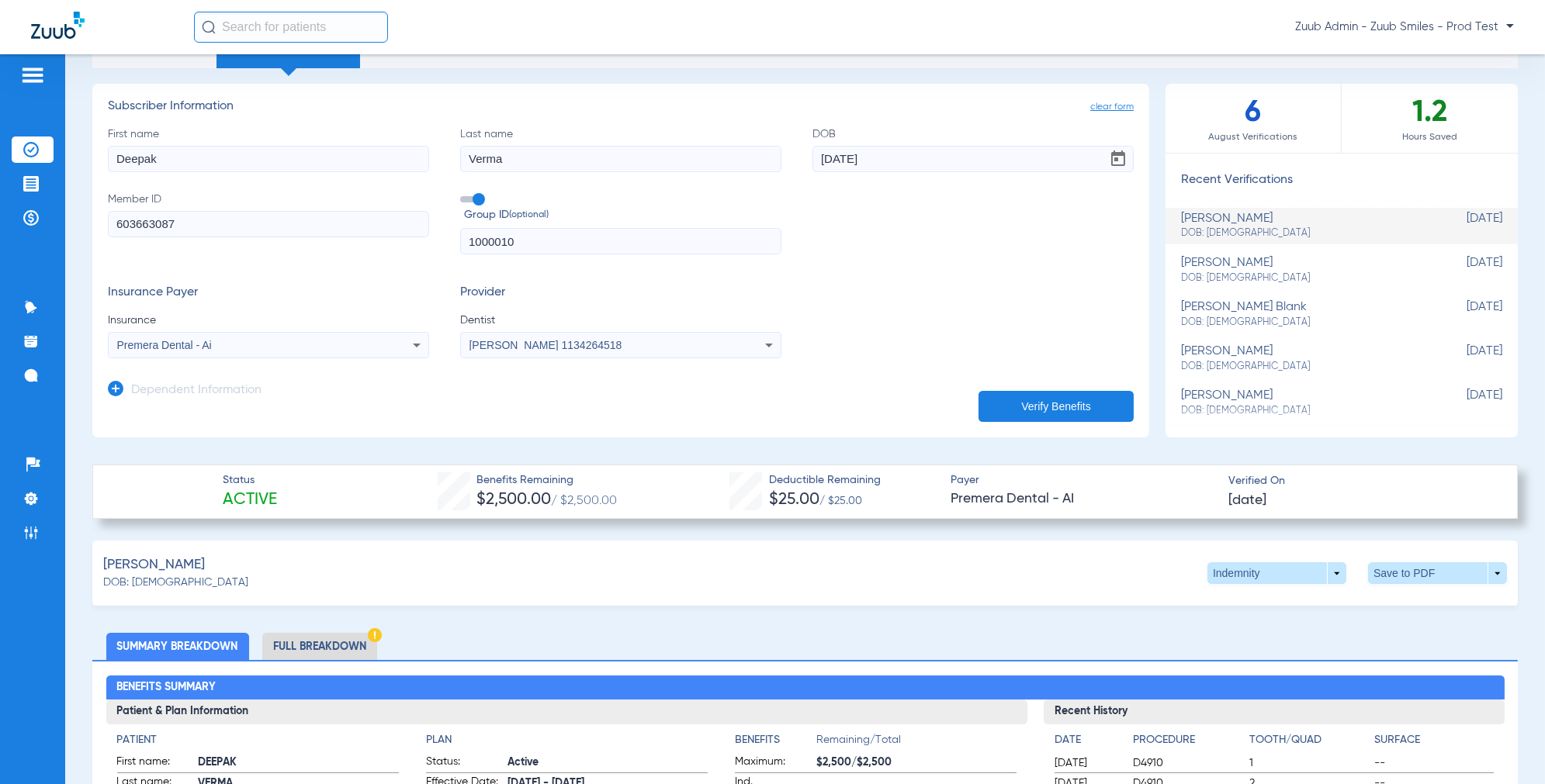
type input "602375675"
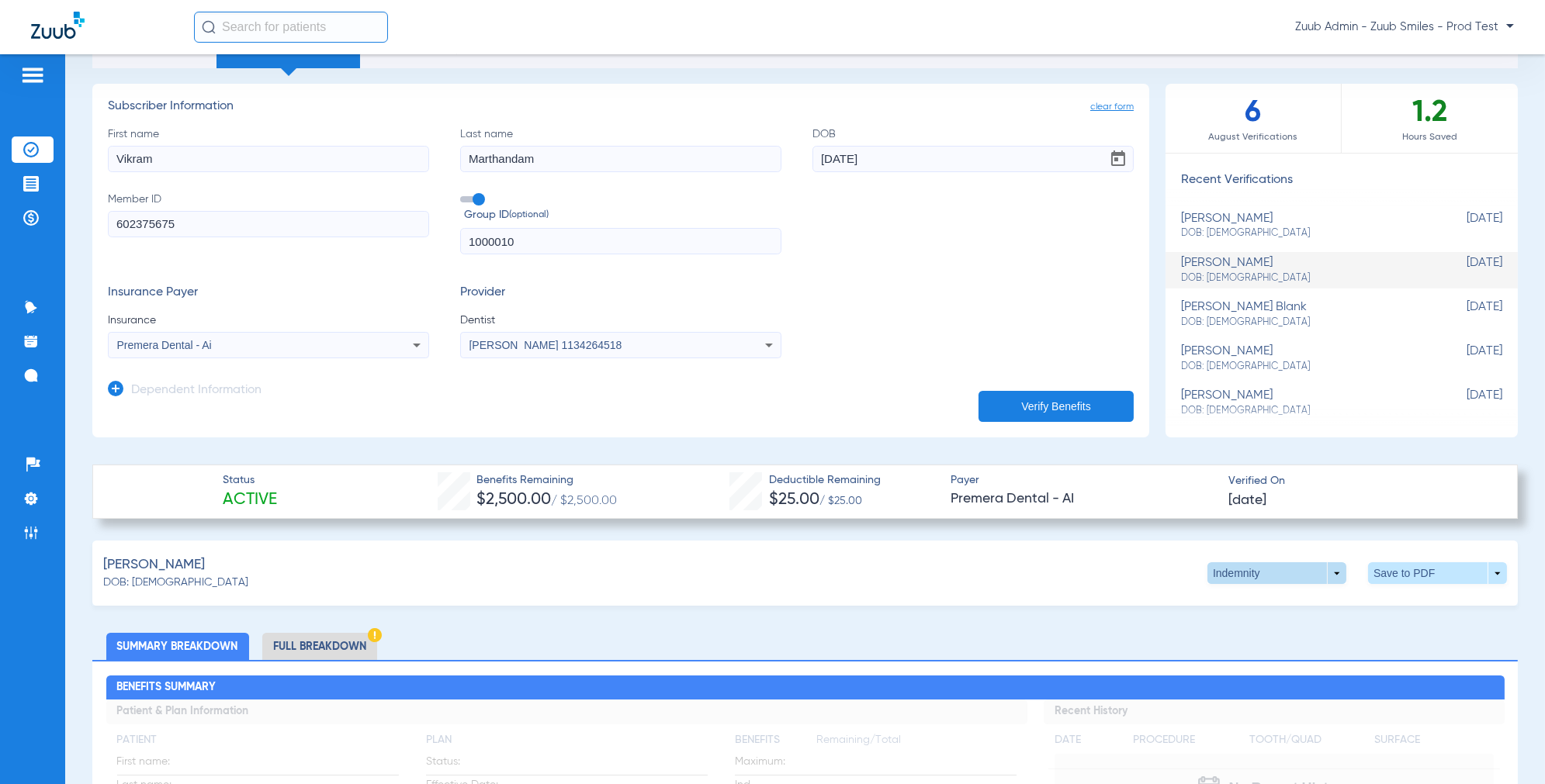
click at [1335, 574] on span at bounding box center [1276, 573] width 139 height 22
click at [1263, 630] on span "Out of Network" at bounding box center [1257, 633] width 72 height 11
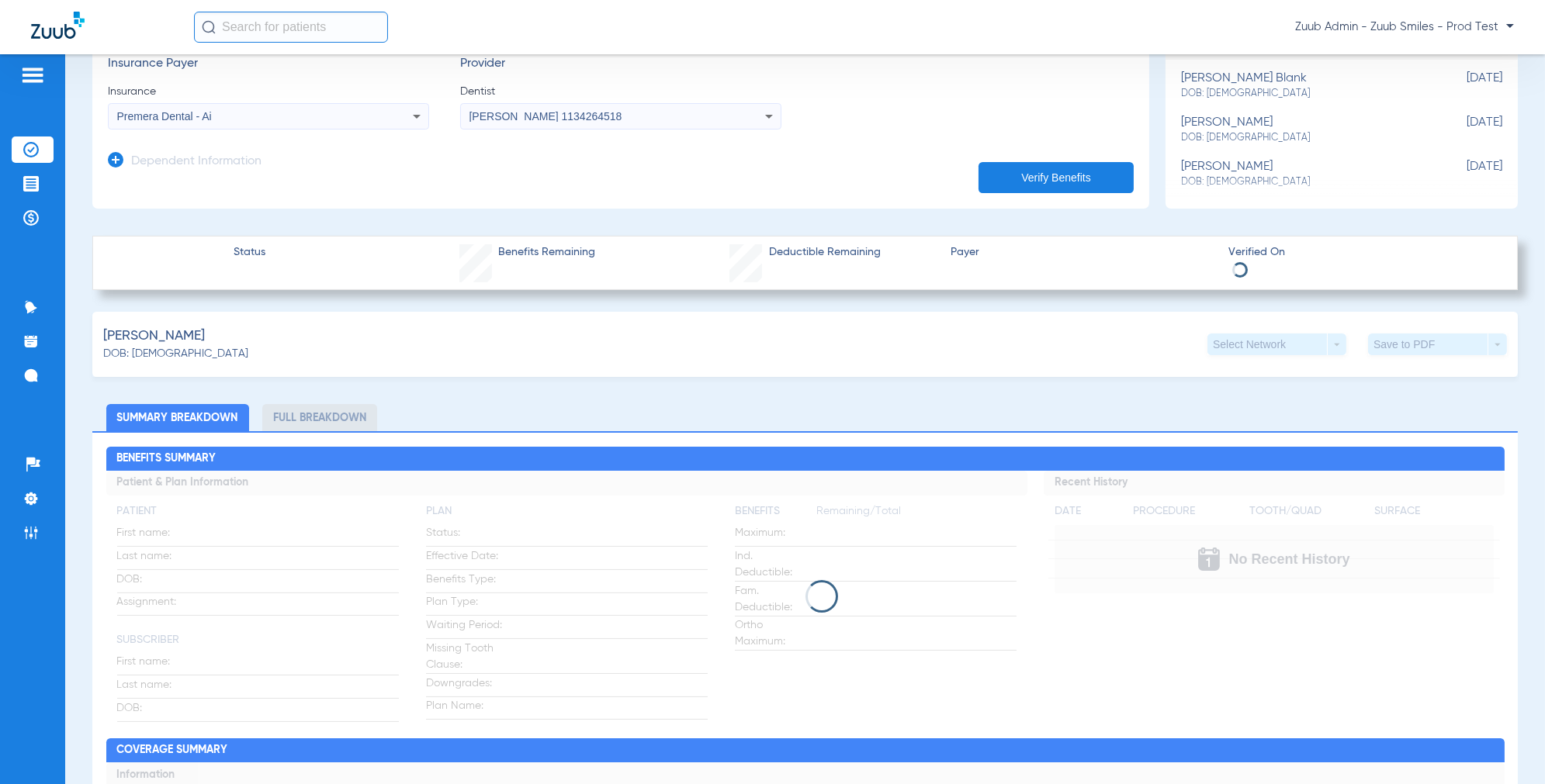
scroll to position [313, 0]
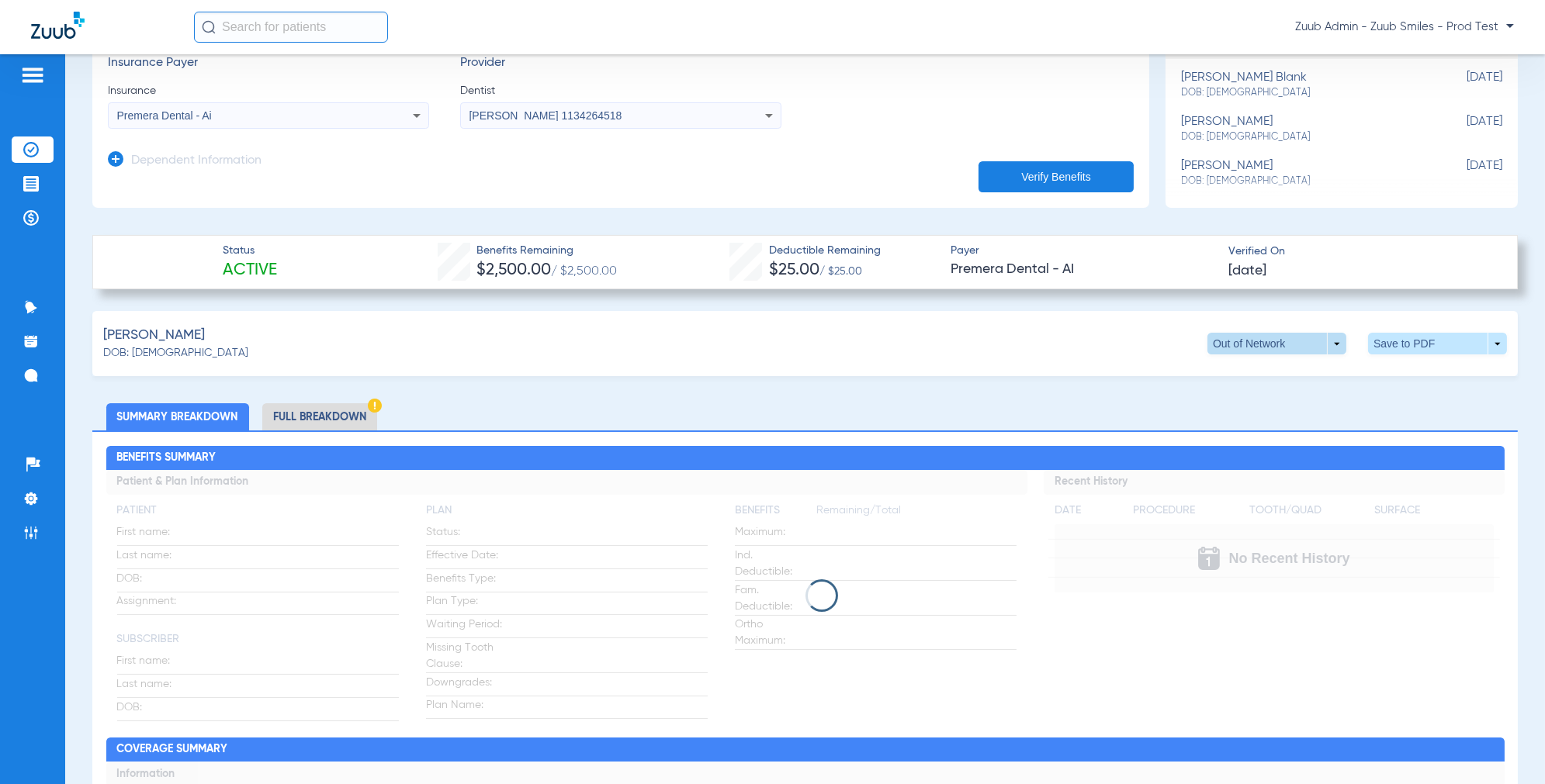
click at [1335, 343] on span at bounding box center [1276, 344] width 139 height 22
click at [1253, 370] on span "Indemnity" at bounding box center [1257, 374] width 72 height 11
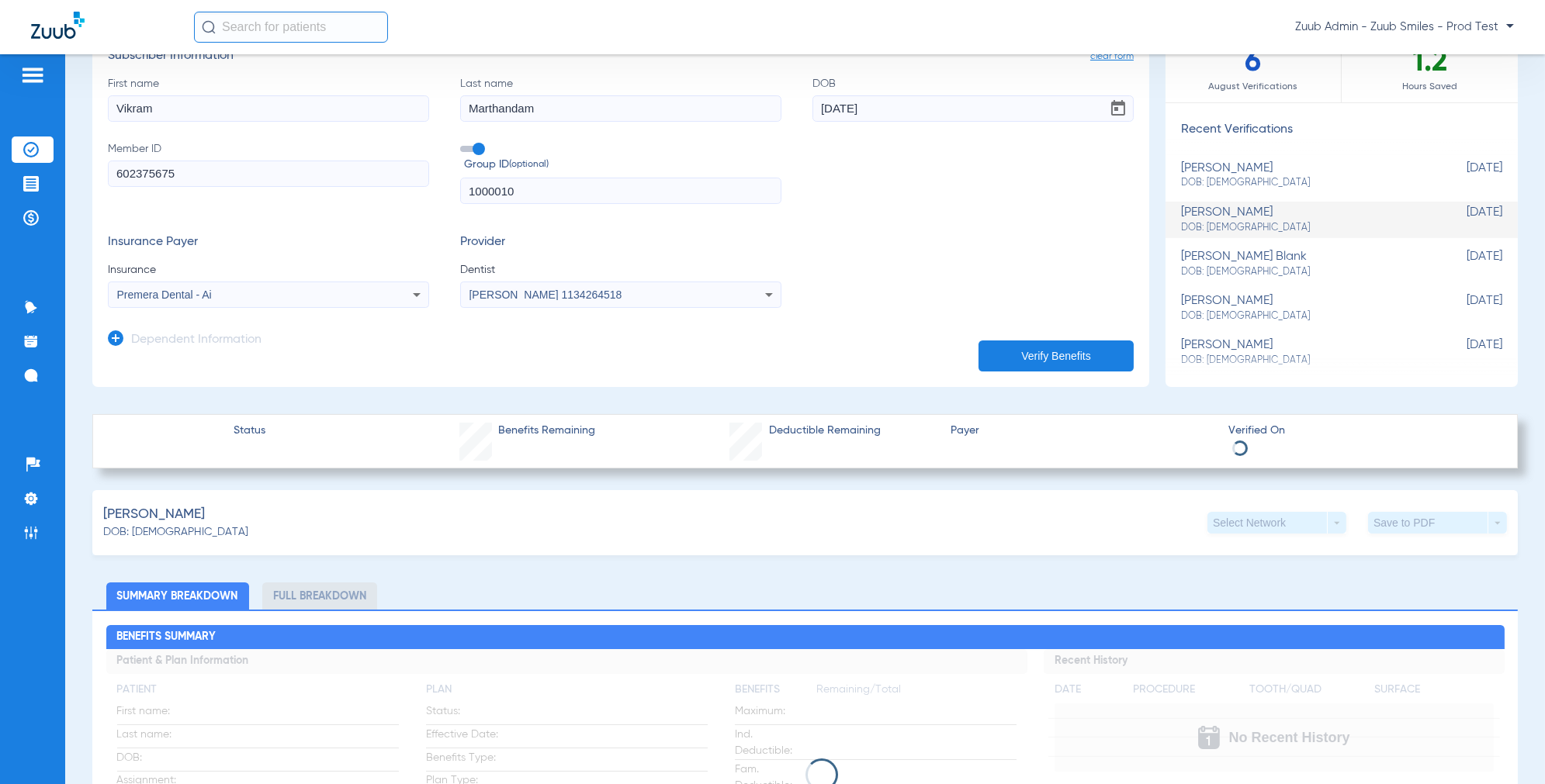
scroll to position [133, 0]
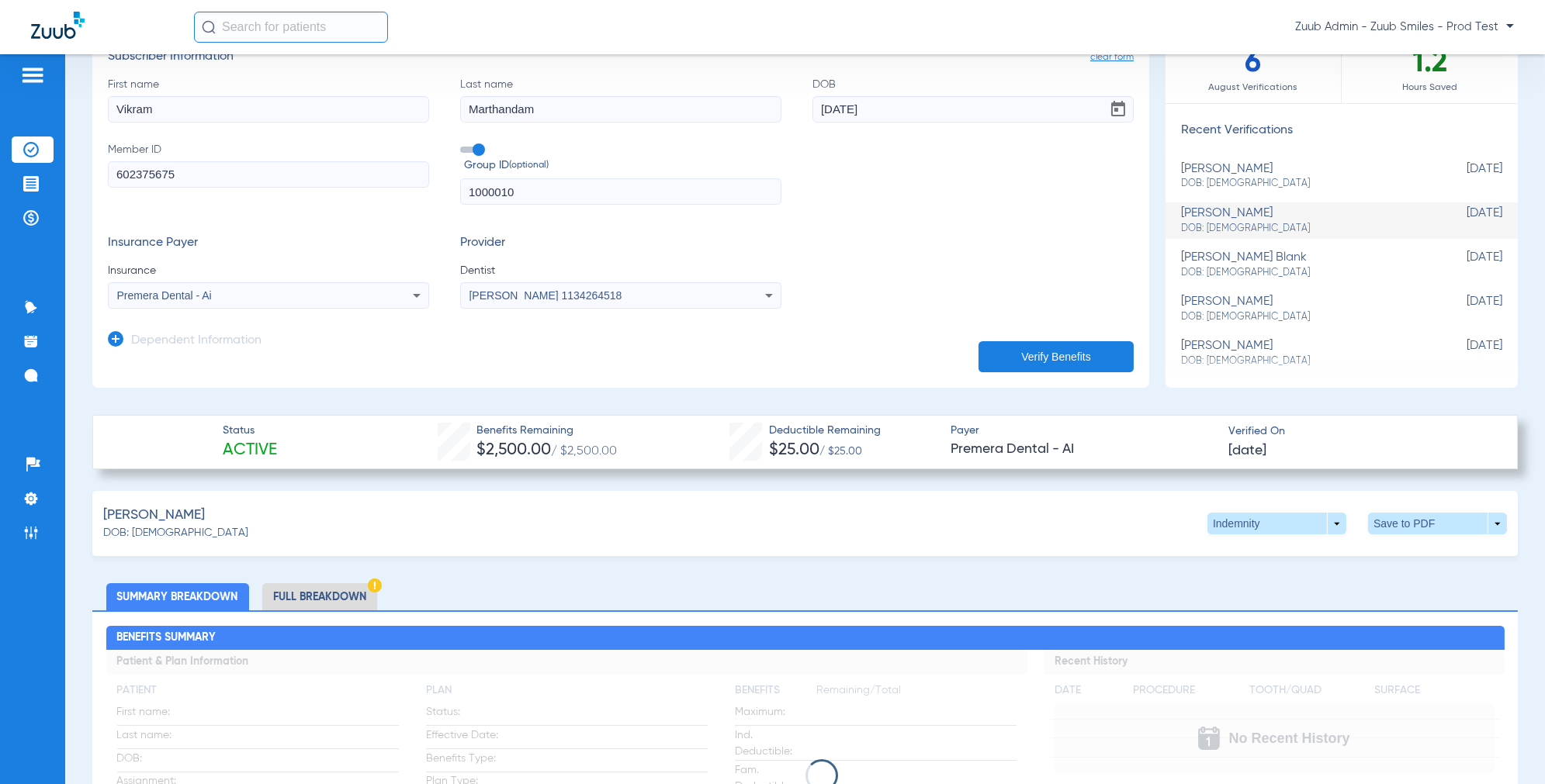
click at [1258, 182] on span "DOB: [DEMOGRAPHIC_DATA]" at bounding box center [1302, 183] width 244 height 14
type input "Deepak"
type input "Verma"
type input "[DATE]"
type input "603663087"
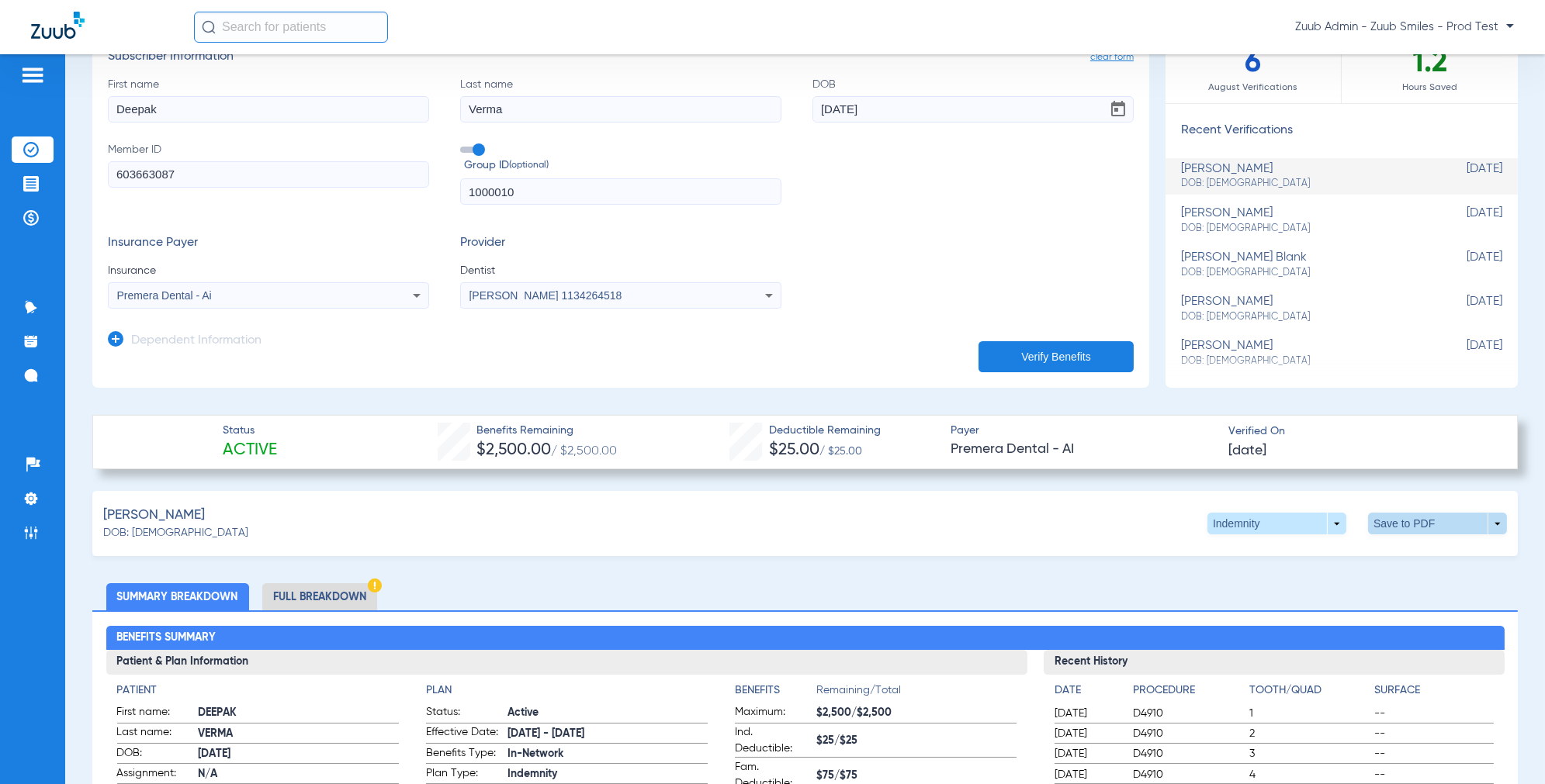
click at [1407, 531] on span at bounding box center [1437, 523] width 139 height 22
click at [1290, 543] on button "insert_drive_file Save to PDF" at bounding box center [1306, 554] width 117 height 31
click at [310, 597] on li "Full Breakdown" at bounding box center [319, 596] width 115 height 27
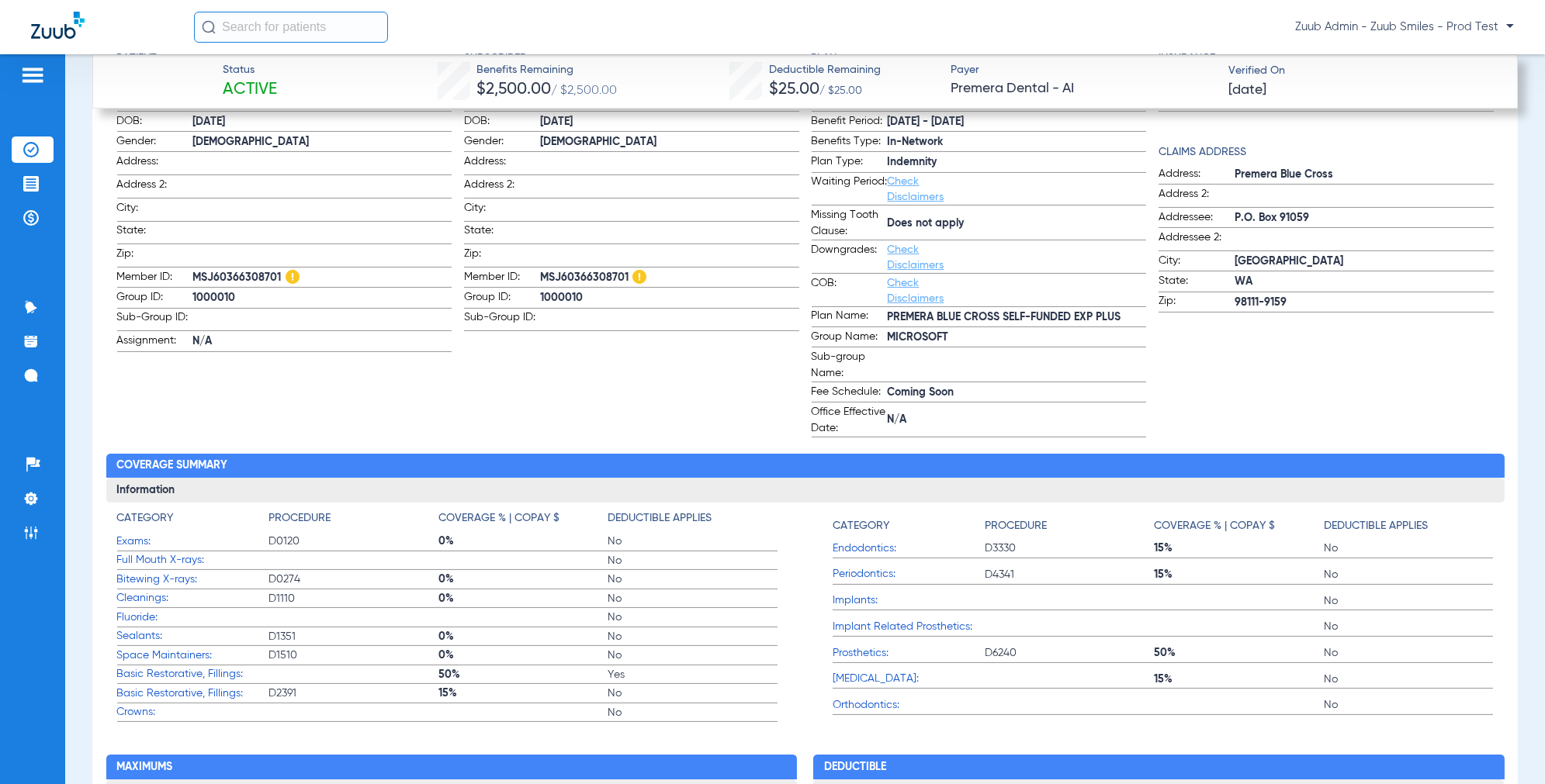
scroll to position [765, 0]
